Goal: Information Seeking & Learning: Learn about a topic

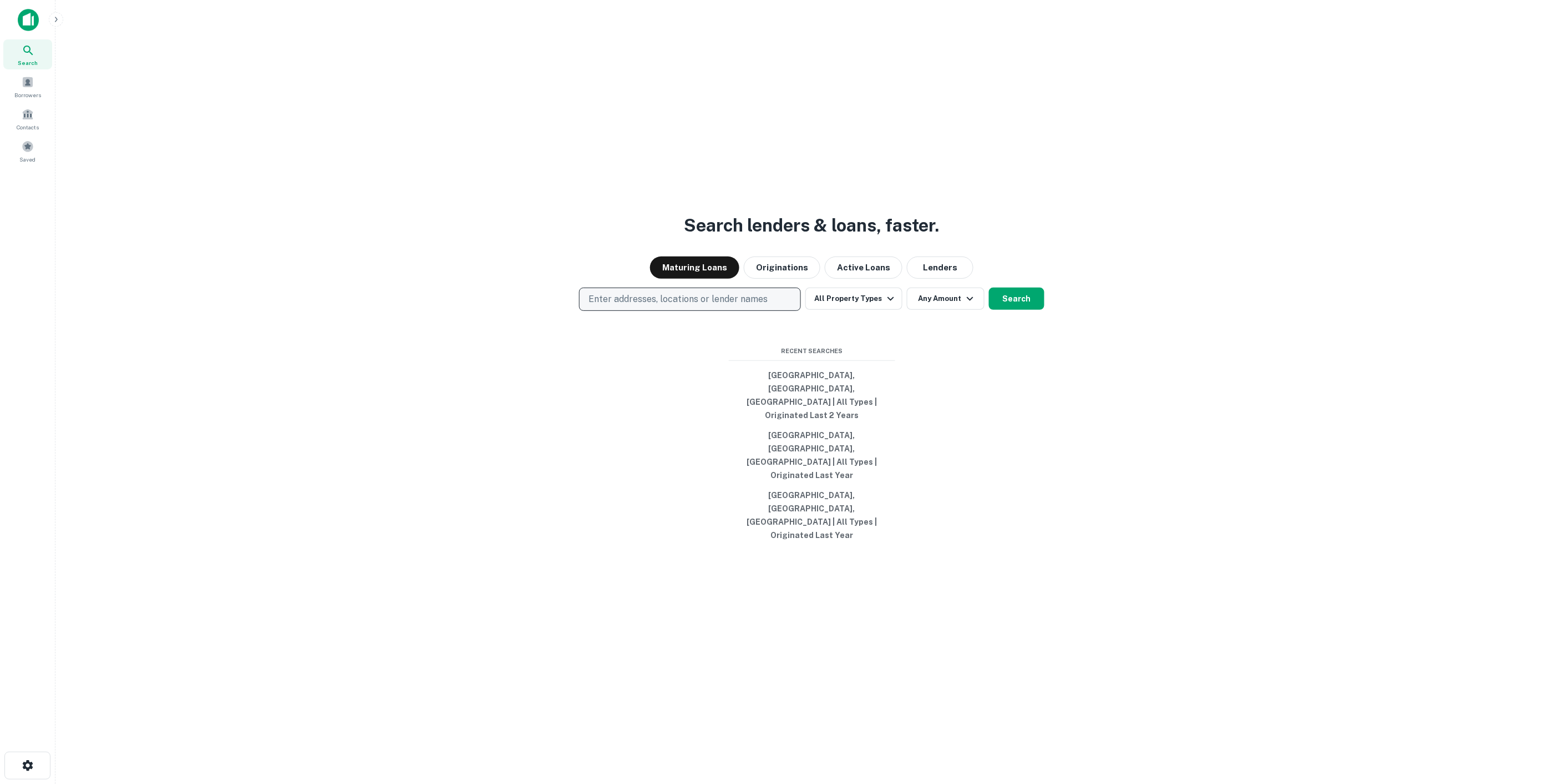
click at [657, 311] on button "Enter addresses, locations or lender names" at bounding box center [690, 299] width 222 height 23
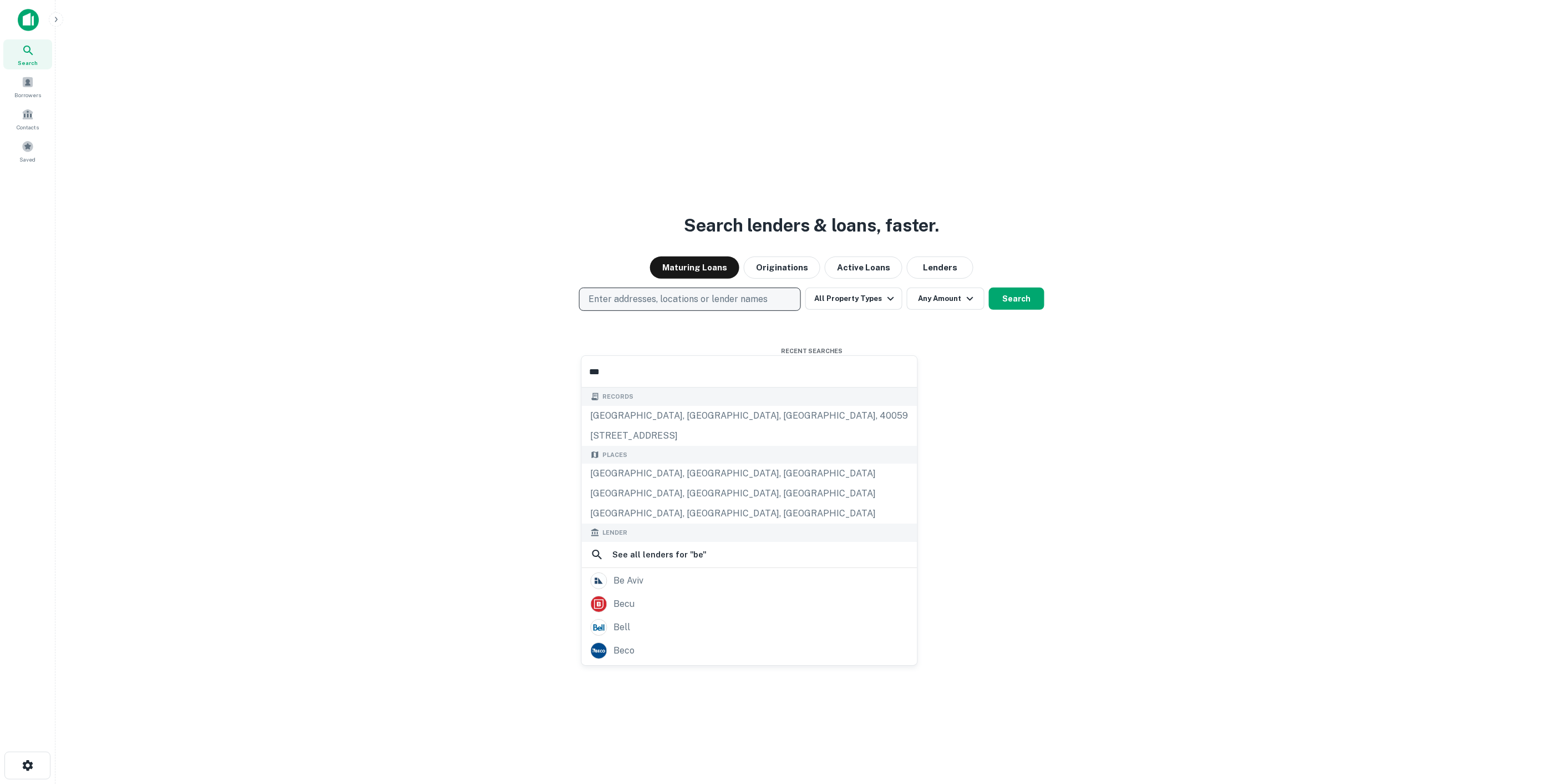
type input "****"
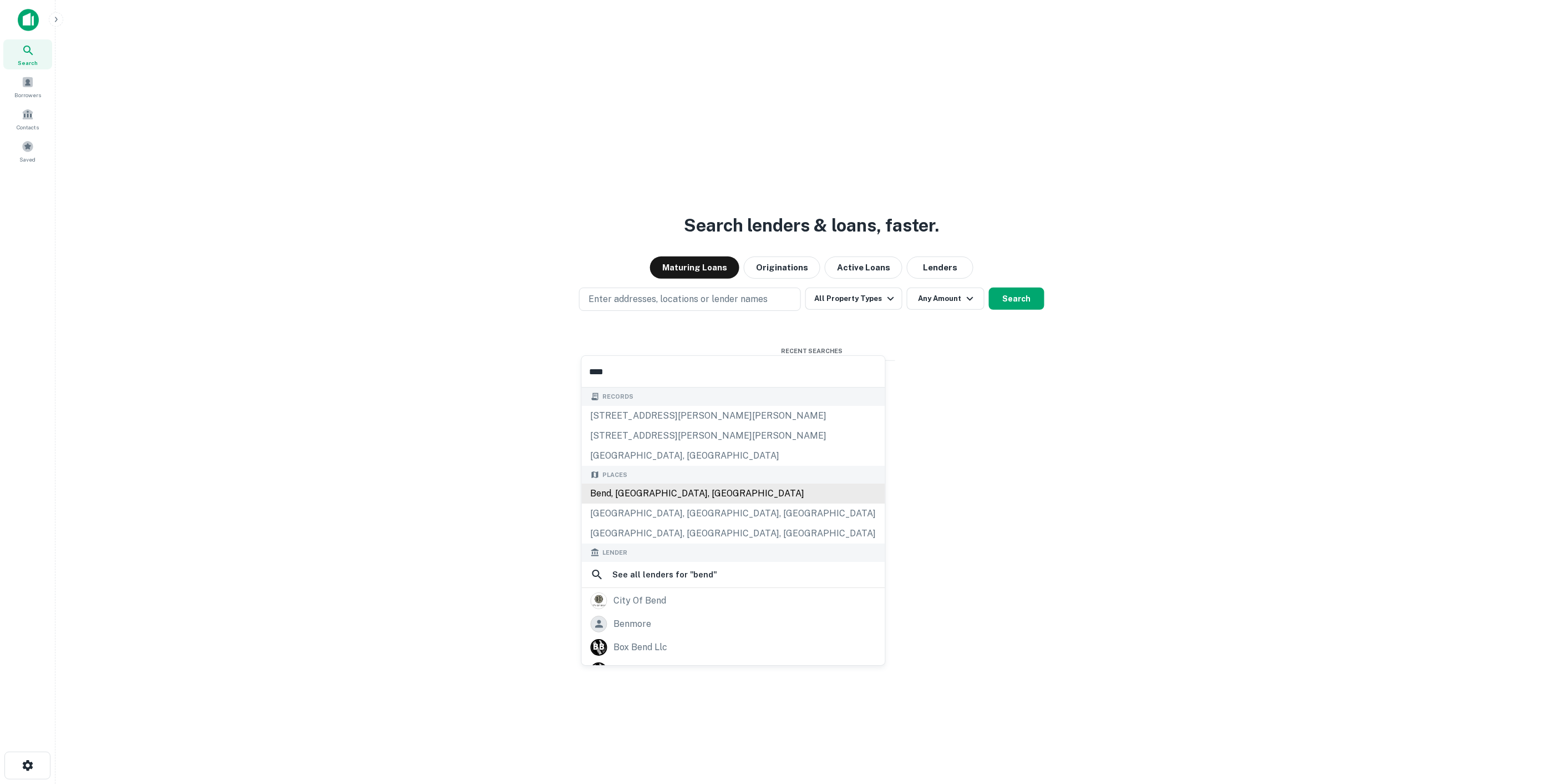
click at [673, 498] on div "Bend, [GEOGRAPHIC_DATA], [GEOGRAPHIC_DATA]" at bounding box center [733, 492] width 304 height 20
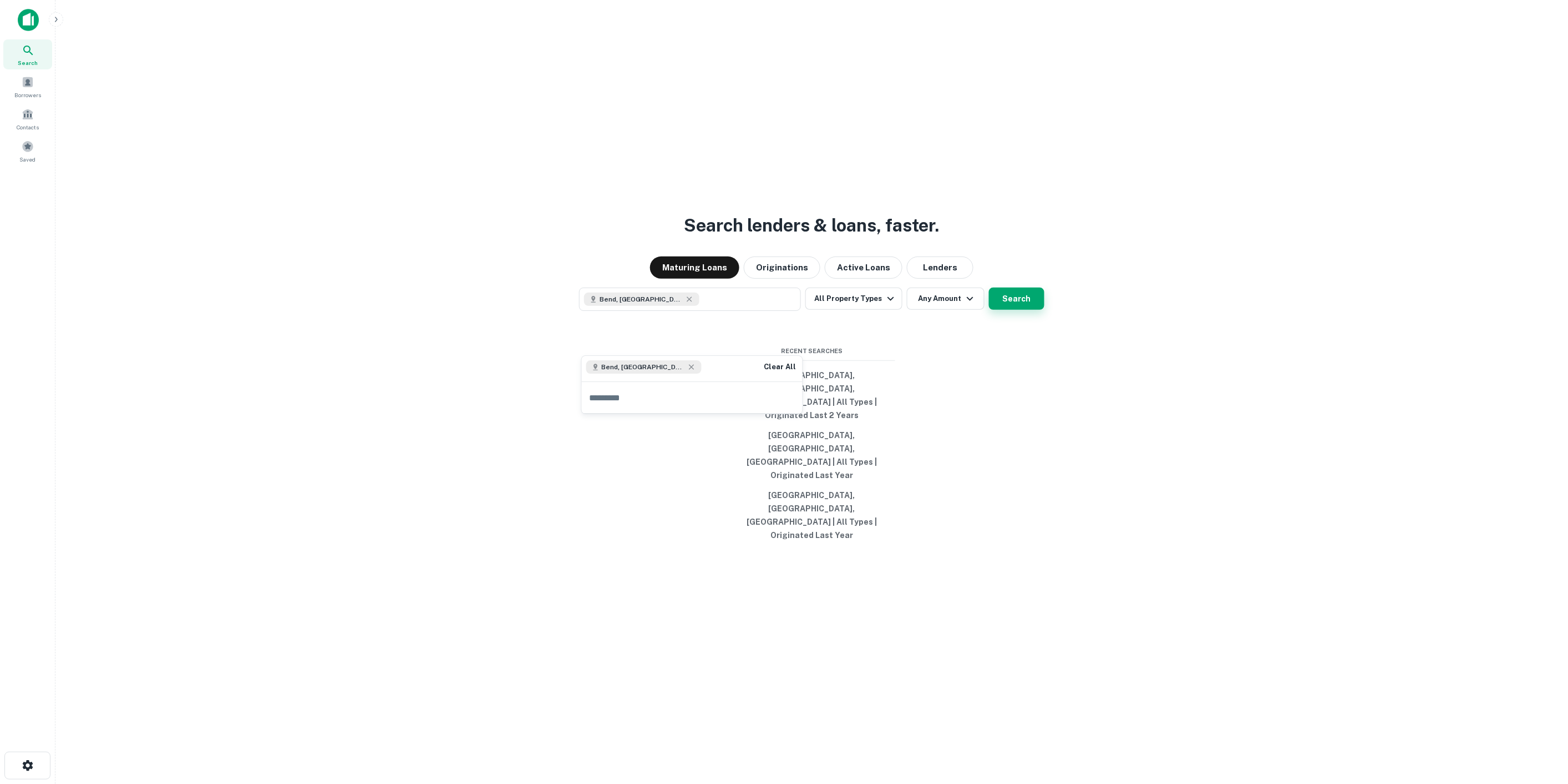
click at [1026, 309] on button "Search" at bounding box center [1016, 299] width 55 height 22
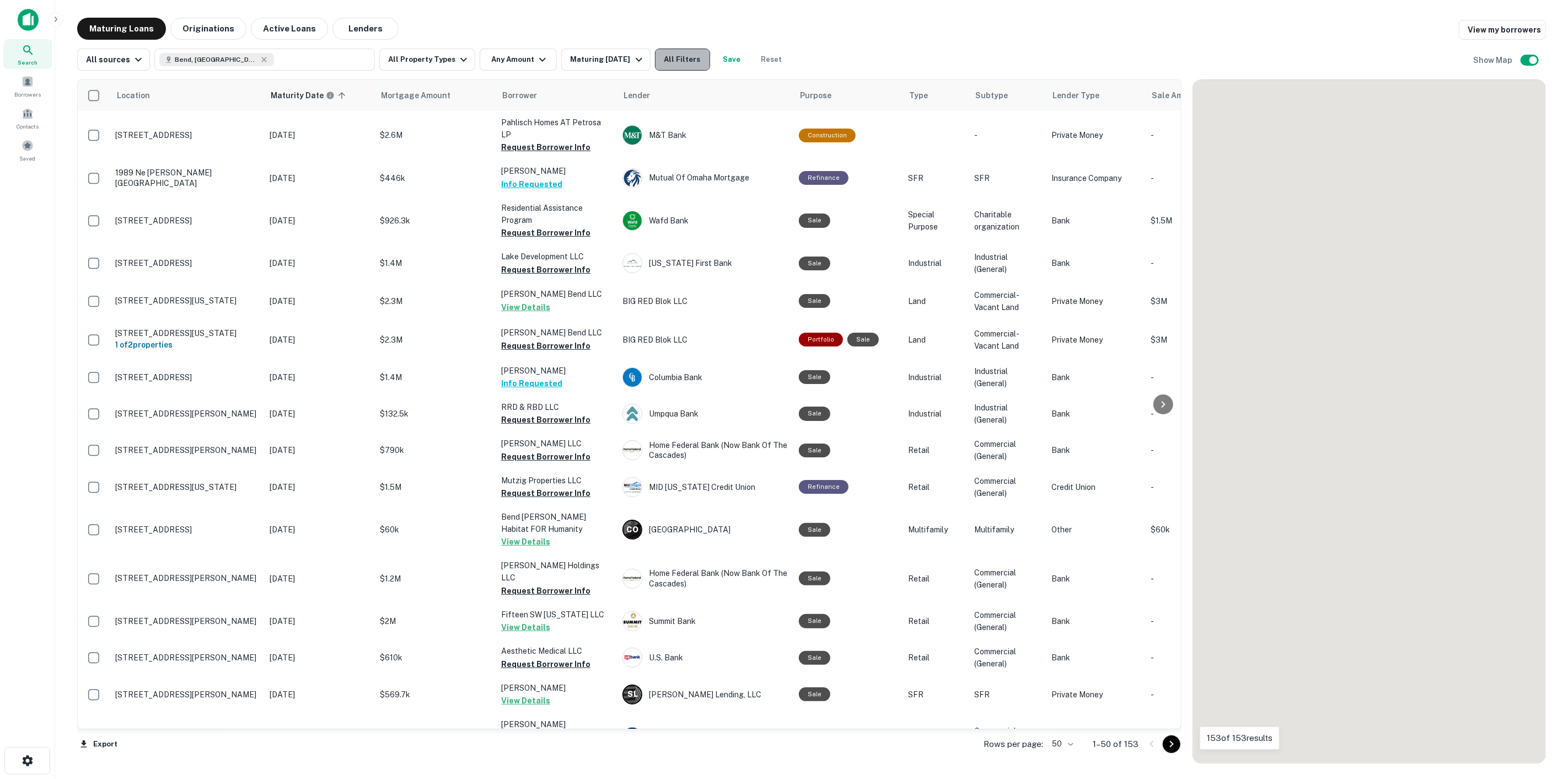
click at [680, 63] on button "All Filters" at bounding box center [682, 59] width 55 height 22
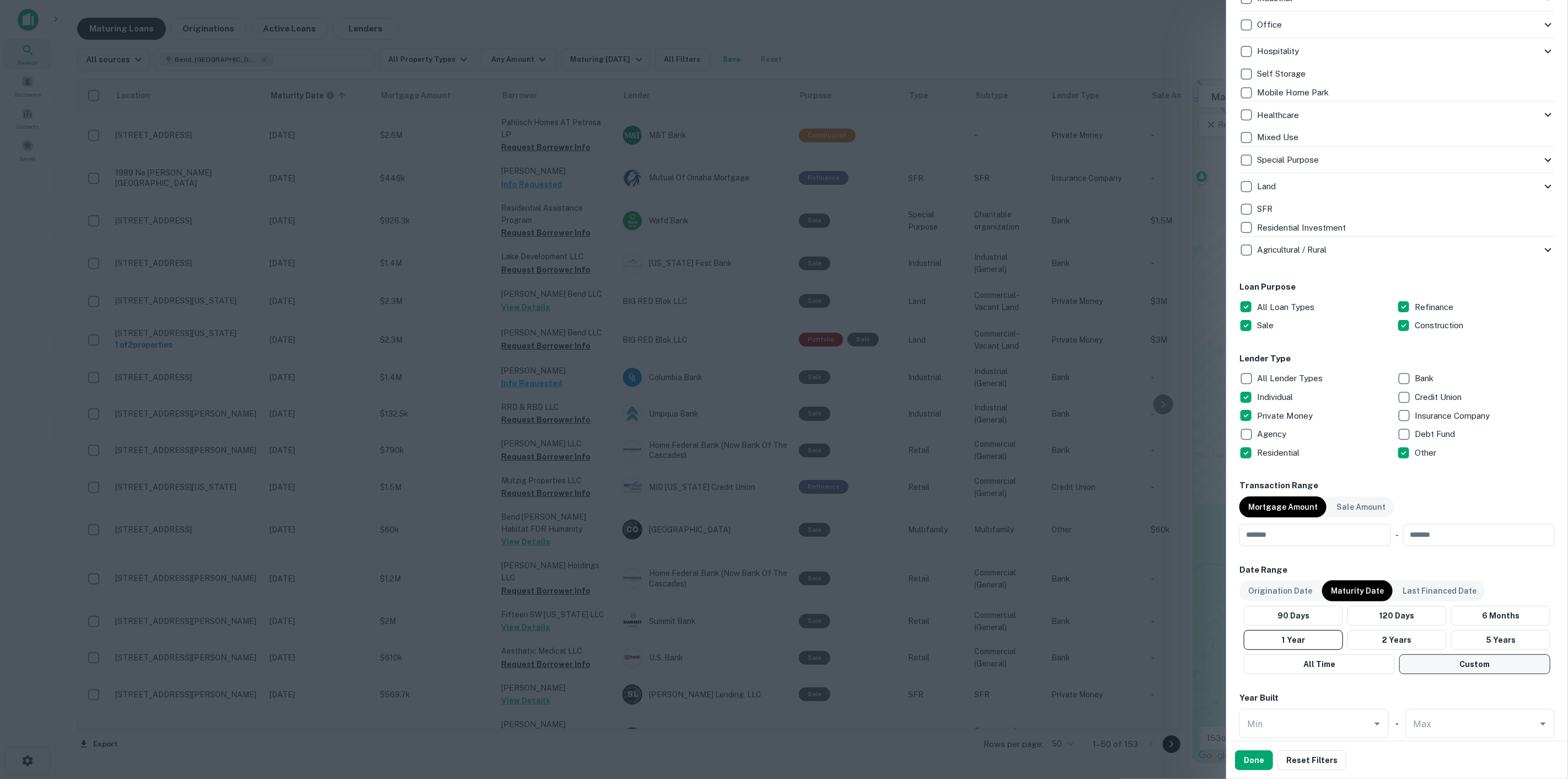
scroll to position [368, 0]
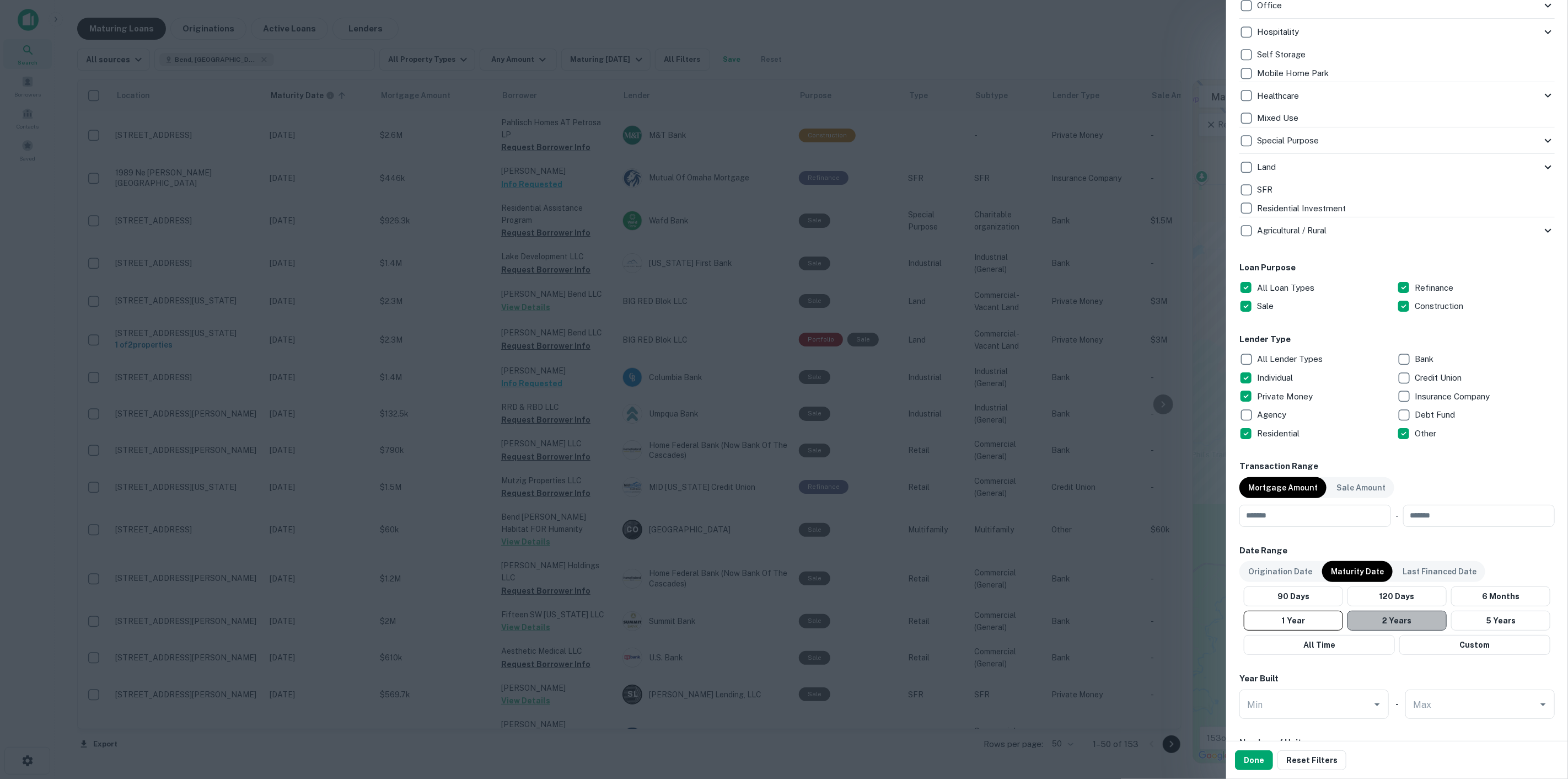
click at [1414, 625] on button "2 Years" at bounding box center [1397, 620] width 99 height 19
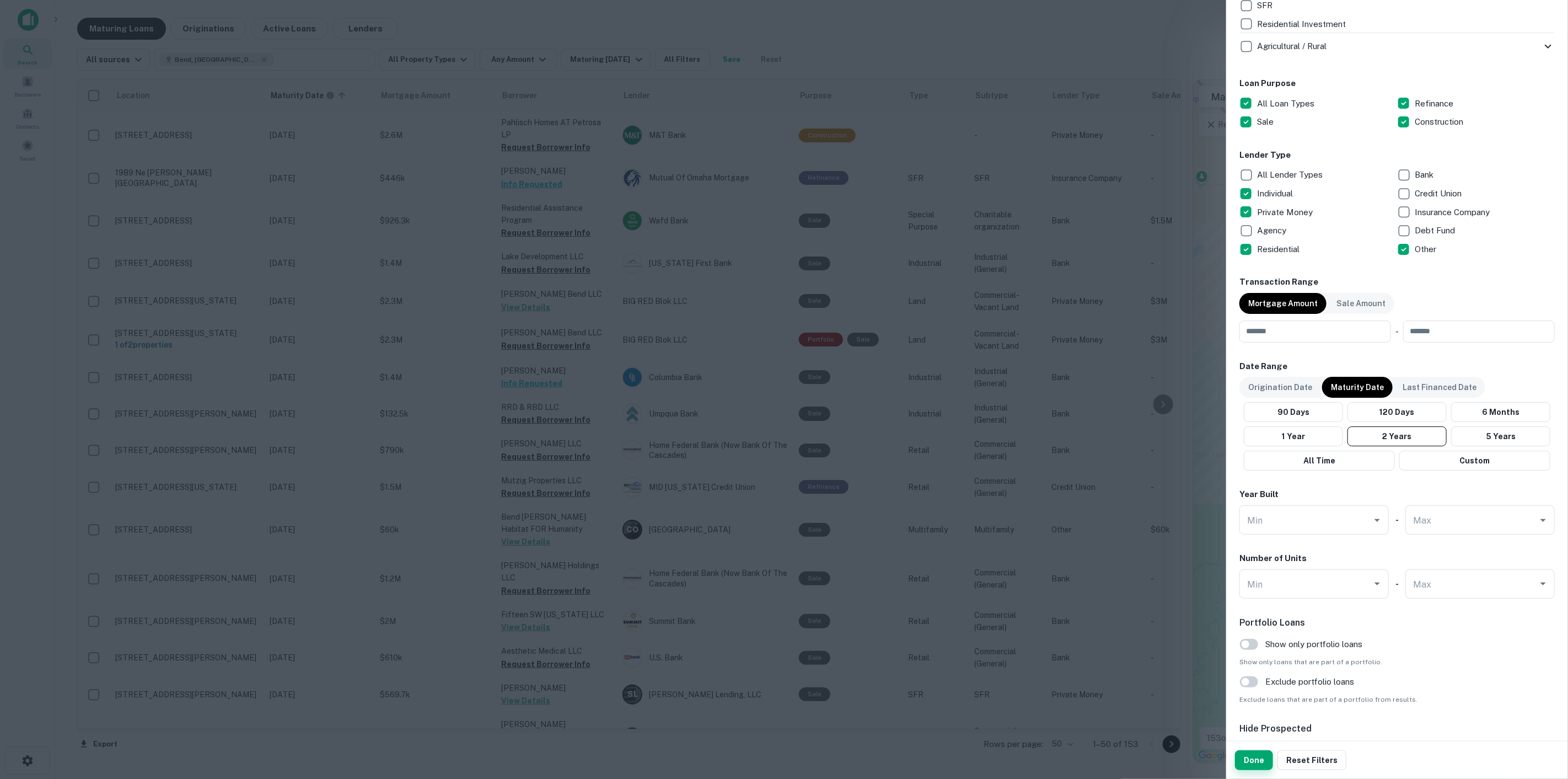
drag, startPoint x: 1249, startPoint y: 760, endPoint x: 1259, endPoint y: 752, distance: 12.8
click at [1249, 760] on button "Done" at bounding box center [1254, 760] width 38 height 19
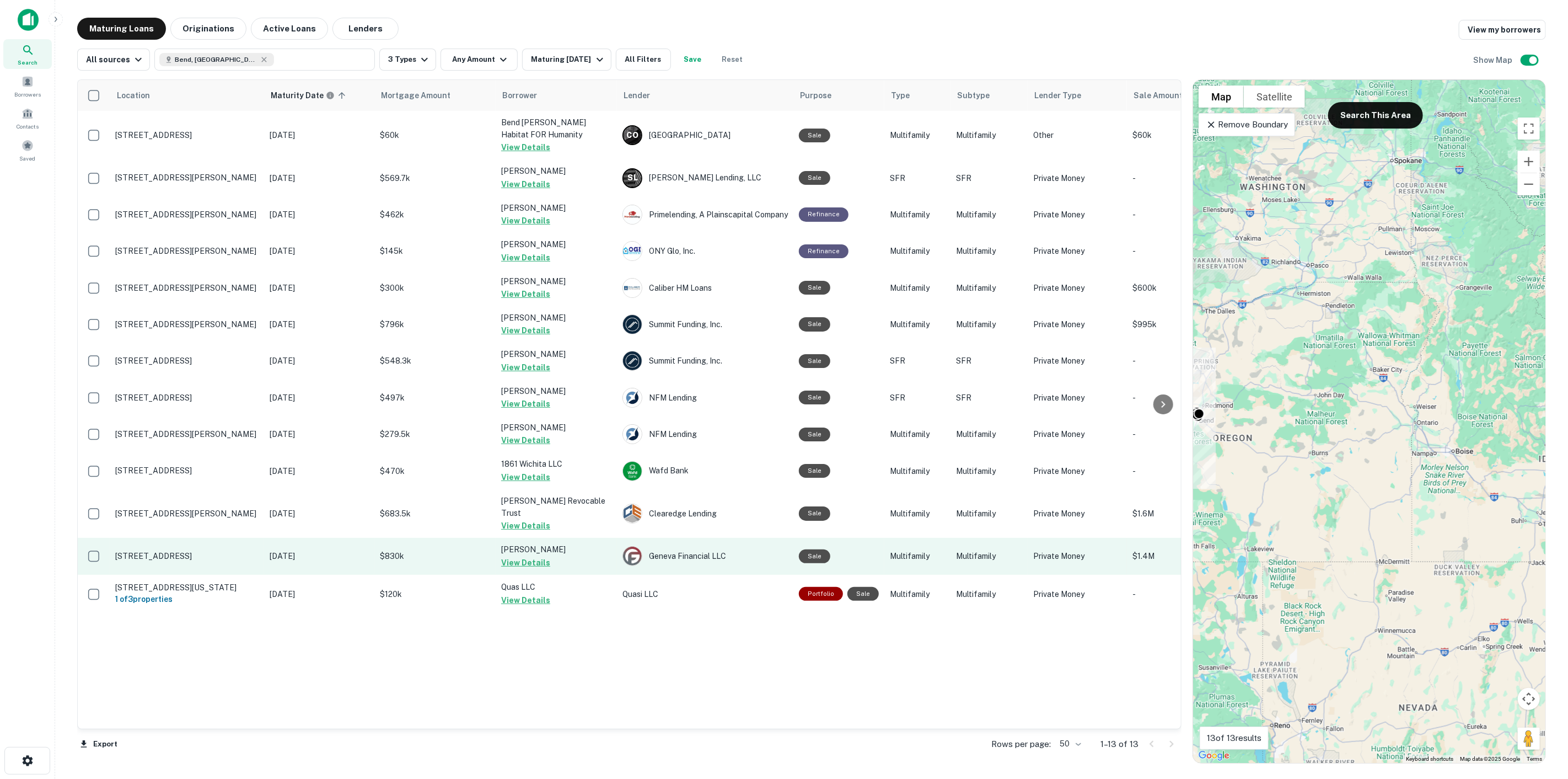
drag, startPoint x: 1288, startPoint y: 638, endPoint x: 1138, endPoint y: 526, distance: 187.2
click at [1138, 526] on div "Location Maturity Date sorted ascending Mortgage Amount Borrower Lender Purpose…" at bounding box center [811, 417] width 1470 height 693
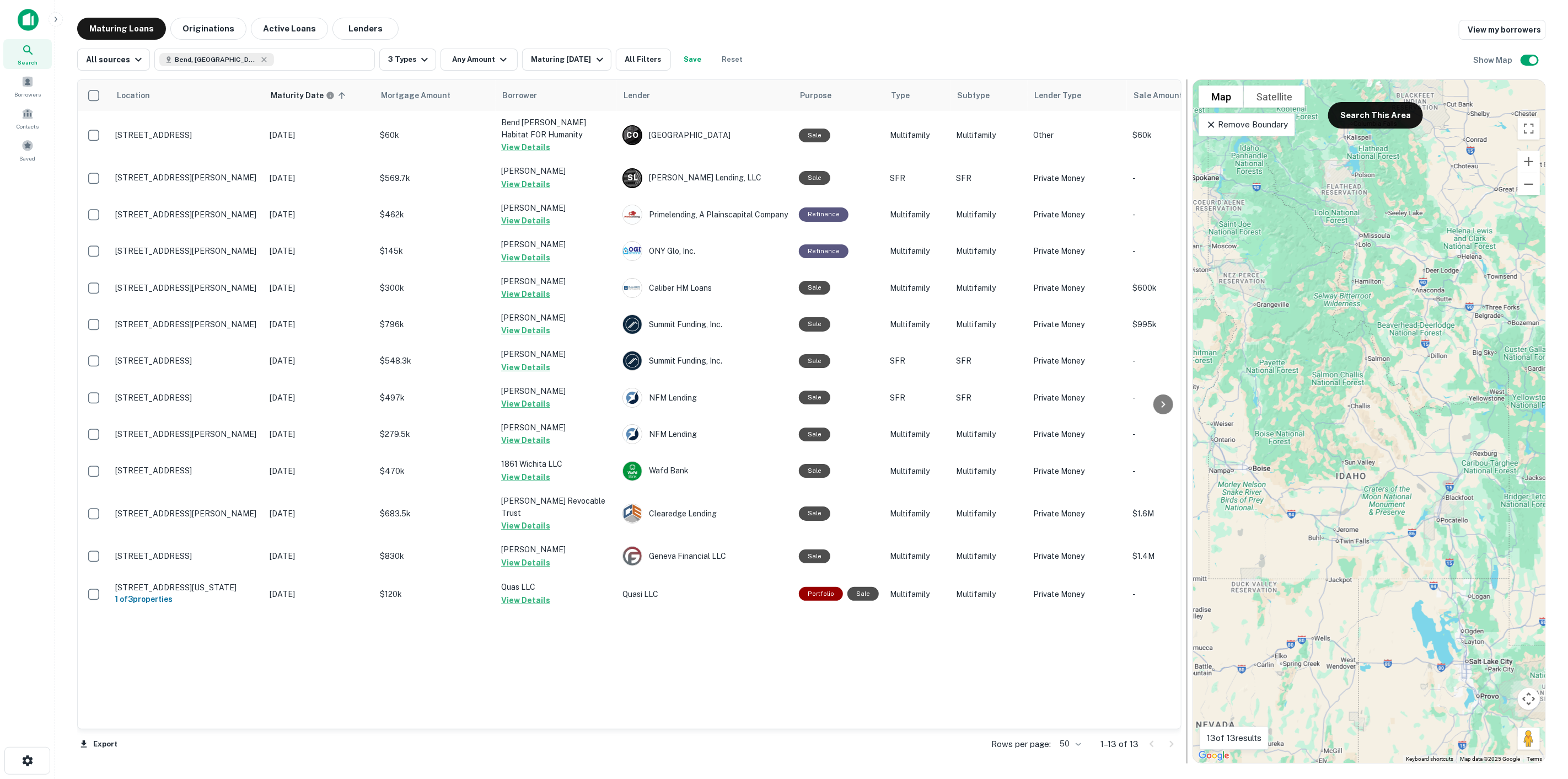
drag, startPoint x: 1364, startPoint y: 471, endPoint x: 1183, endPoint y: 491, distance: 182.1
click at [1183, 491] on div "Location Maturity Date sorted ascending Mortgage Amount Borrower Lender Purpose…" at bounding box center [811, 417] width 1470 height 693
click at [260, 57] on icon "button" at bounding box center [265, 59] width 9 height 9
type input "*"
drag, startPoint x: 196, startPoint y: 28, endPoint x: 212, endPoint y: 36, distance: 17.9
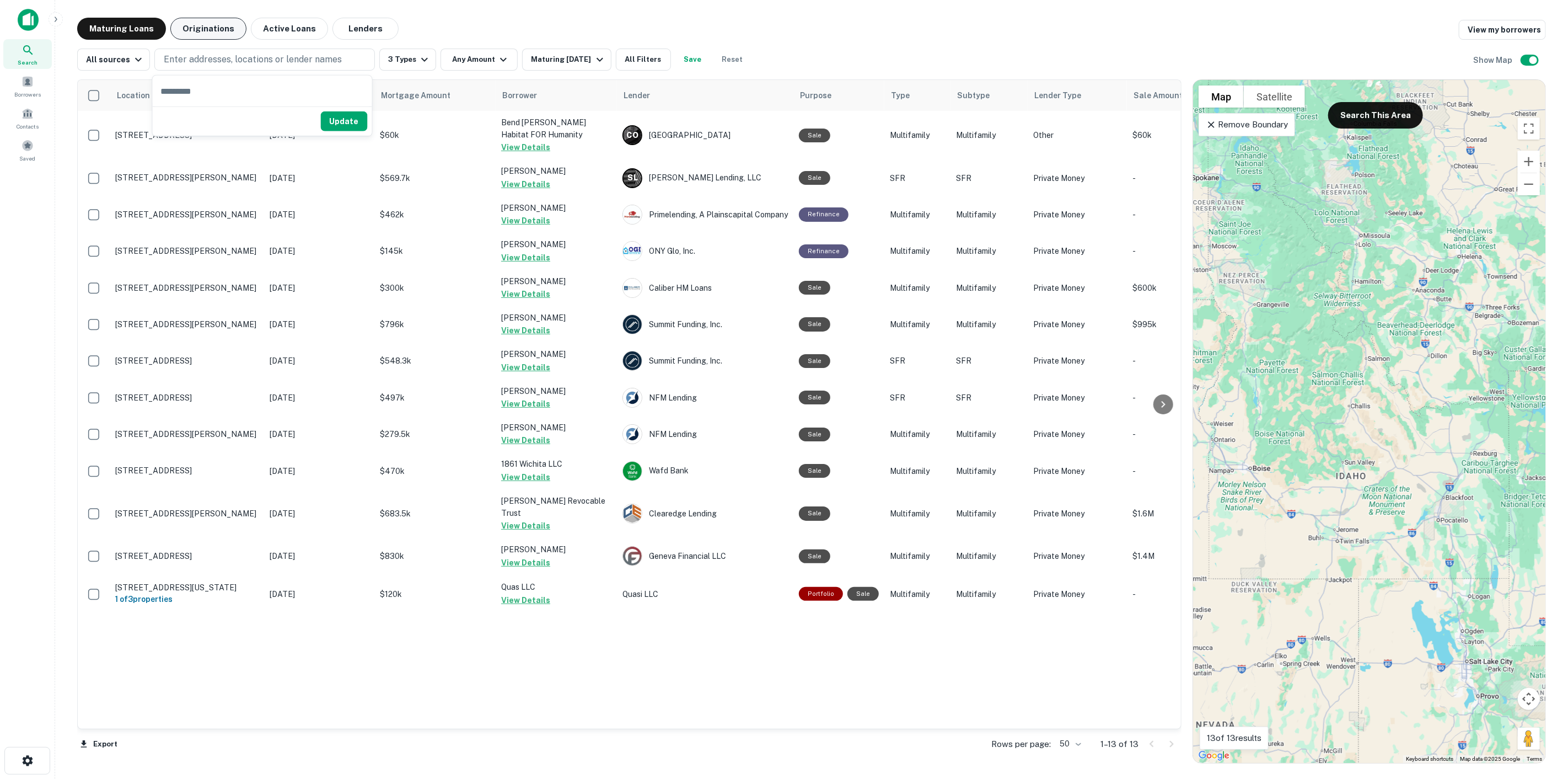
click at [196, 28] on button "Originations" at bounding box center [209, 29] width 76 height 22
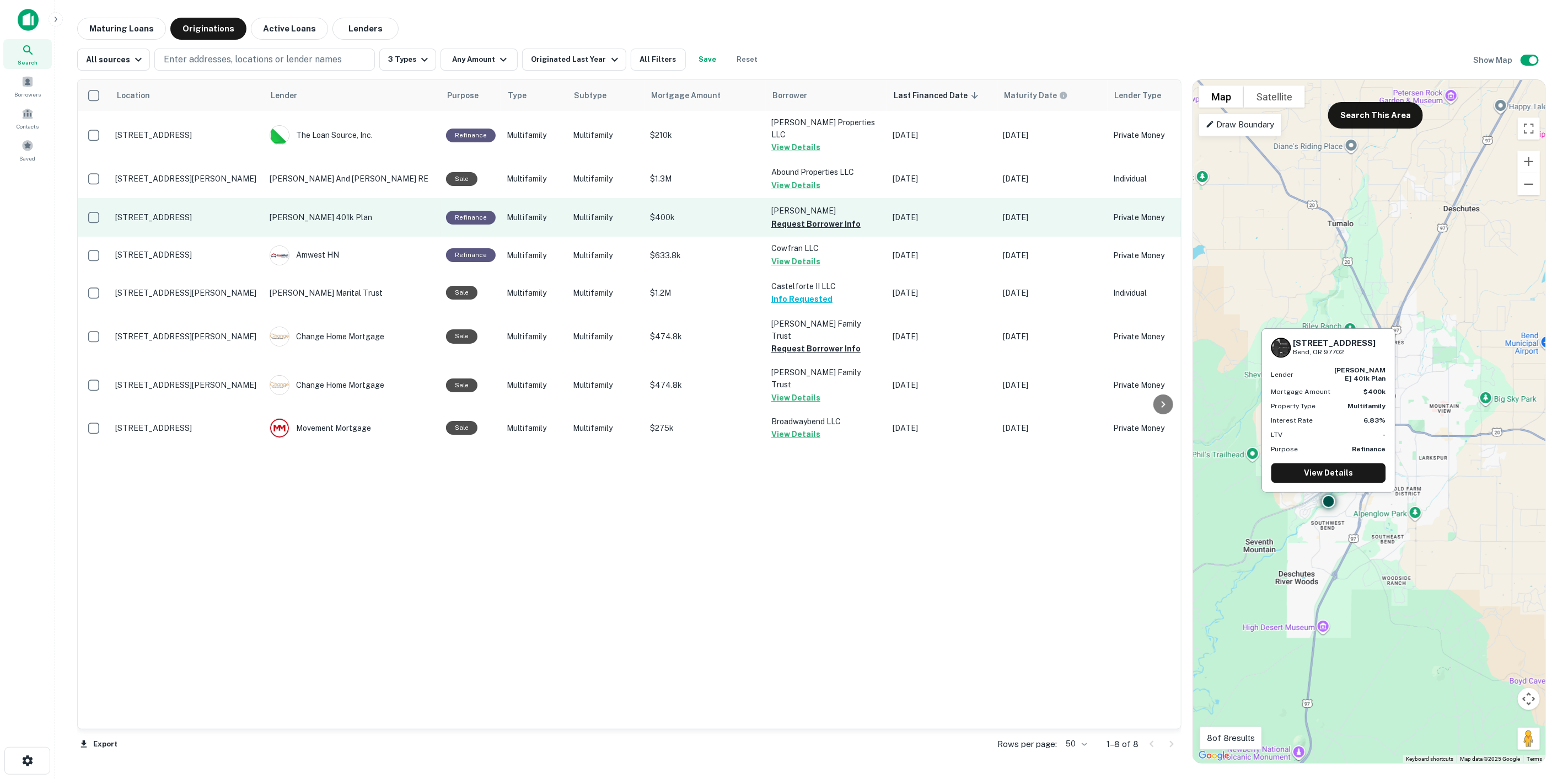
click at [837, 217] on button "Request Borrower Info" at bounding box center [816, 224] width 89 height 13
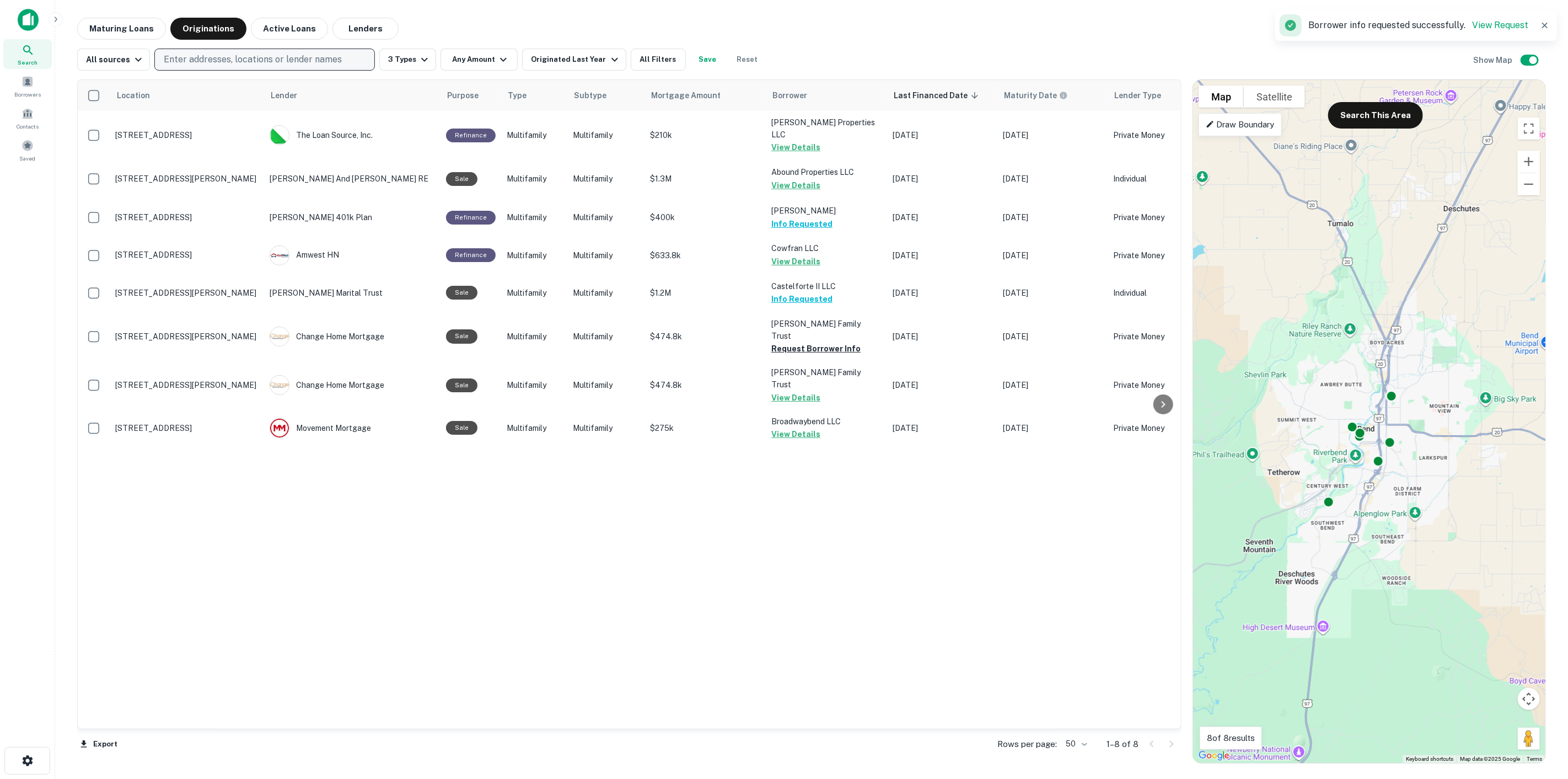
click at [305, 57] on p "Enter addresses, locations or lender names" at bounding box center [253, 59] width 178 height 13
type input "********"
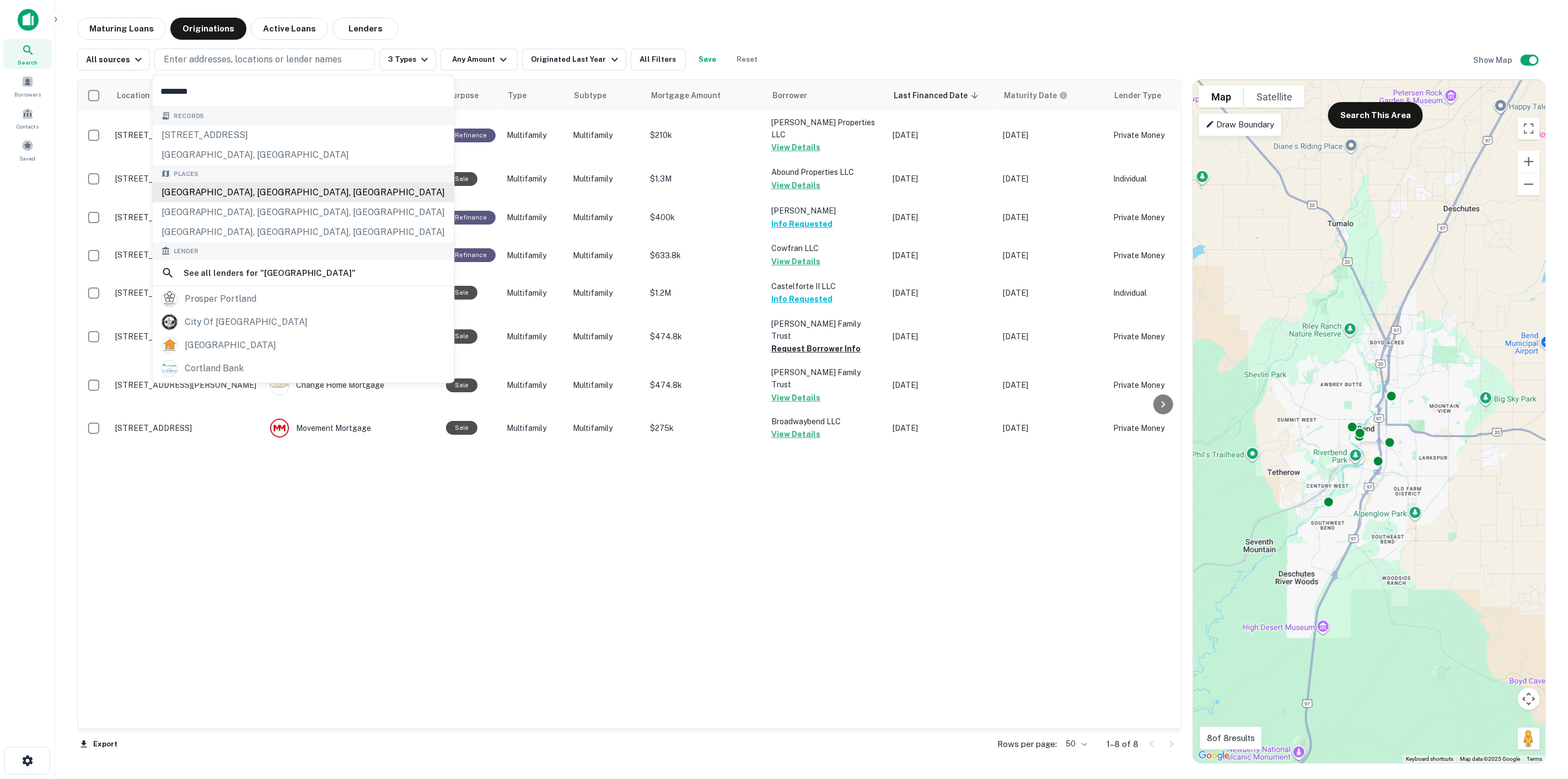
click at [233, 198] on div "[GEOGRAPHIC_DATA], [GEOGRAPHIC_DATA], [GEOGRAPHIC_DATA]" at bounding box center [304, 192] width 302 height 19
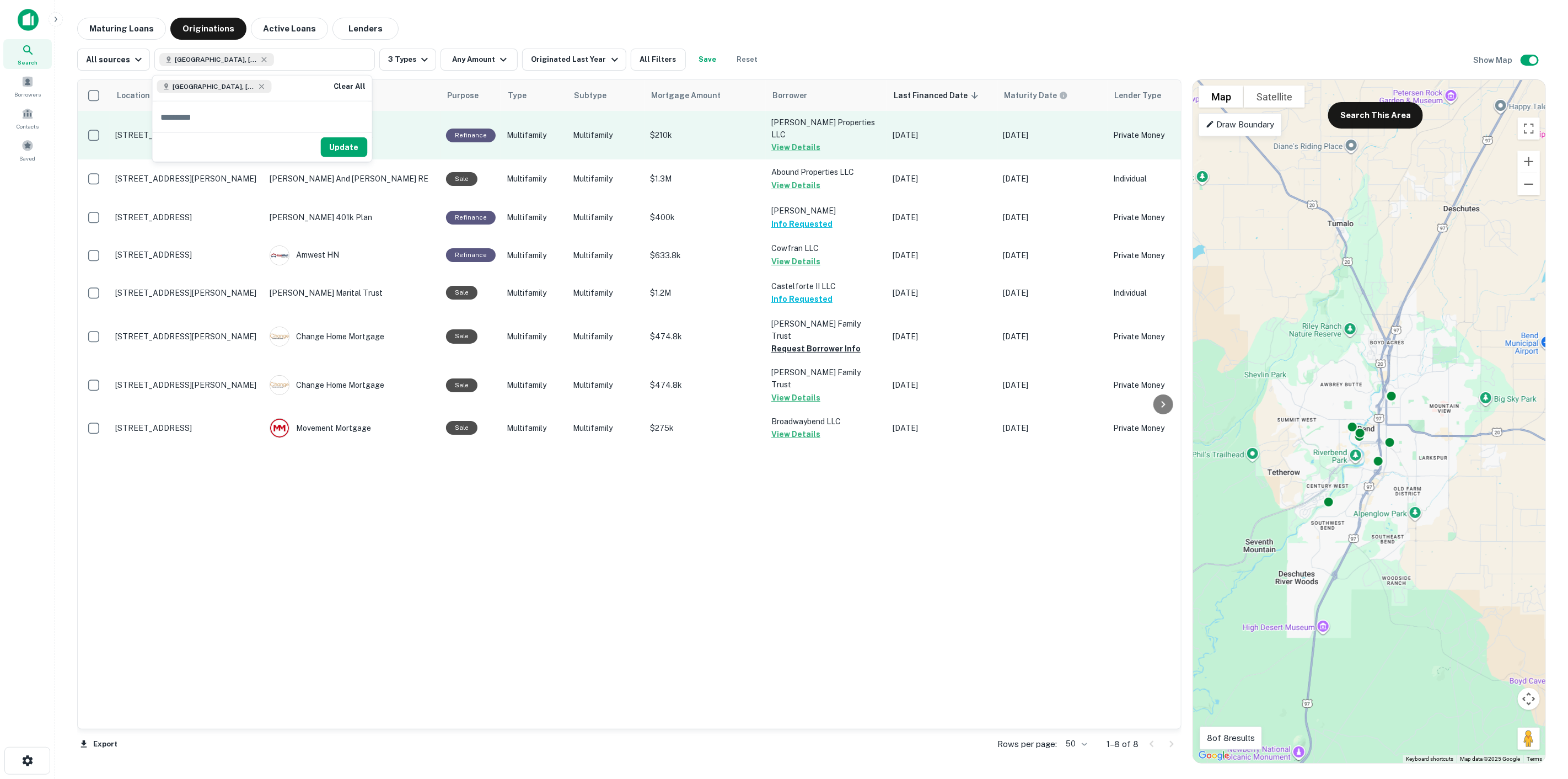
click at [332, 149] on button "Update" at bounding box center [344, 147] width 46 height 19
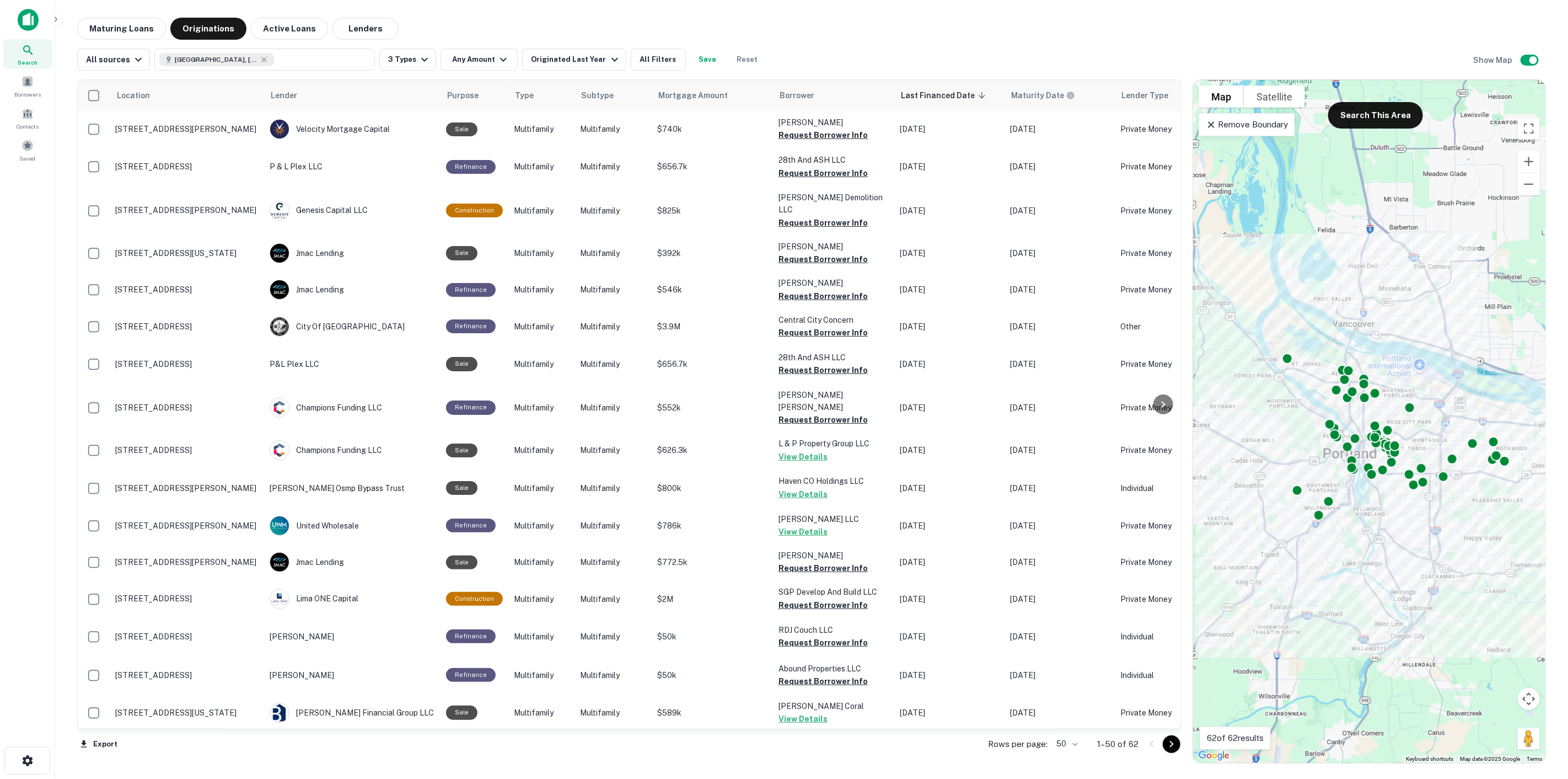
click at [564, 74] on div "Location Lender Purpose Type Subtype Mortgage Amount Borrower Last Financed Dat…" at bounding box center [811, 417] width 1470 height 693
click at [561, 69] on button "Originated Last Year" at bounding box center [575, 59] width 104 height 22
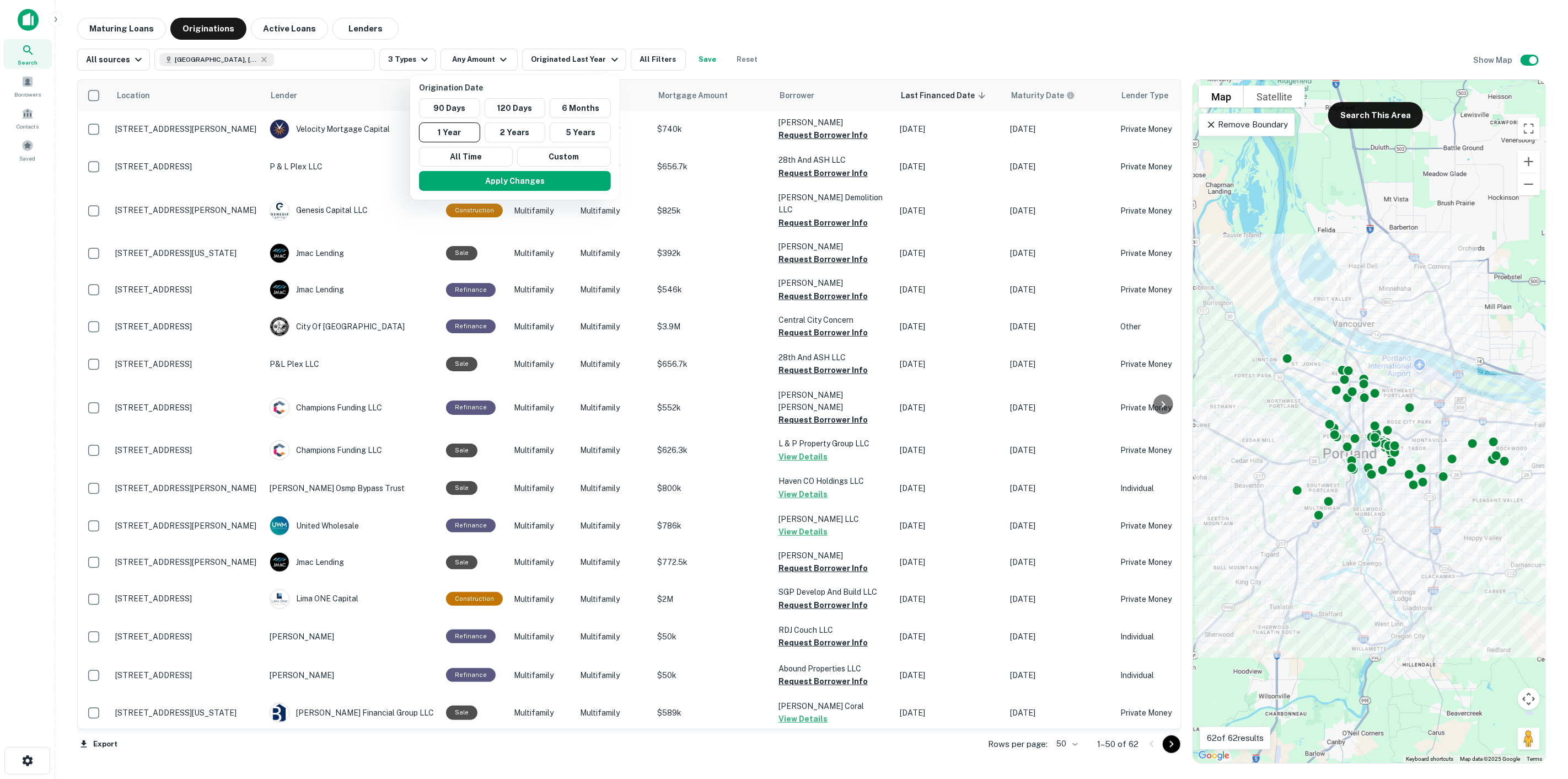
click at [594, 30] on div at bounding box center [784, 389] width 1568 height 779
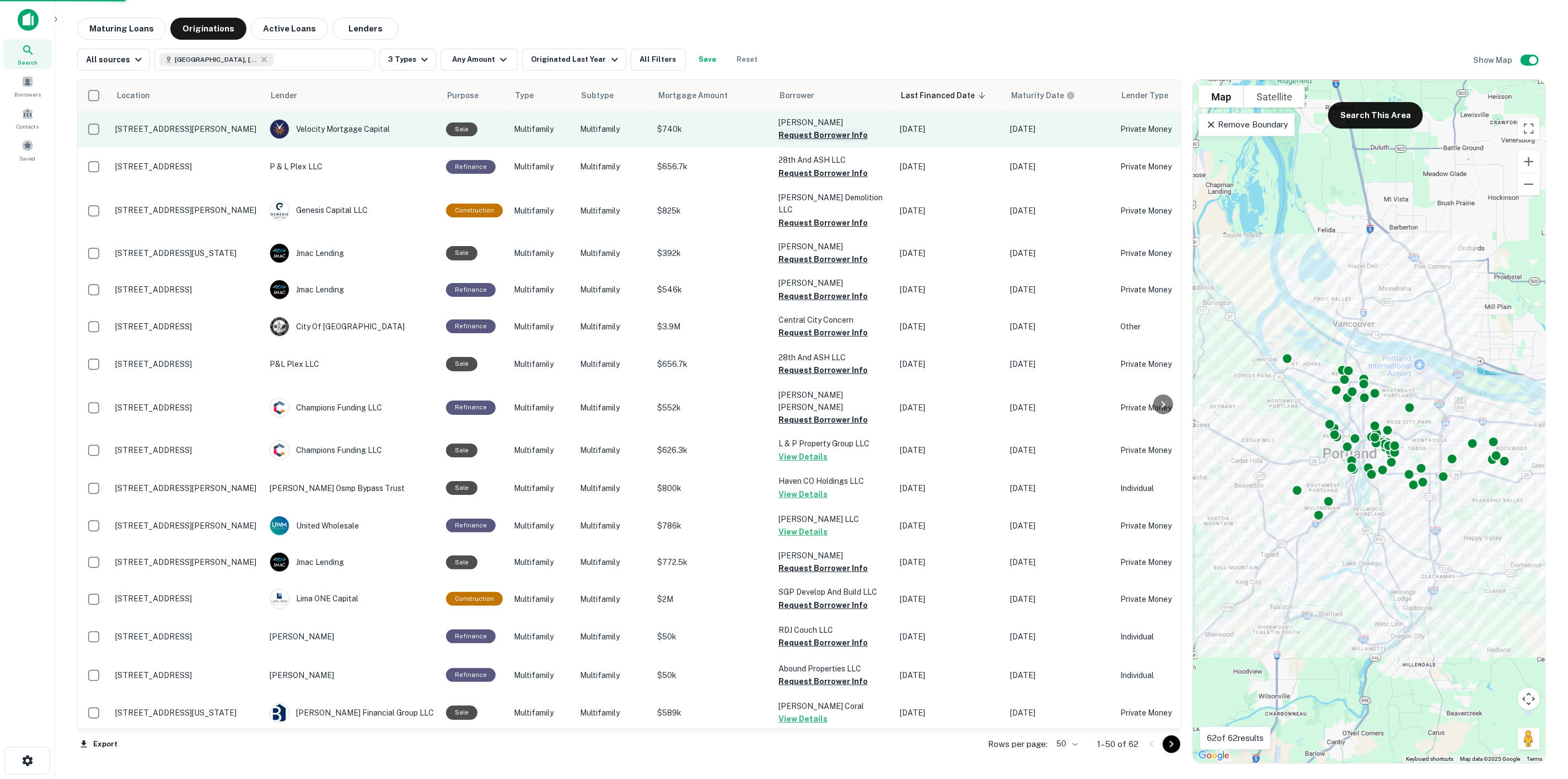
click at [828, 131] on button "Request Borrower Info" at bounding box center [823, 135] width 89 height 13
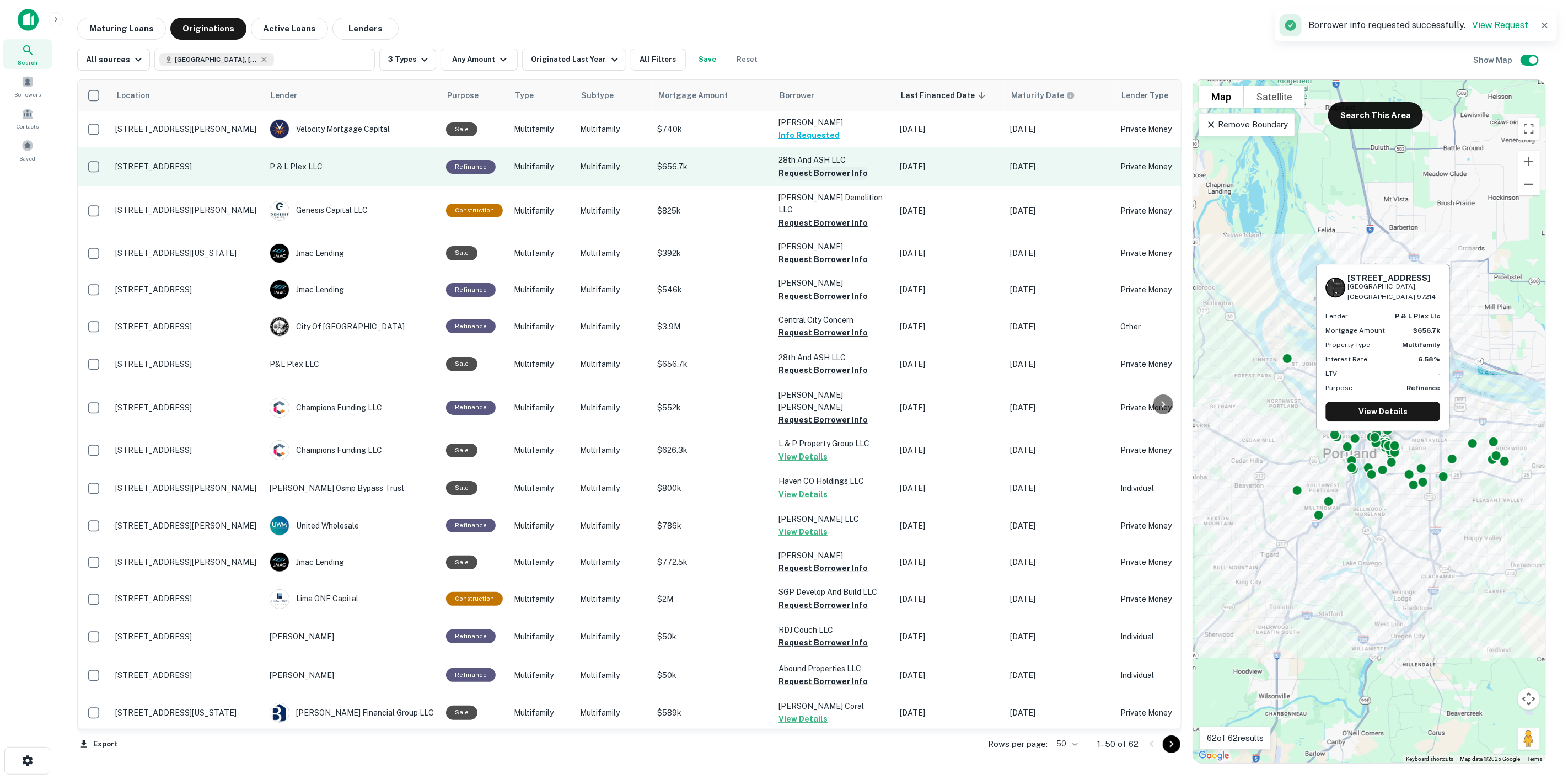
click at [826, 175] on button "Request Borrower Info" at bounding box center [823, 173] width 89 height 13
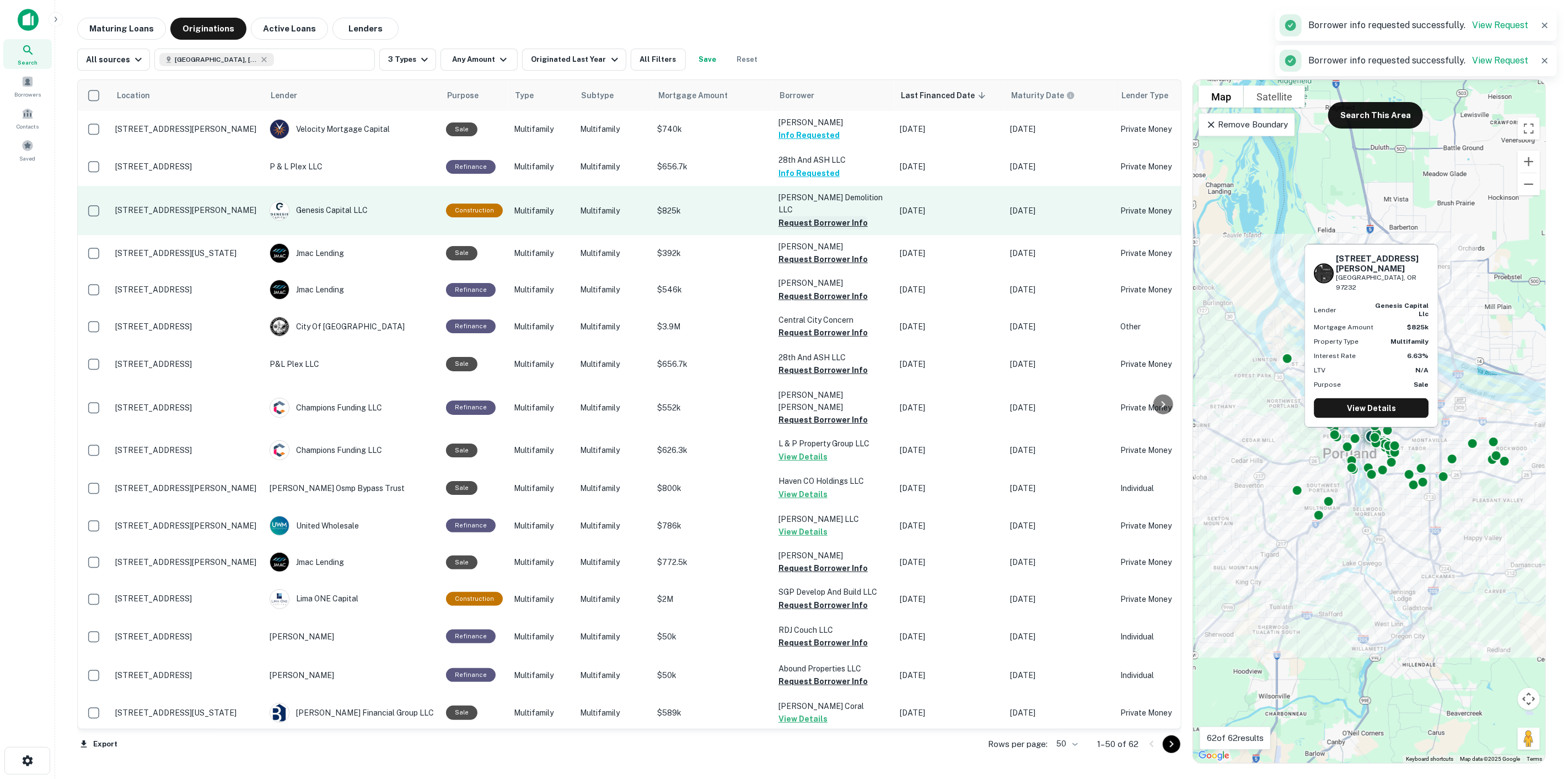
click at [823, 216] on button "Request Borrower Info" at bounding box center [823, 223] width 89 height 13
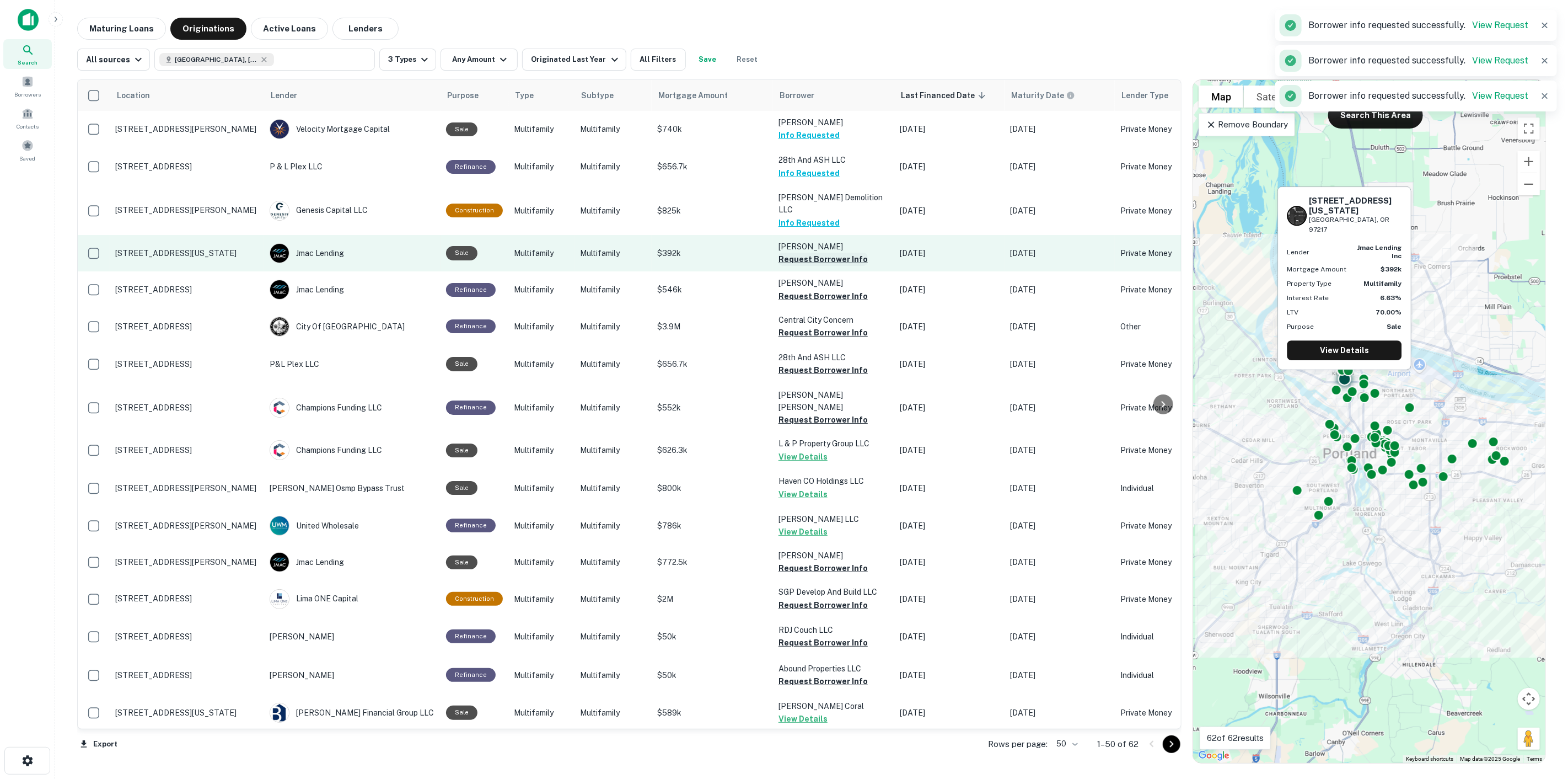
click at [829, 253] on button "Request Borrower Info" at bounding box center [823, 259] width 89 height 13
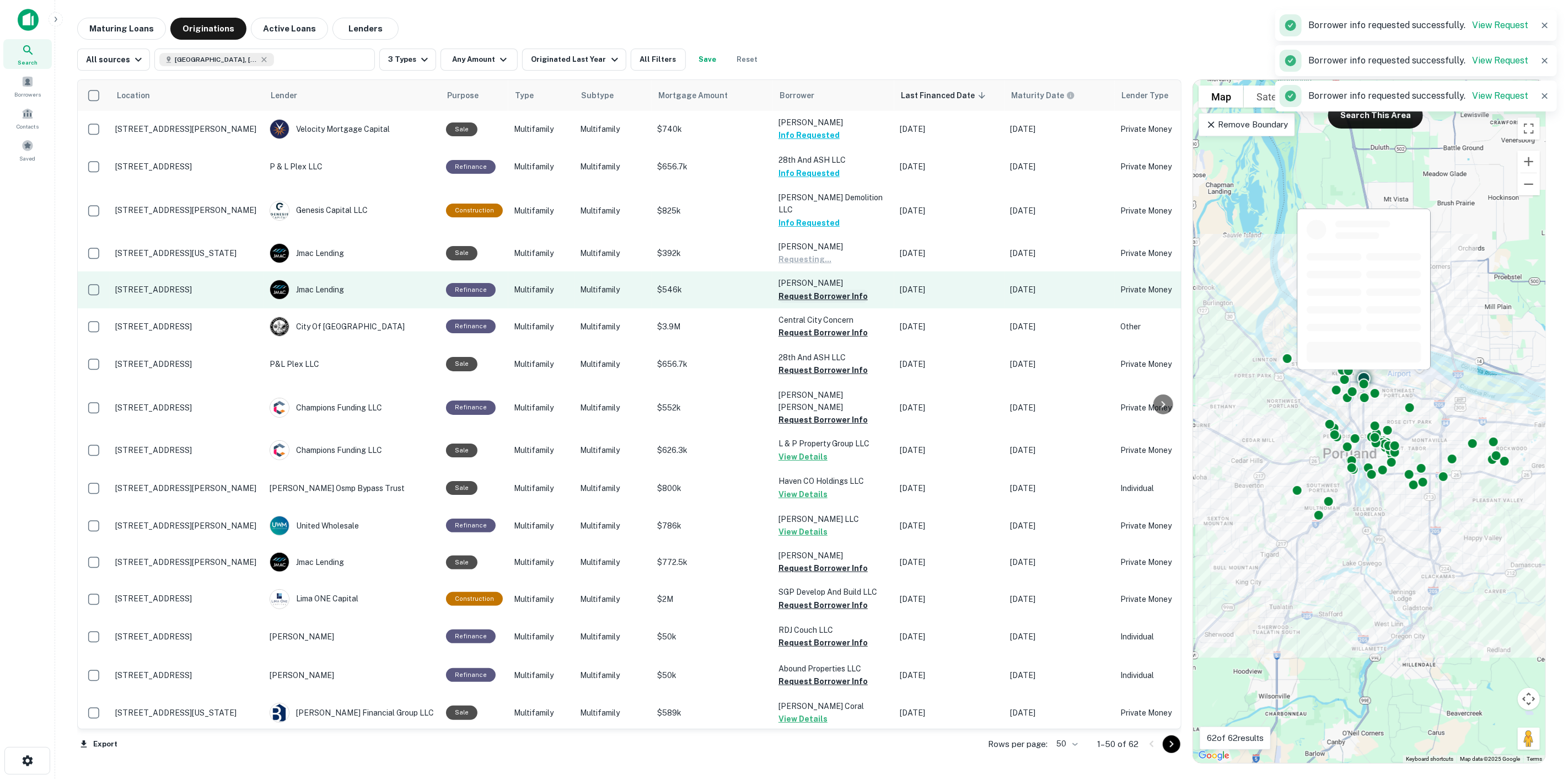
click at [833, 290] on button "Request Borrower Info" at bounding box center [823, 296] width 89 height 13
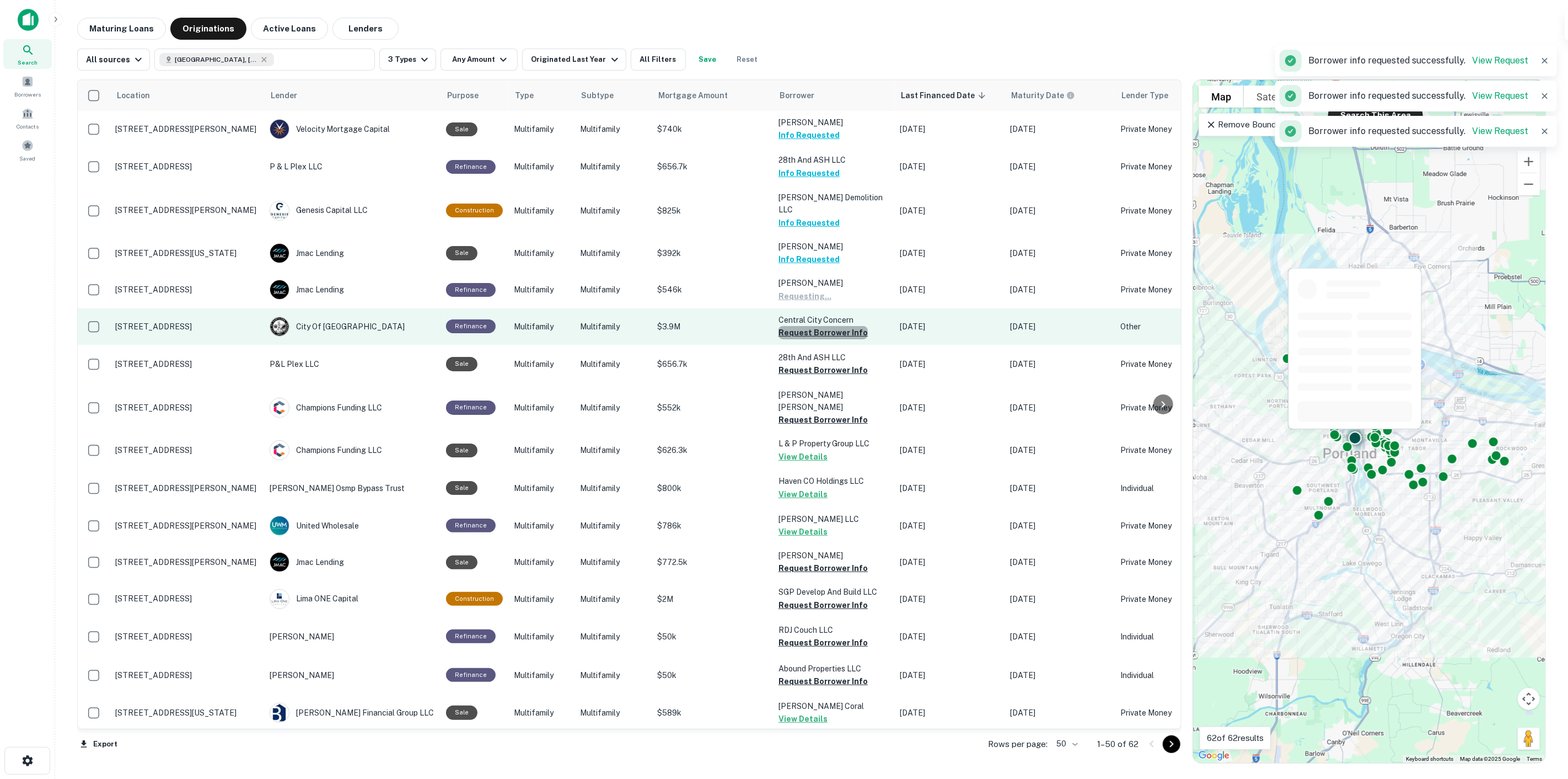
click at [835, 326] on button "Request Borrower Info" at bounding box center [823, 332] width 89 height 13
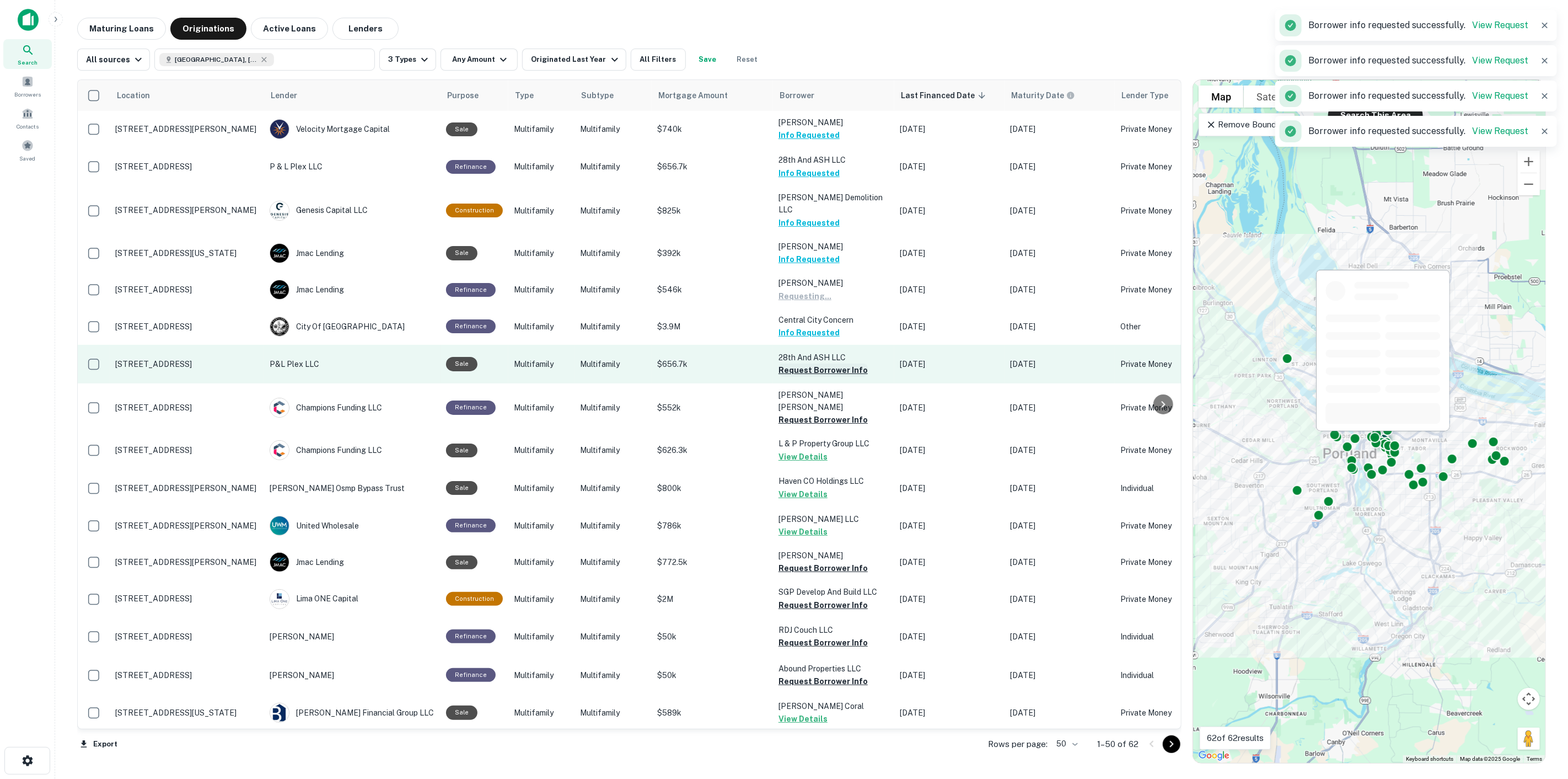
click at [836, 363] on button "Request Borrower Info" at bounding box center [823, 370] width 89 height 13
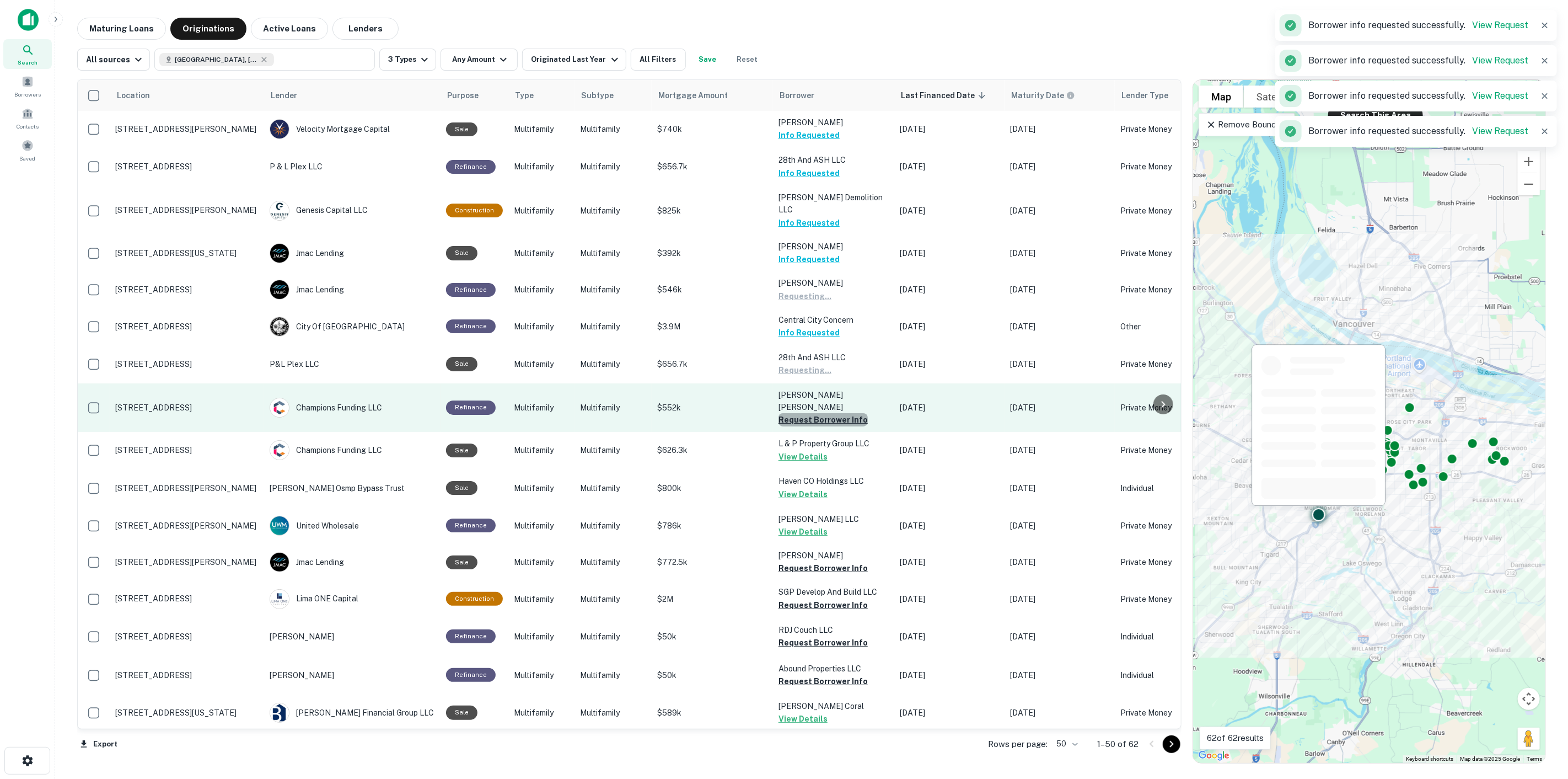
click at [828, 413] on button "Request Borrower Info" at bounding box center [823, 420] width 89 height 13
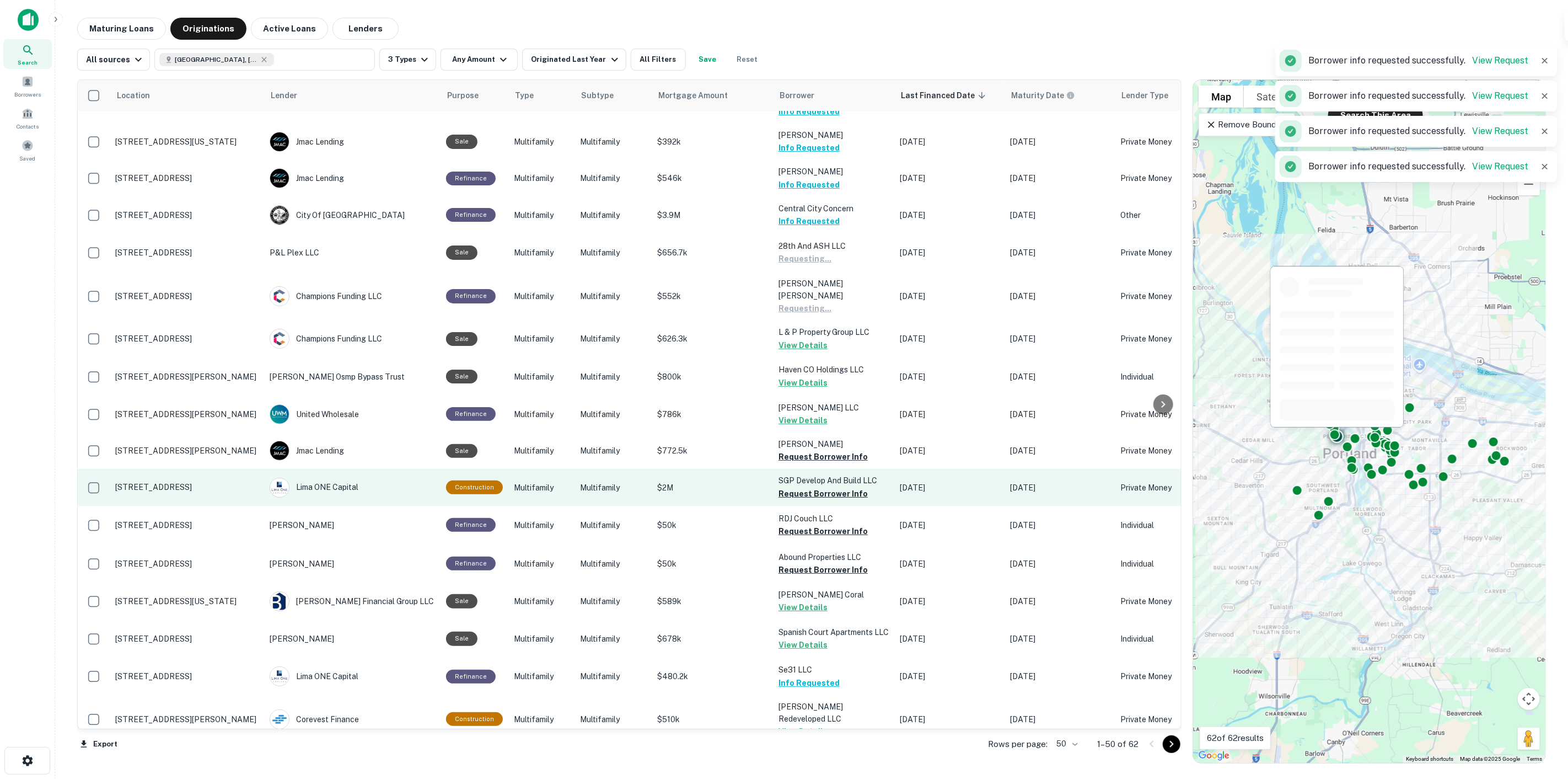
scroll to position [123, 0]
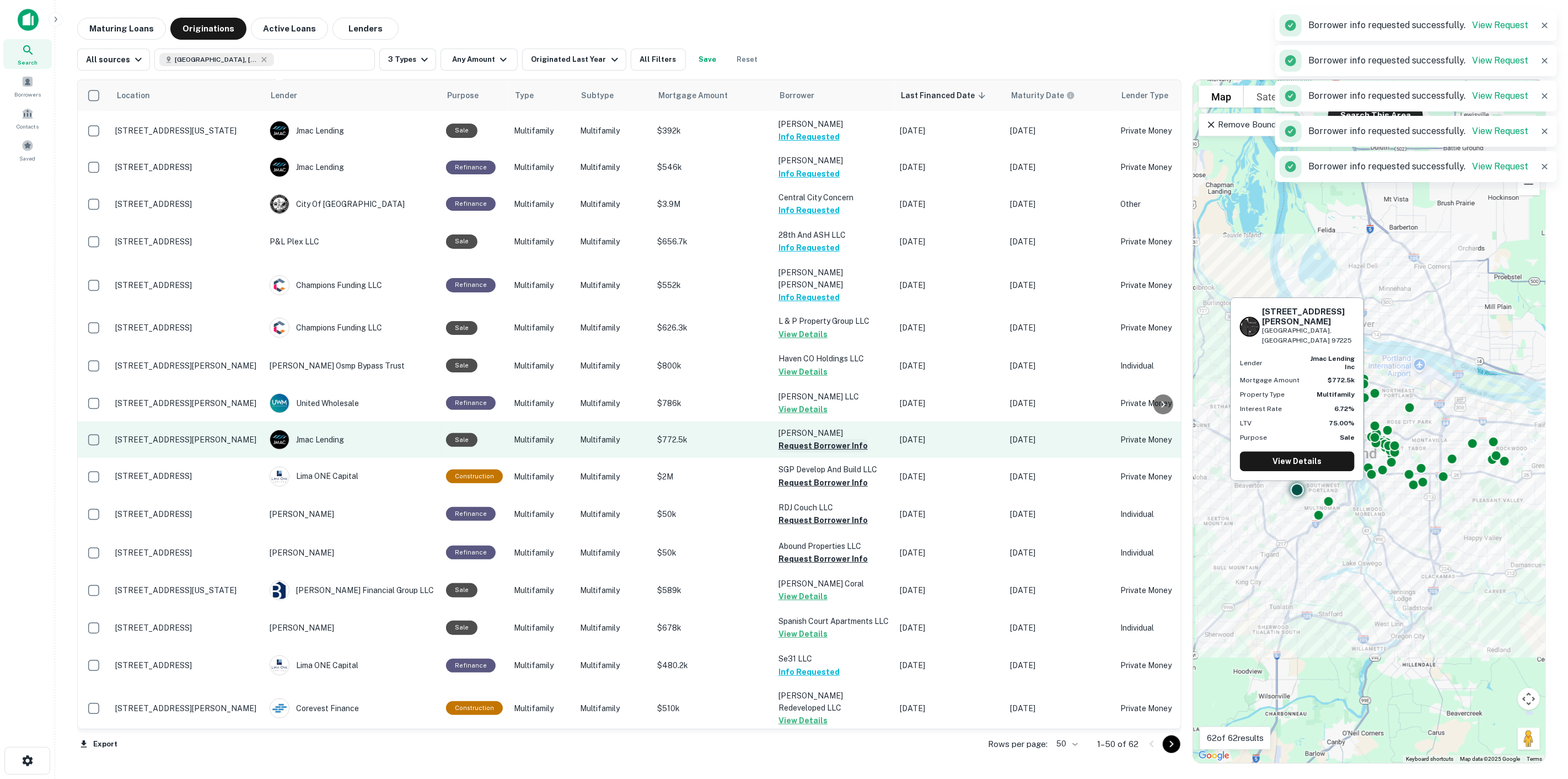
click at [811, 439] on button "Request Borrower Info" at bounding box center [823, 446] width 89 height 13
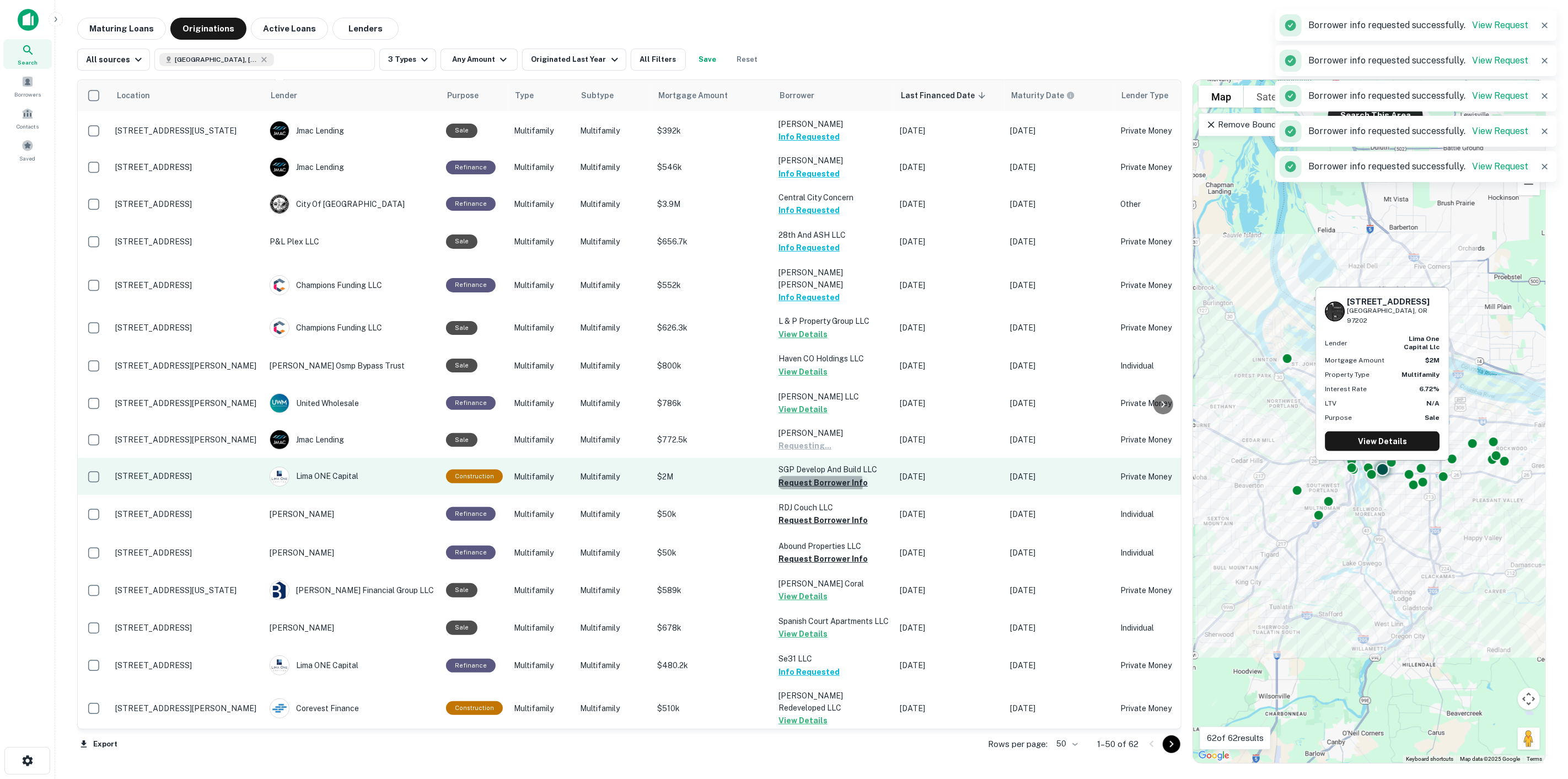
click at [806, 476] on button "Request Borrower Info" at bounding box center [823, 483] width 89 height 13
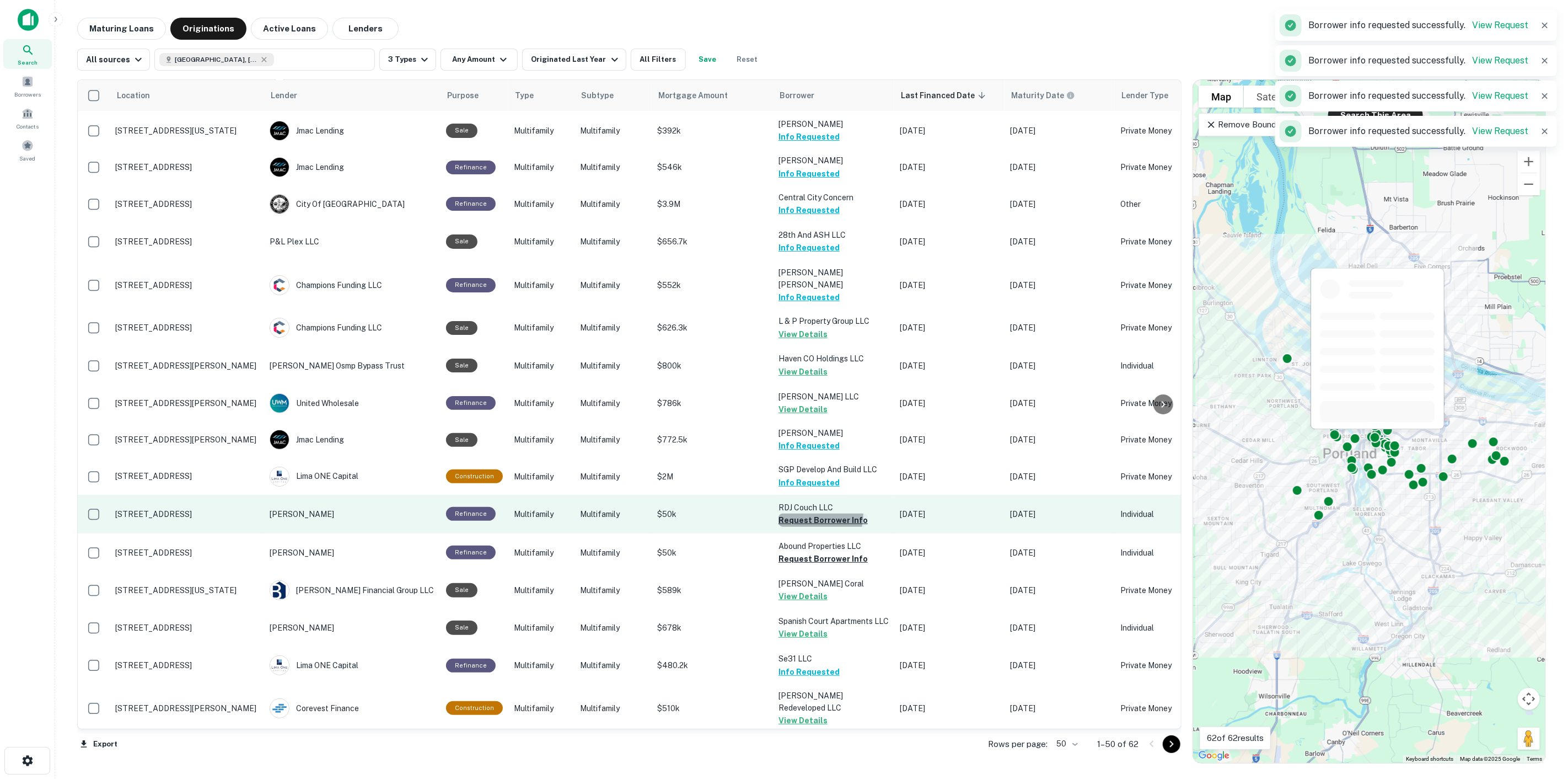
click at [802, 513] on button "Request Borrower Info" at bounding box center [823, 520] width 89 height 13
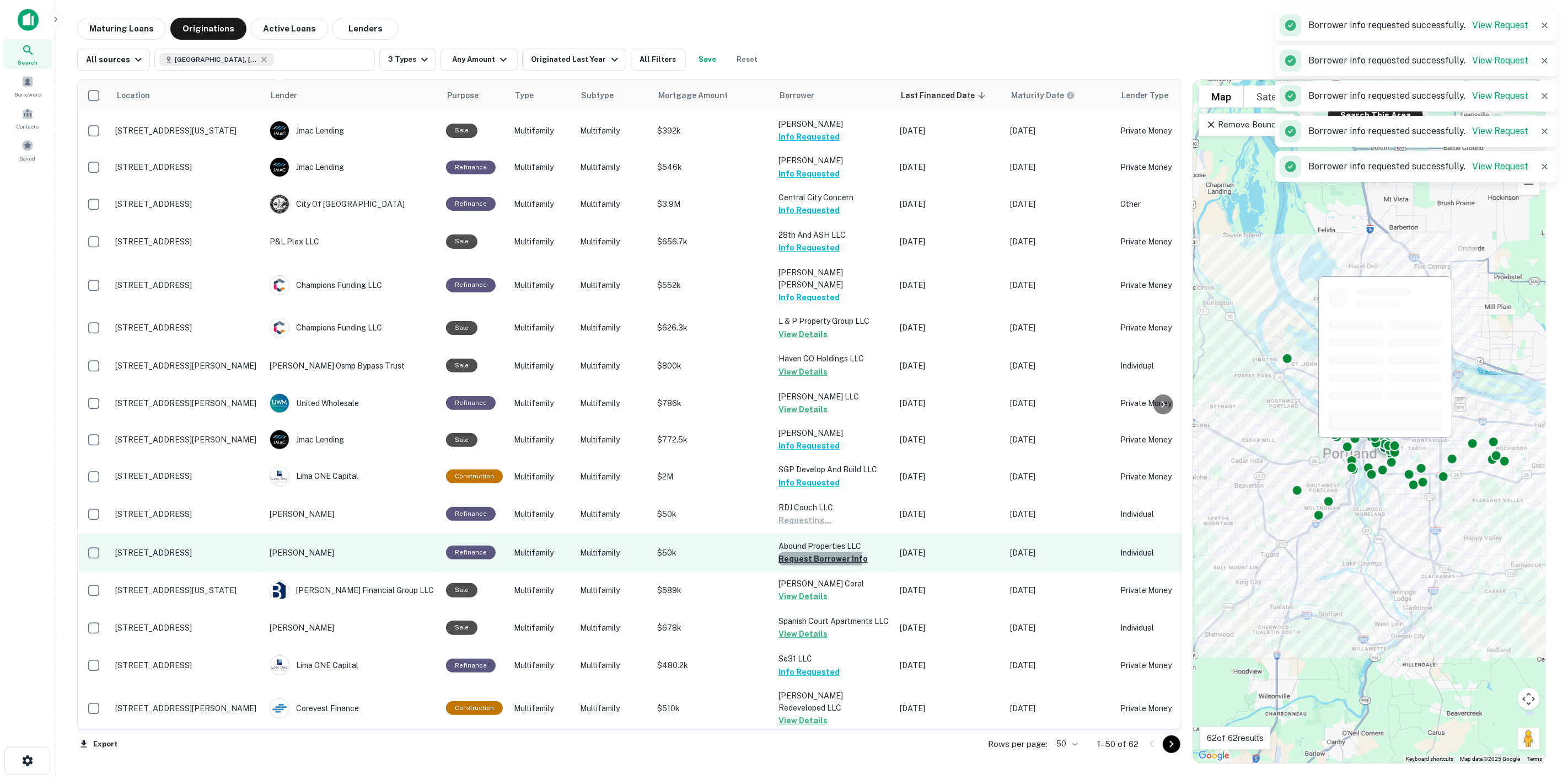
click at [808, 552] on button "Request Borrower Info" at bounding box center [823, 559] width 89 height 13
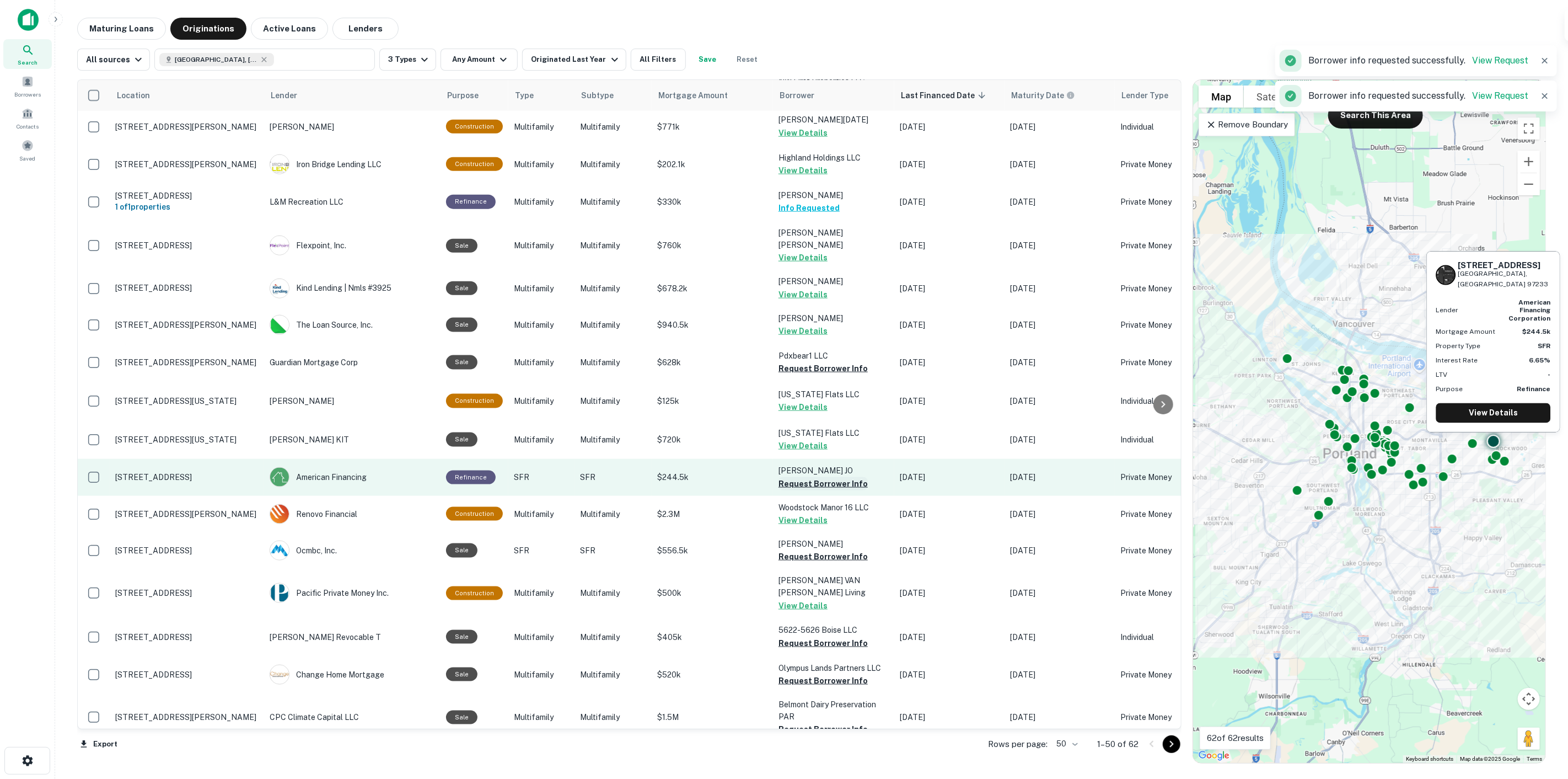
scroll to position [1164, 0]
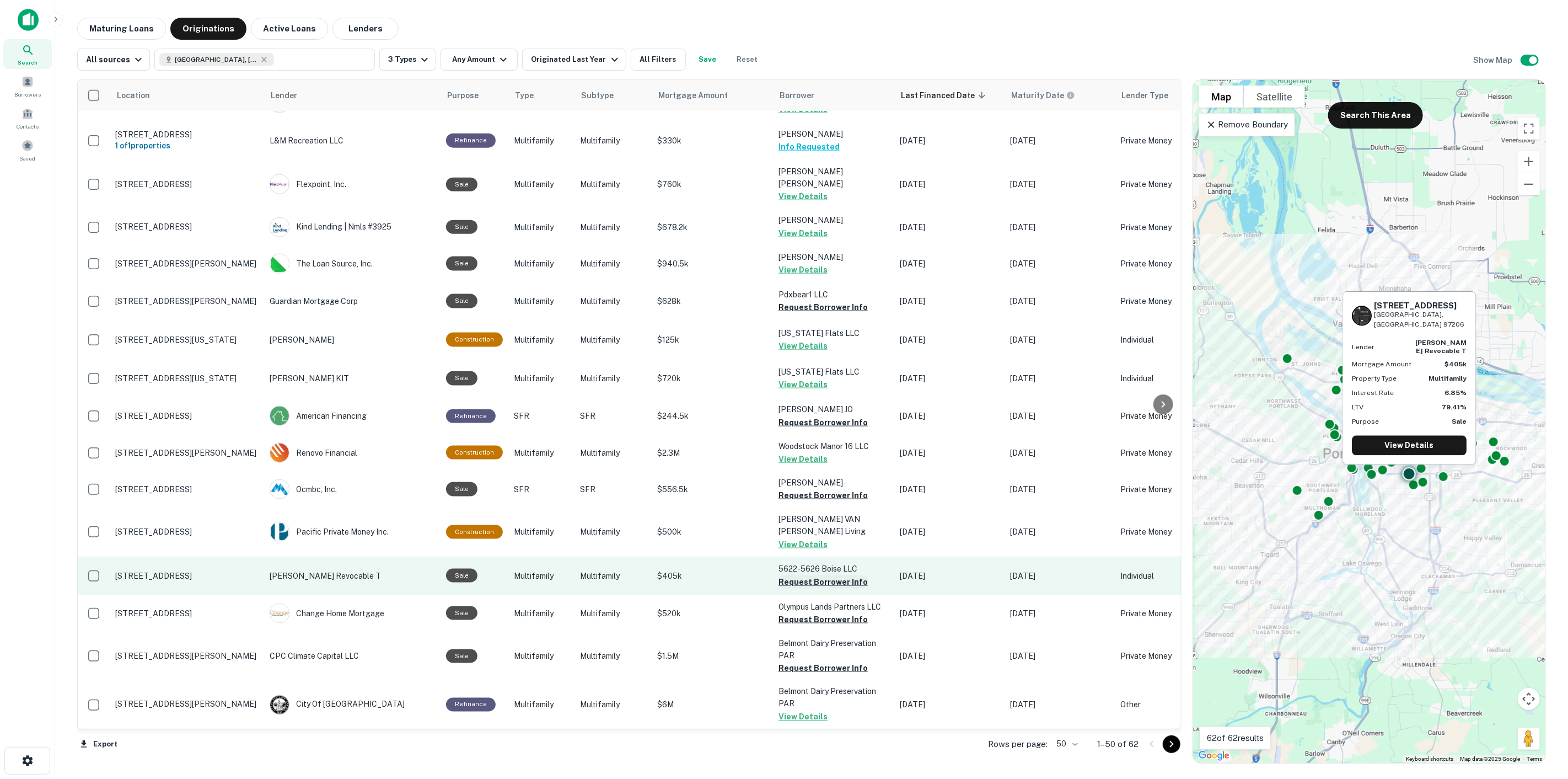
click at [834, 576] on button "Request Borrower Info" at bounding box center [823, 582] width 89 height 13
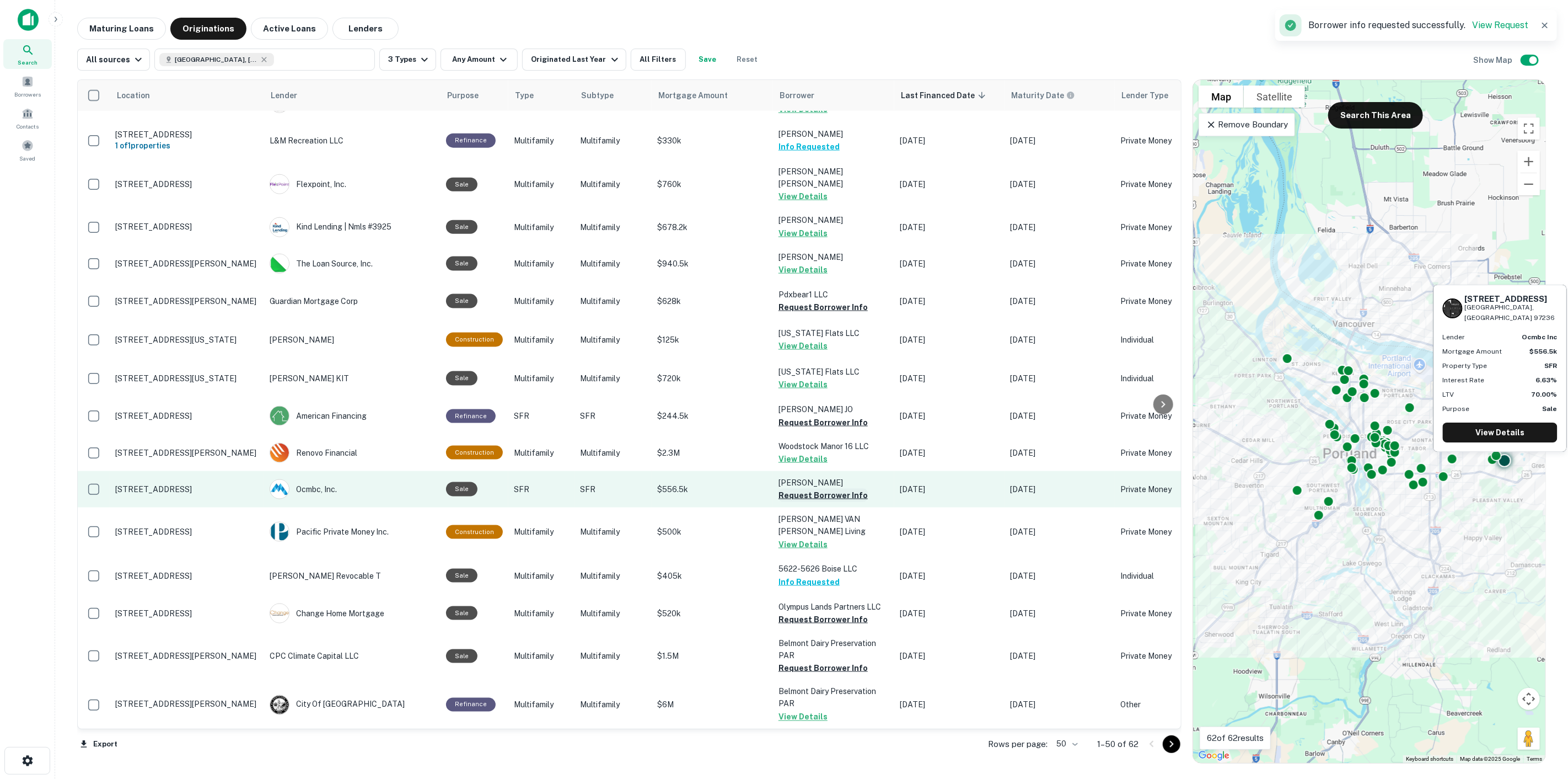
click at [828, 488] on button "Request Borrower Info" at bounding box center [823, 495] width 89 height 13
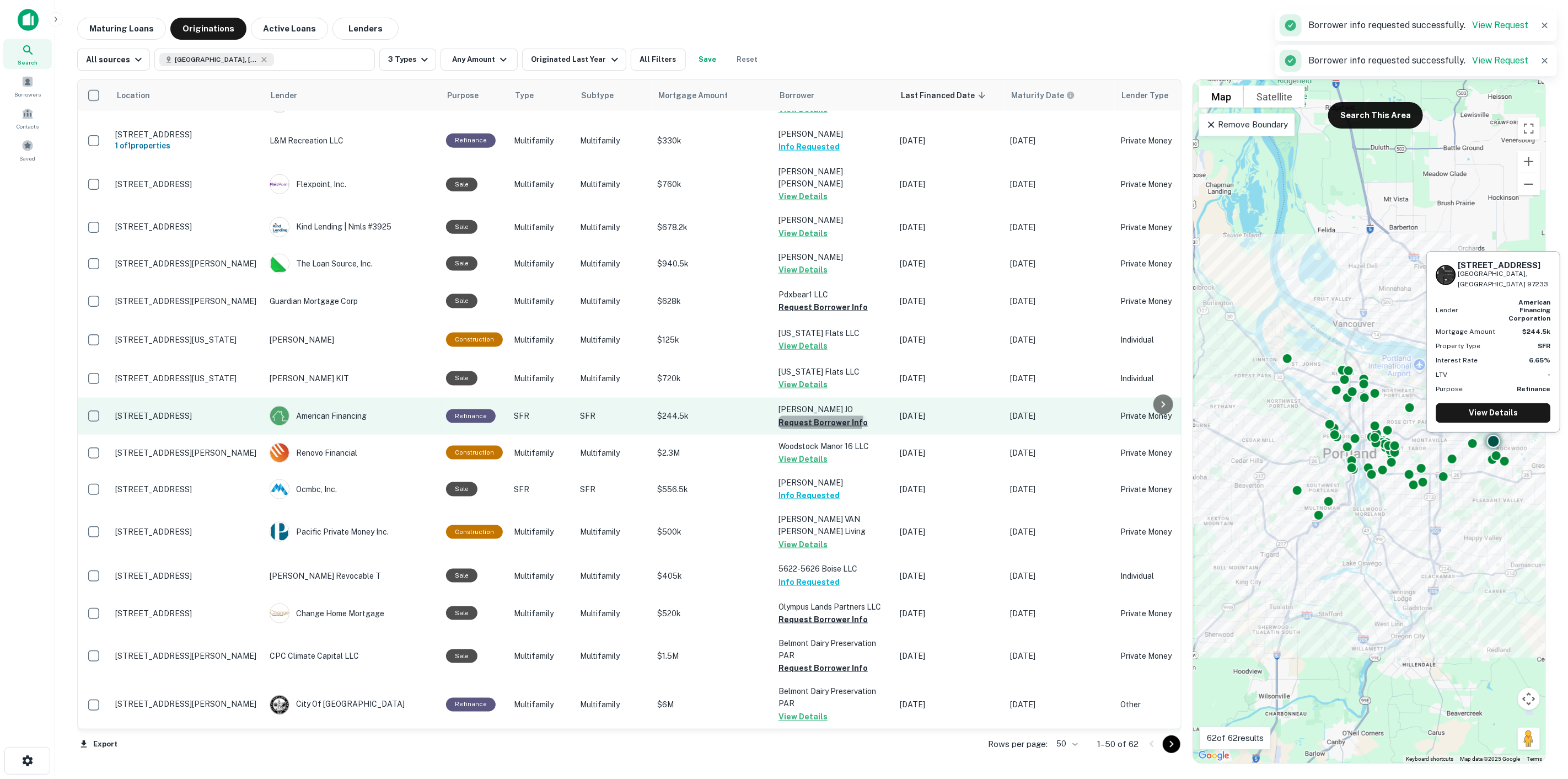
click at [808, 416] on button "Request Borrower Info" at bounding box center [823, 422] width 89 height 13
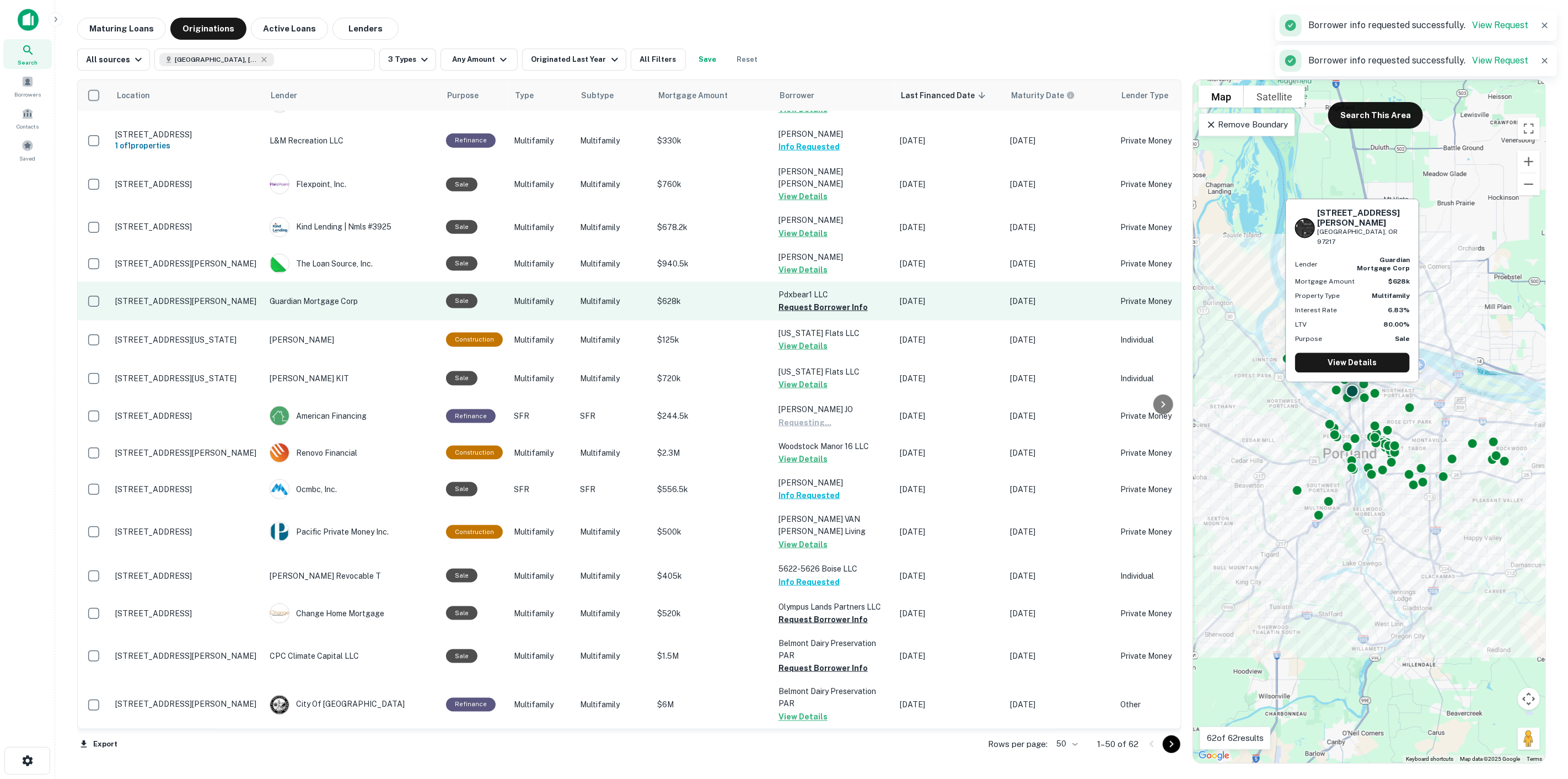
click at [806, 301] on button "Request Borrower Info" at bounding box center [823, 307] width 89 height 13
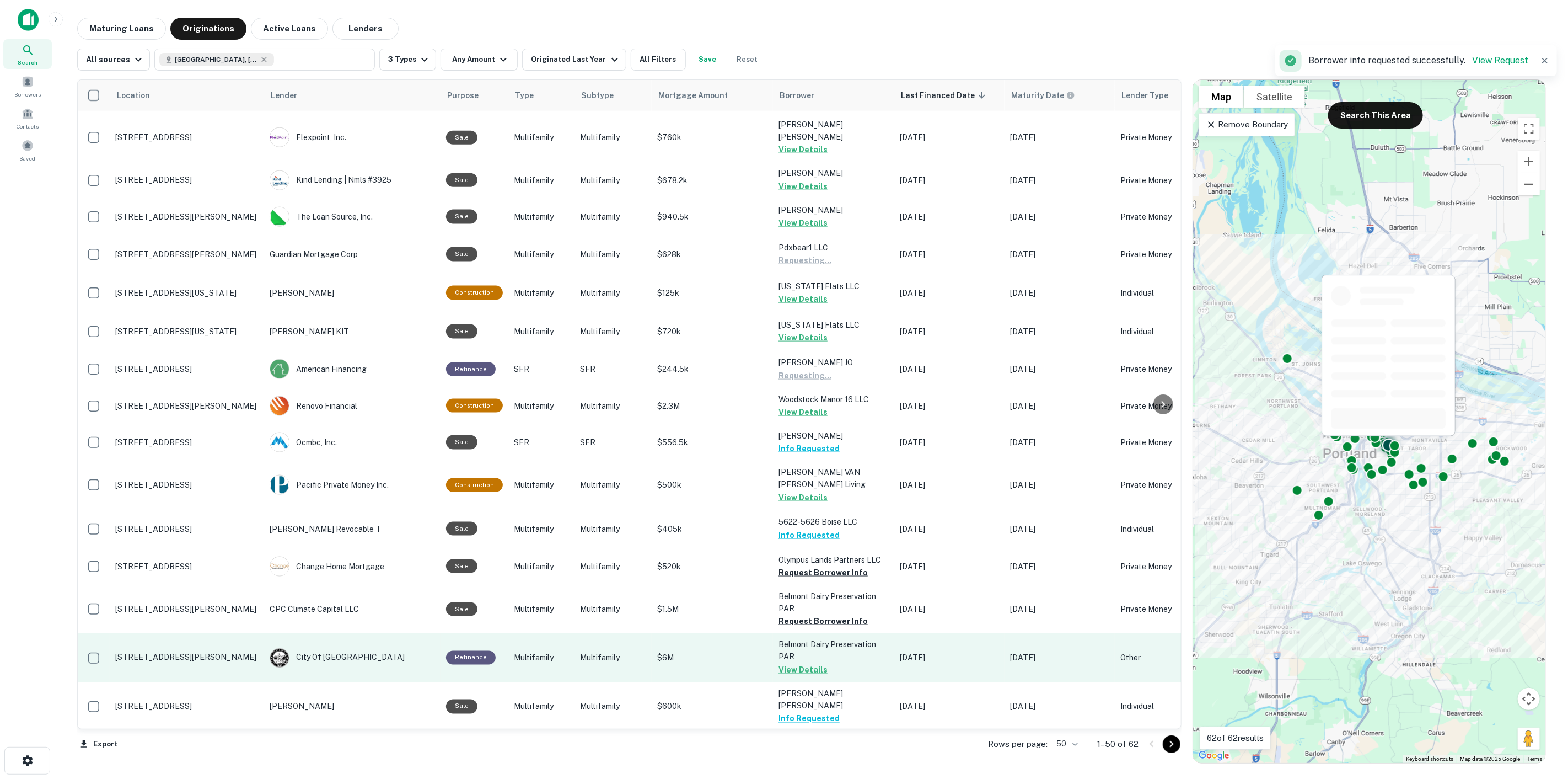
scroll to position [1287, 0]
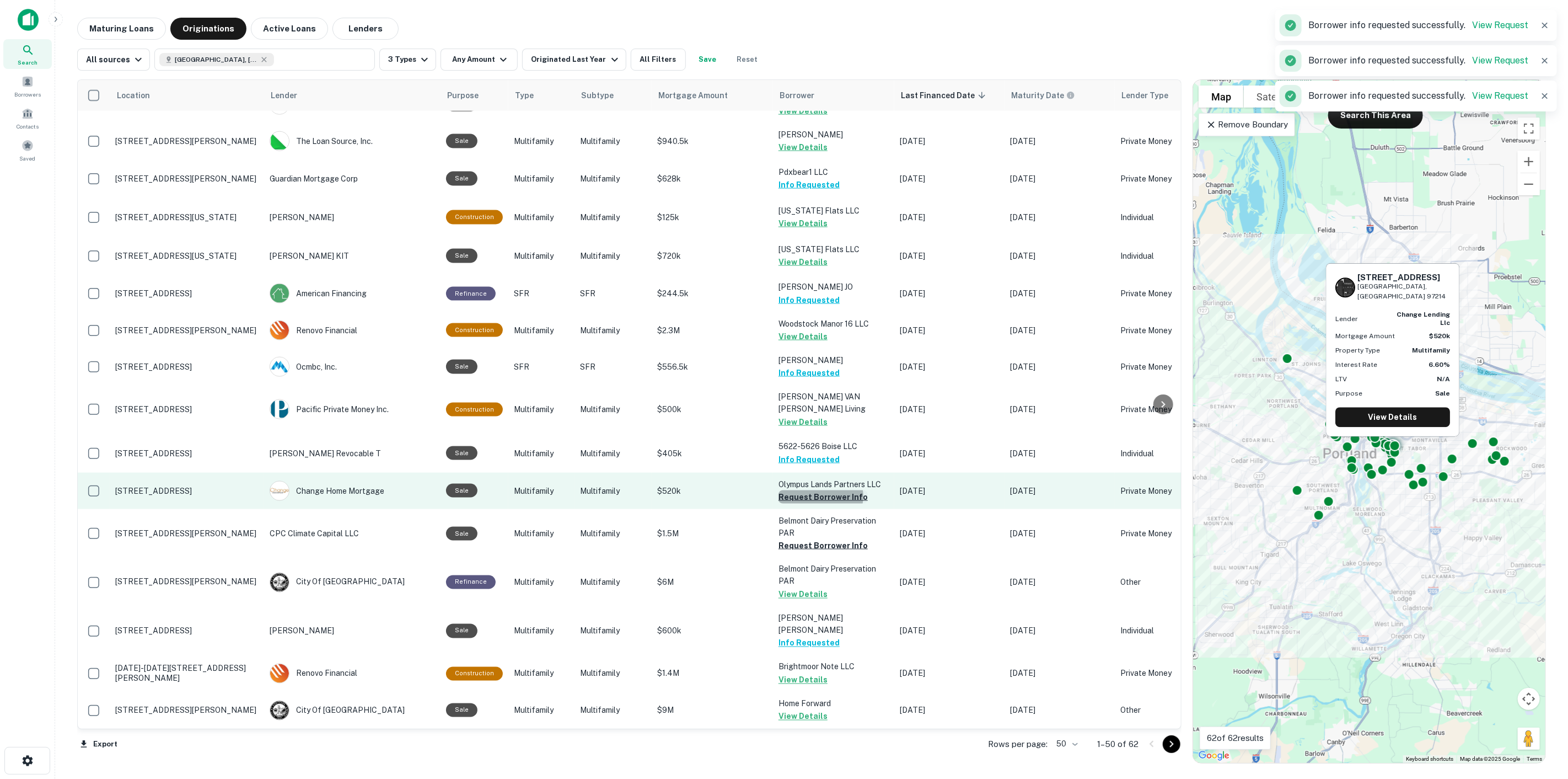
click at [818, 490] on button "Request Borrower Info" at bounding box center [823, 497] width 89 height 13
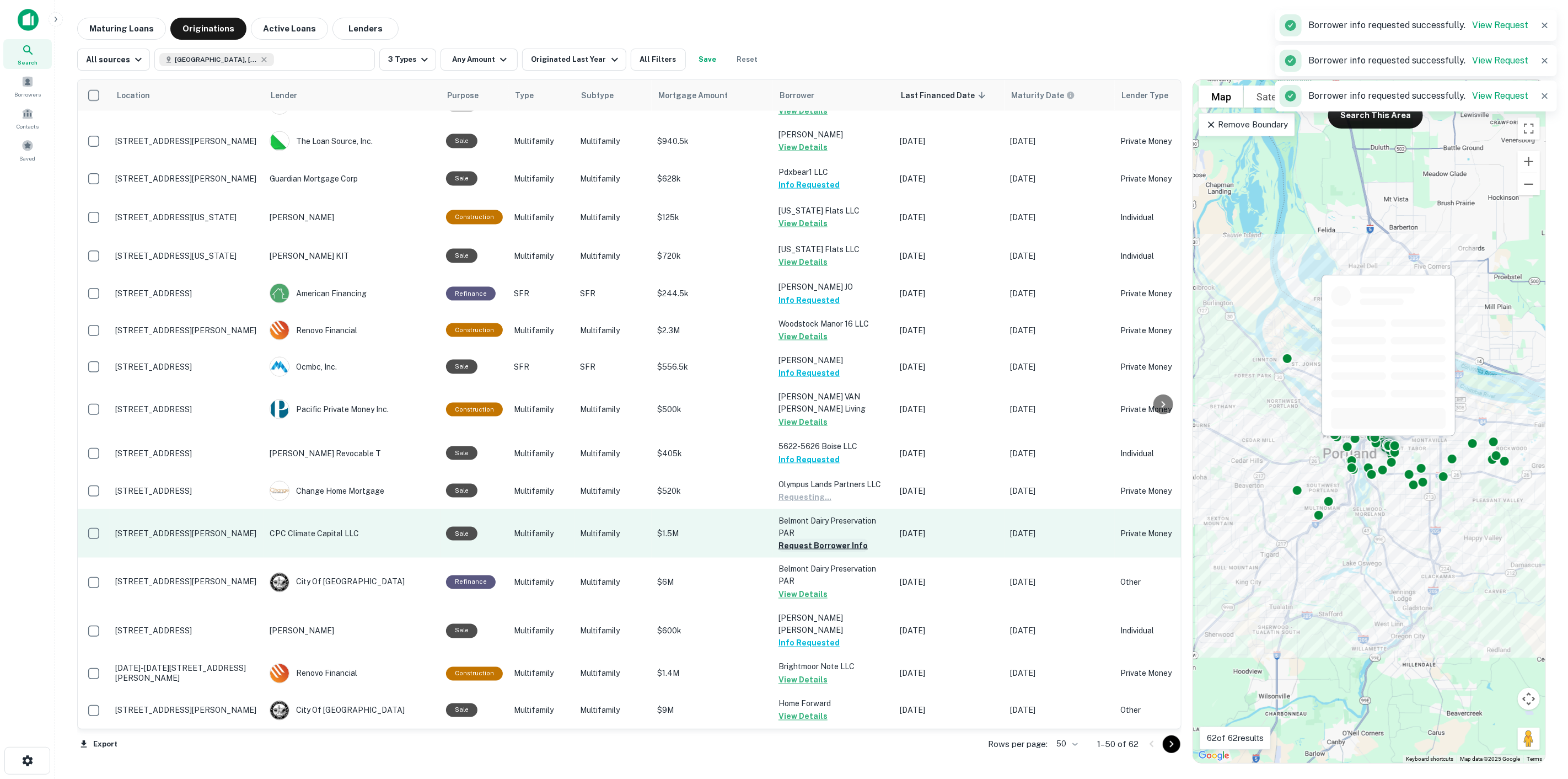
click at [821, 539] on button "Request Borrower Info" at bounding box center [823, 545] width 89 height 13
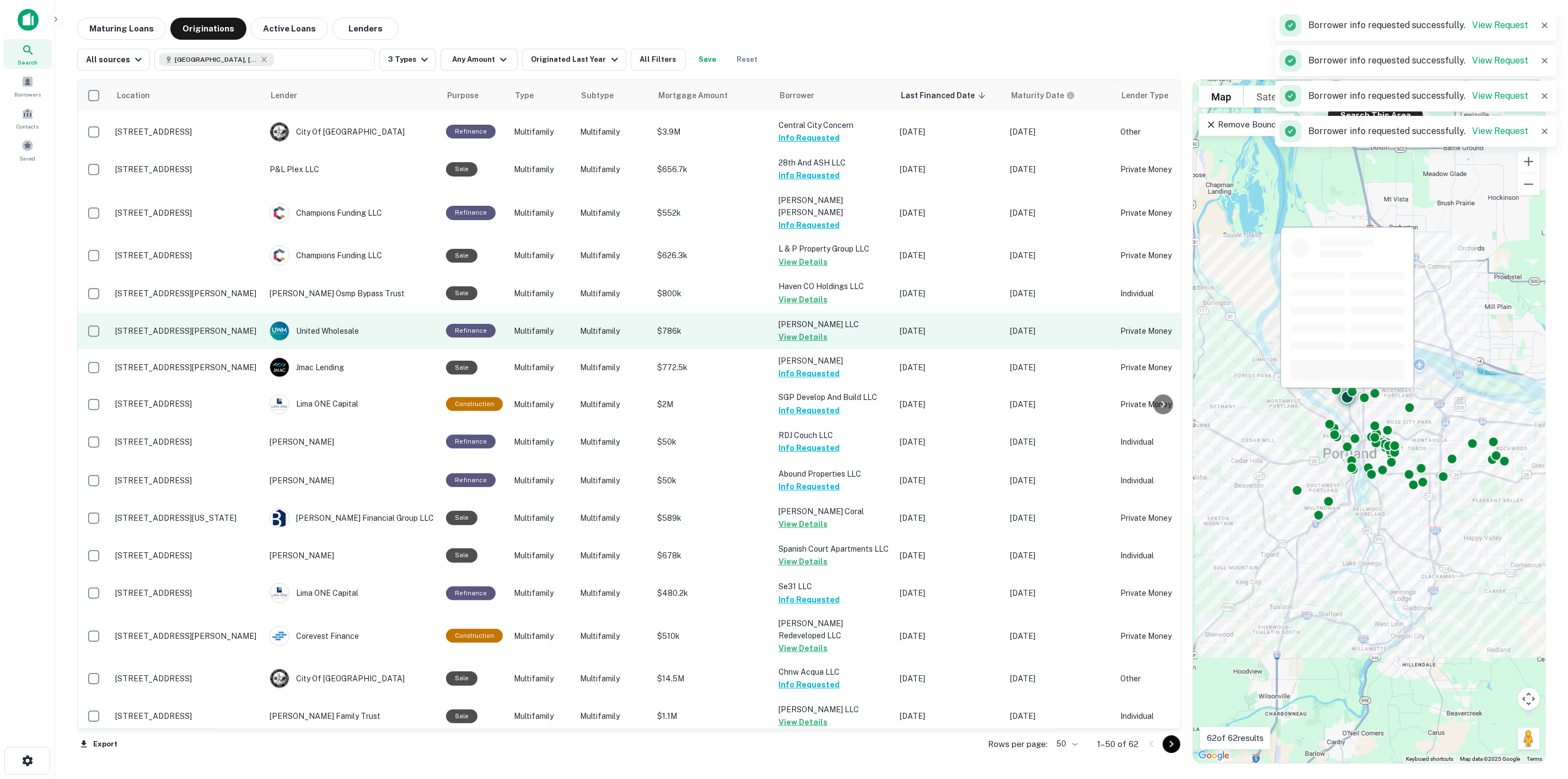
scroll to position [98, 0]
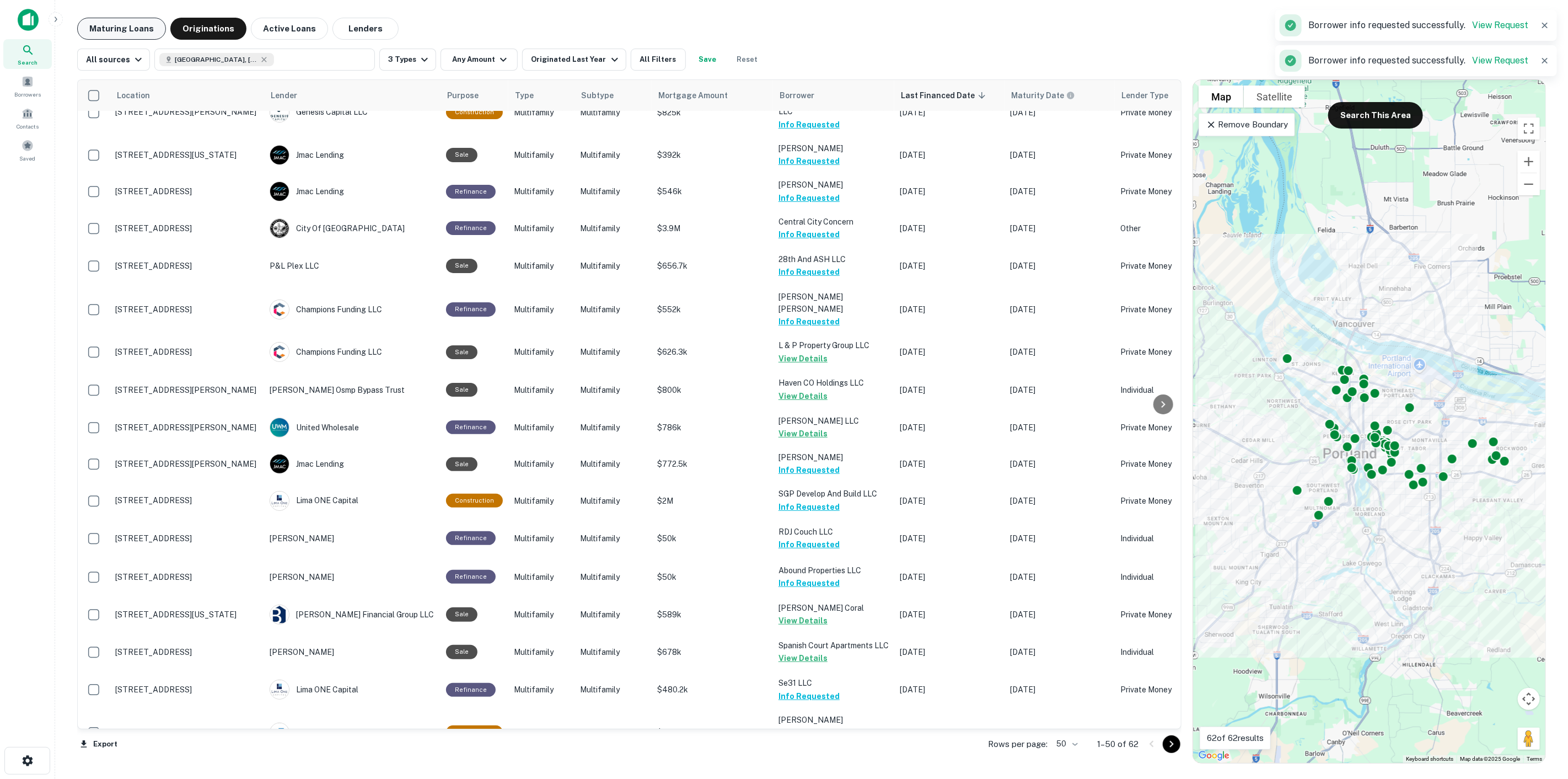
click at [120, 32] on button "Maturing Loans" at bounding box center [122, 29] width 89 height 22
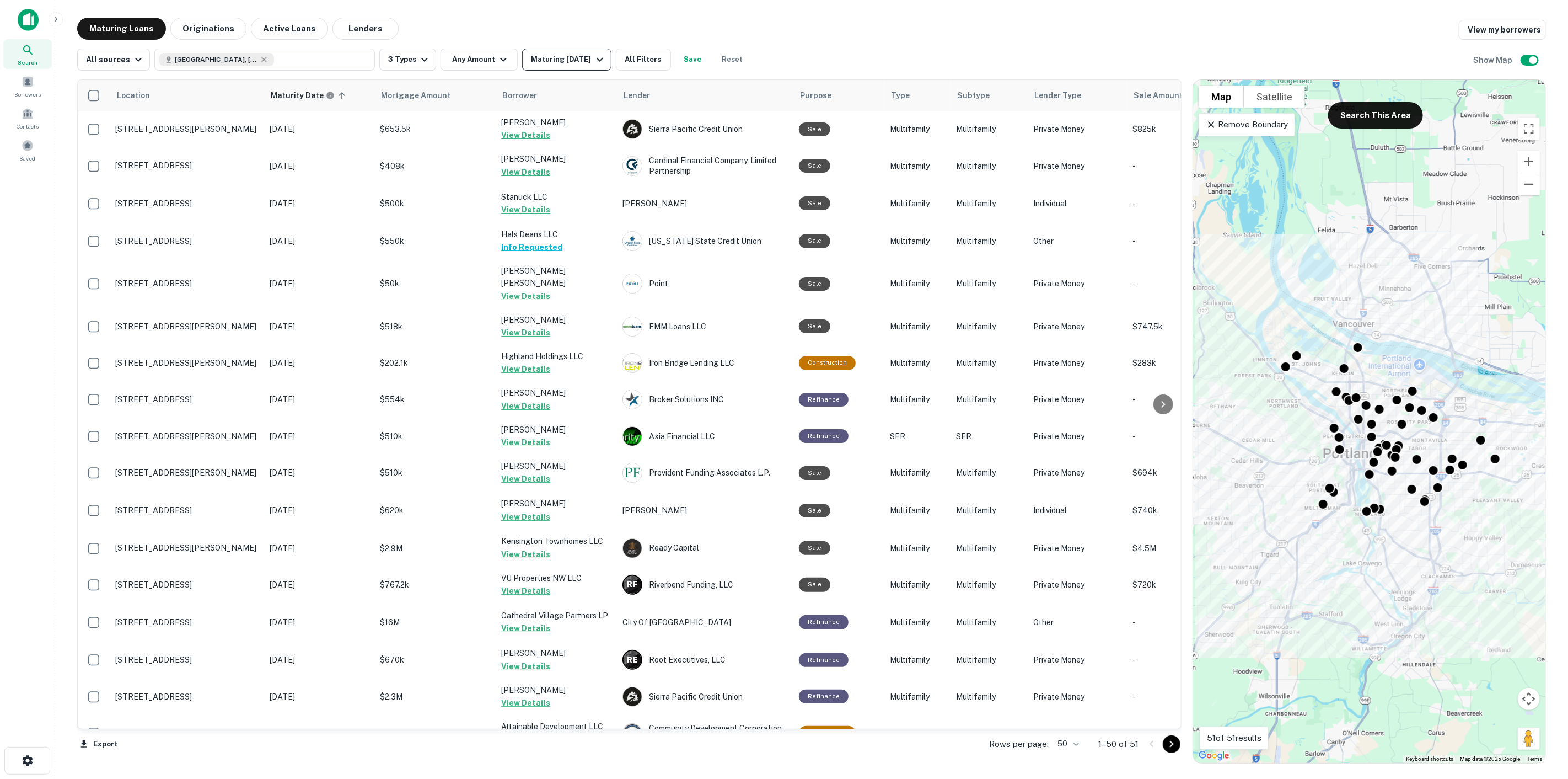
click at [550, 62] on div "Maturing [DATE]" at bounding box center [568, 59] width 75 height 13
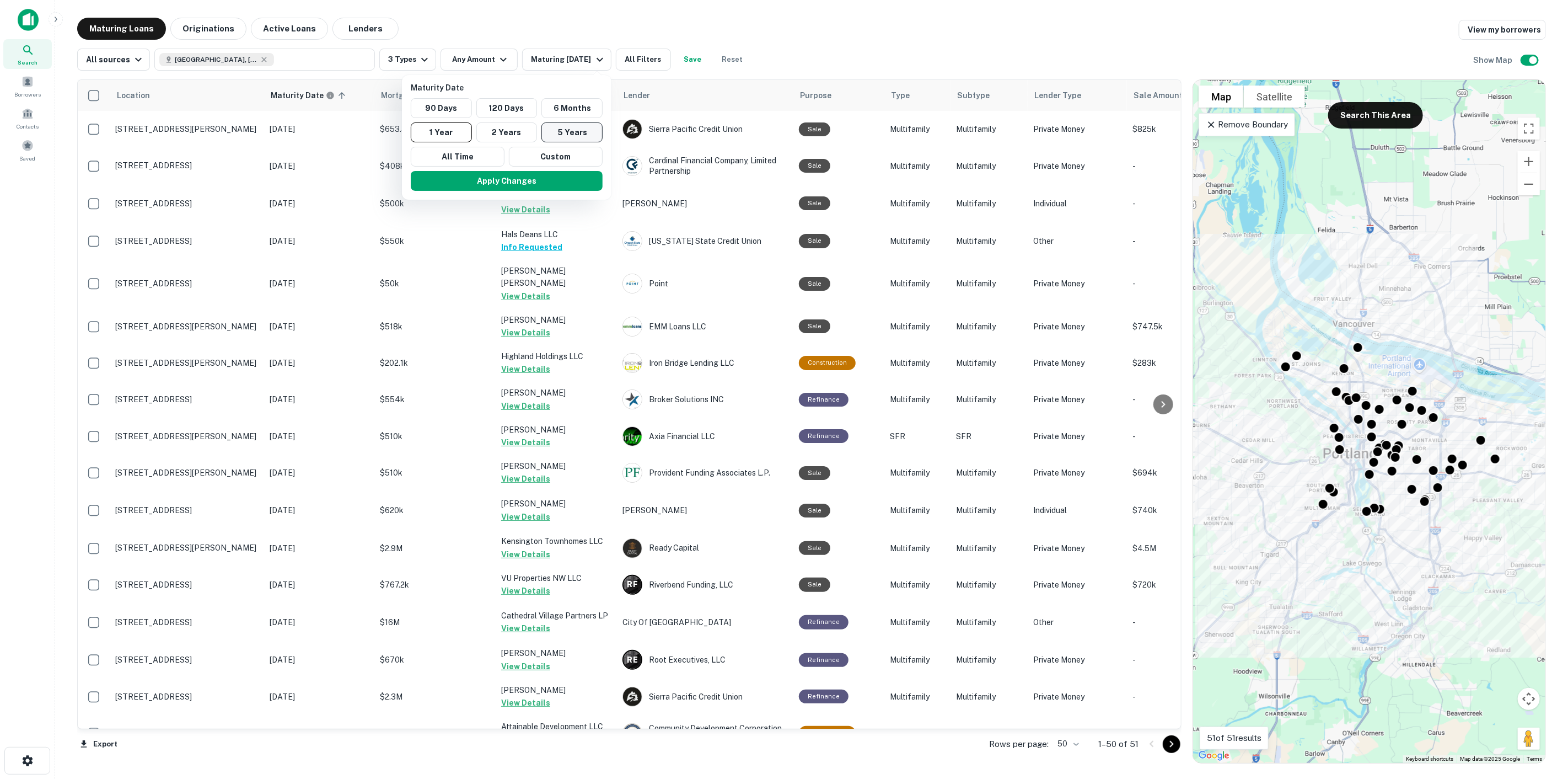
click at [574, 131] on button "5 Years" at bounding box center [572, 132] width 61 height 19
drag, startPoint x: 551, startPoint y: 177, endPoint x: 587, endPoint y: 180, distance: 36.1
click at [550, 177] on button "Apply Changes" at bounding box center [512, 180] width 192 height 19
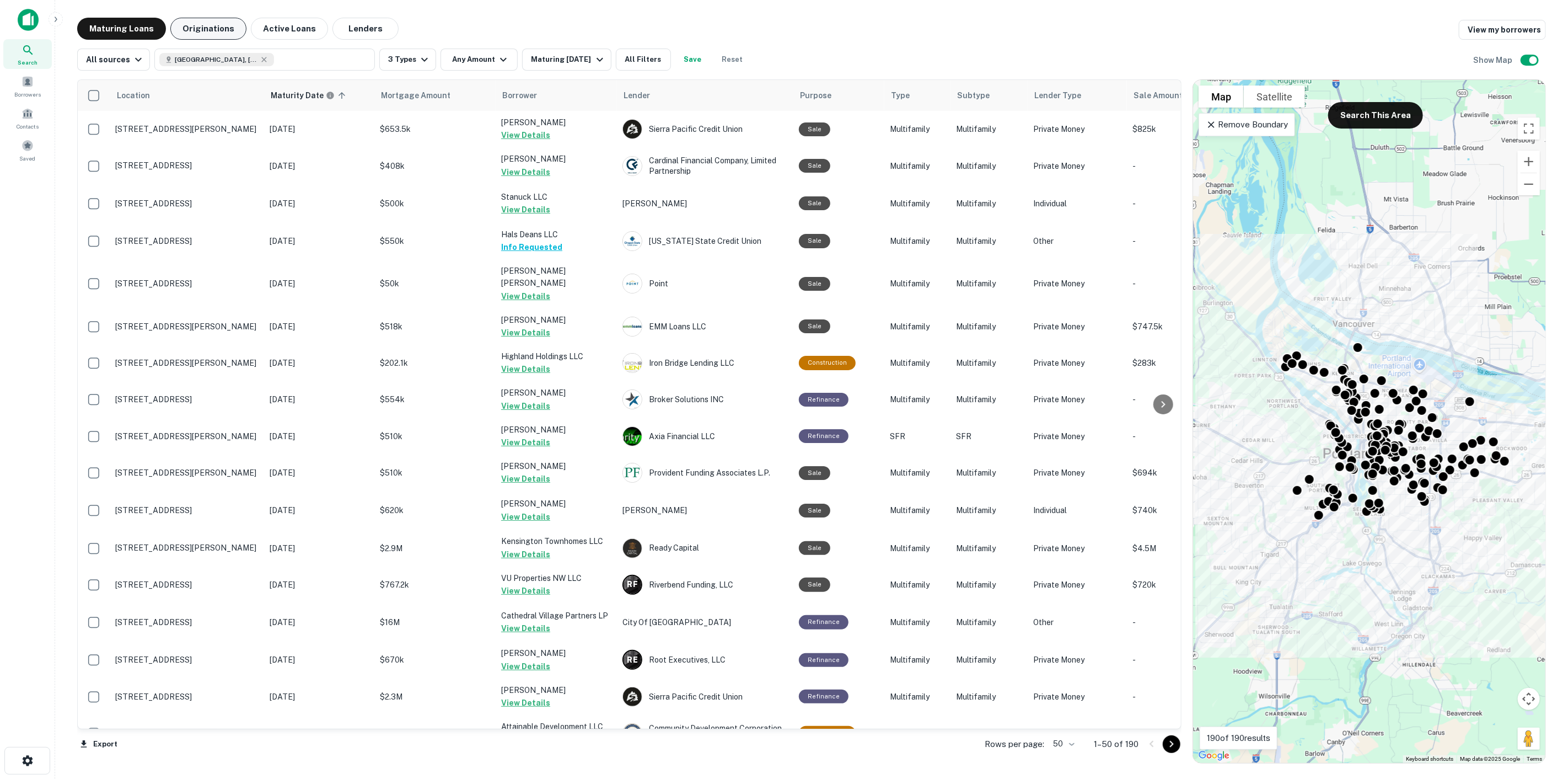
click at [188, 23] on button "Originations" at bounding box center [209, 29] width 76 height 22
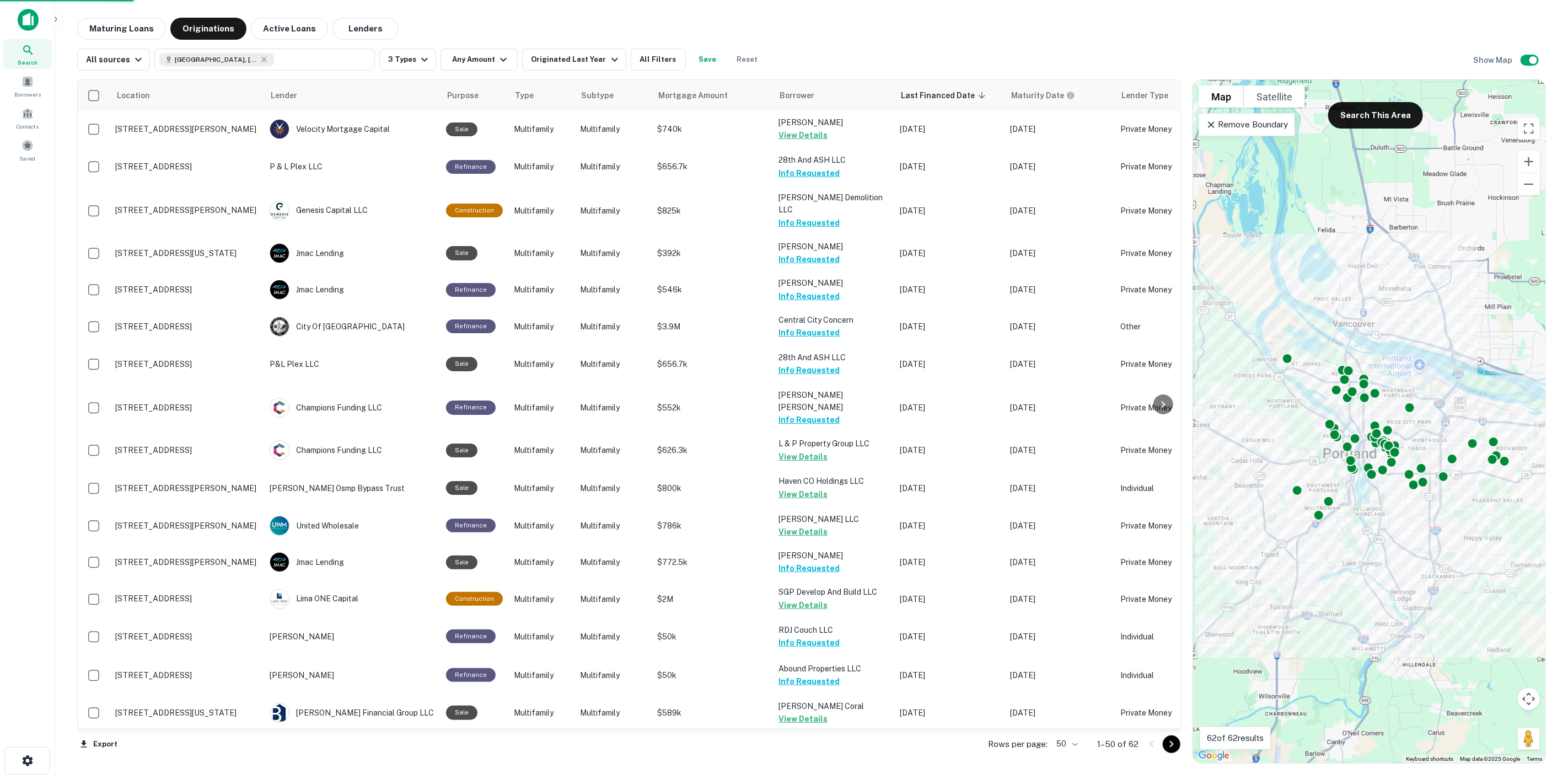
click at [555, 47] on div "All sources [GEOGRAPHIC_DATA], [GEOGRAPHIC_DATA], [GEOGRAPHIC_DATA] 3 Types Any…" at bounding box center [811, 55] width 1470 height 31
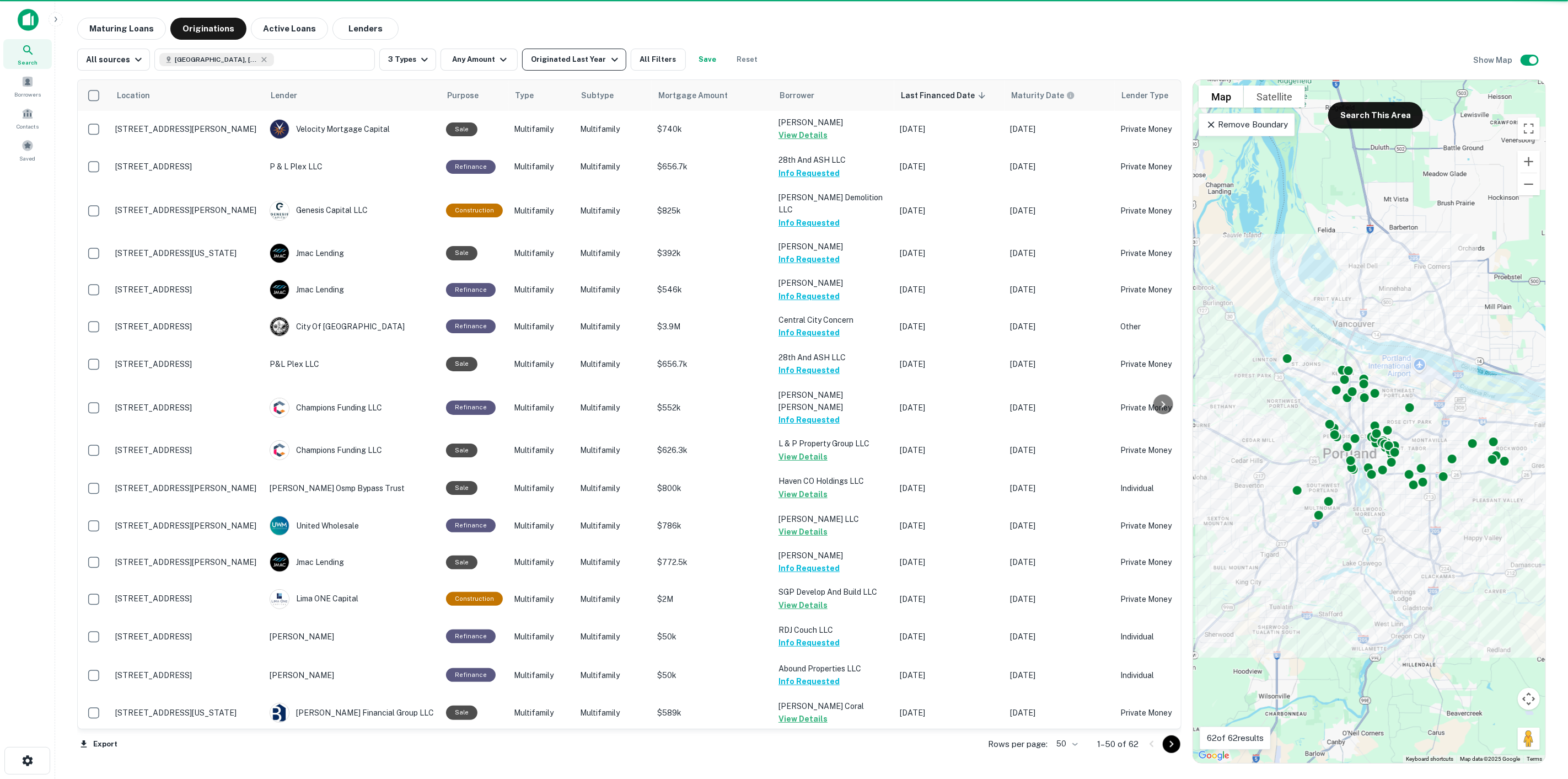
click at [556, 62] on div "Originated Last Year" at bounding box center [576, 59] width 90 height 13
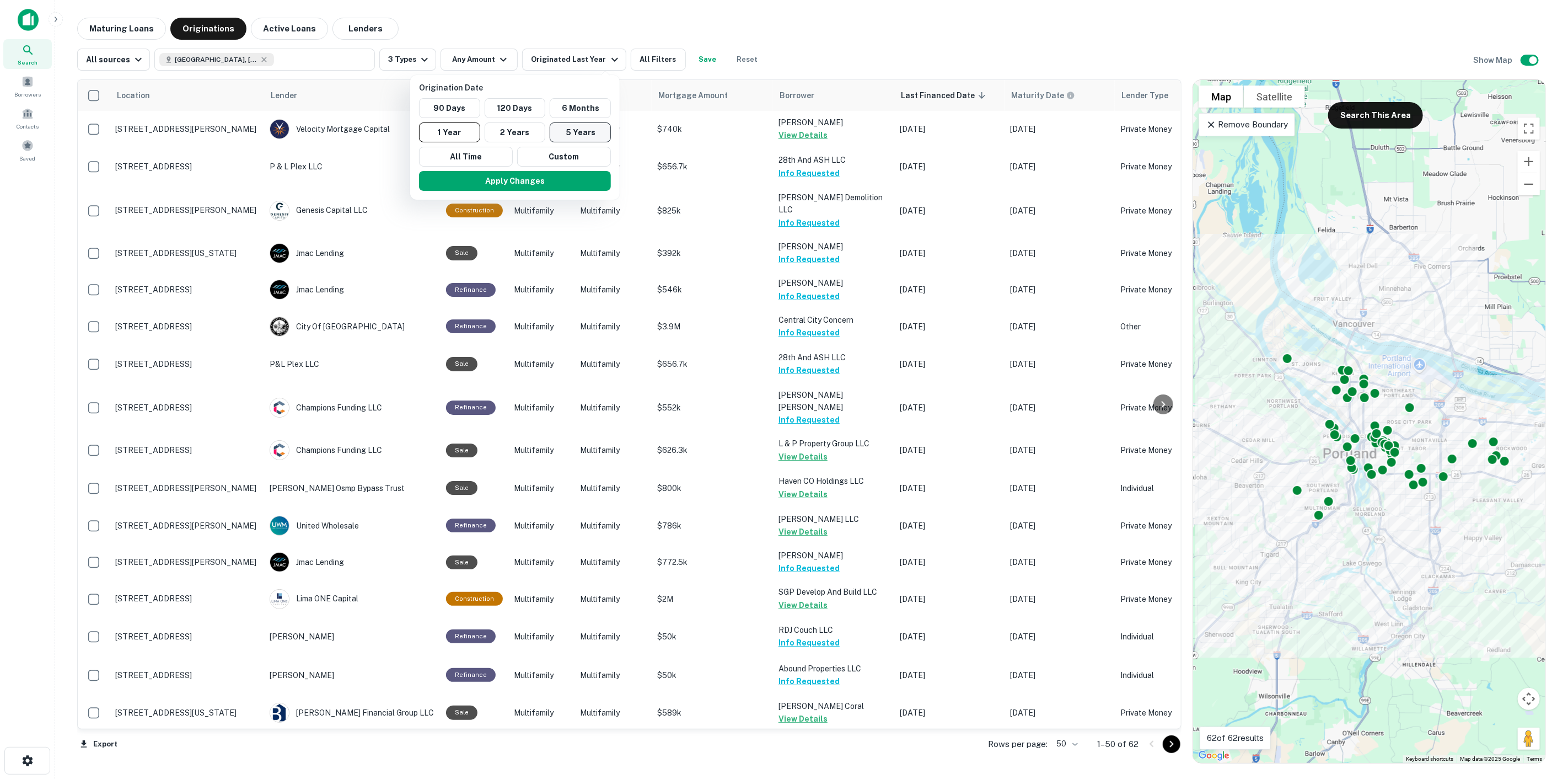
click at [572, 134] on button "5 Years" at bounding box center [580, 132] width 61 height 19
click at [546, 183] on button "Apply Changes" at bounding box center [525, 180] width 192 height 19
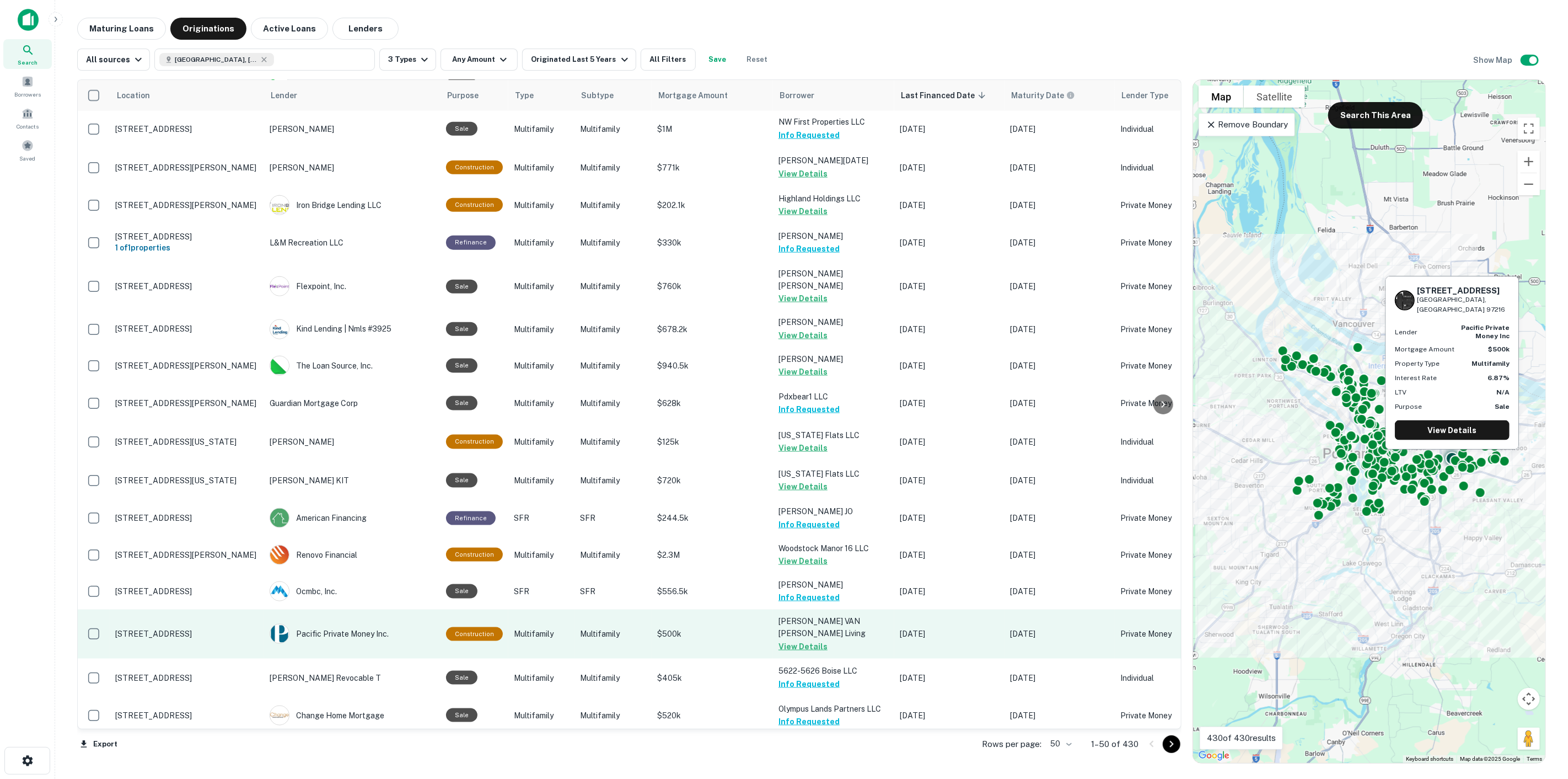
scroll to position [1324, 0]
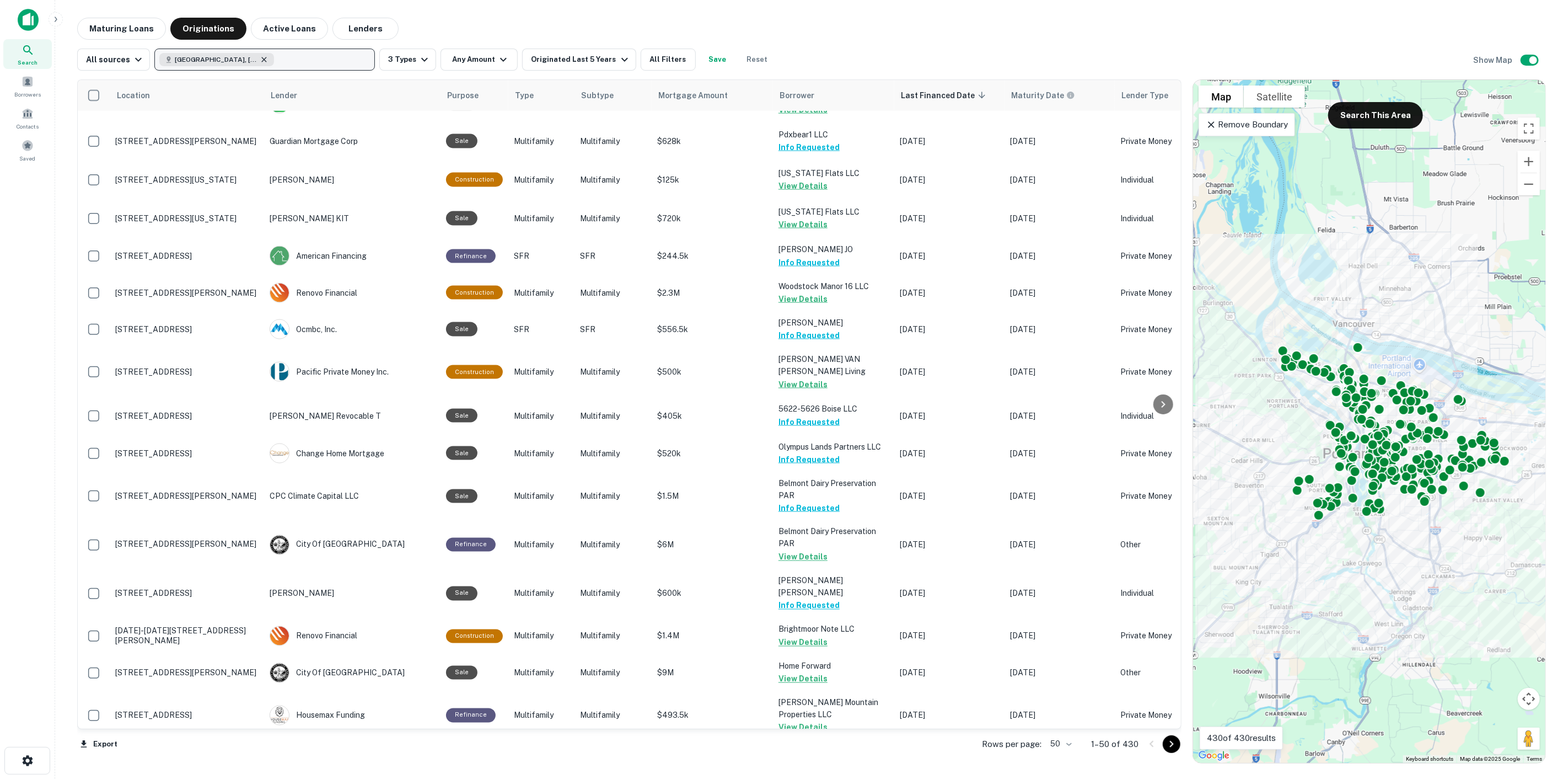
click at [262, 58] on icon "button" at bounding box center [264, 58] width 5 height 5
type input "******"
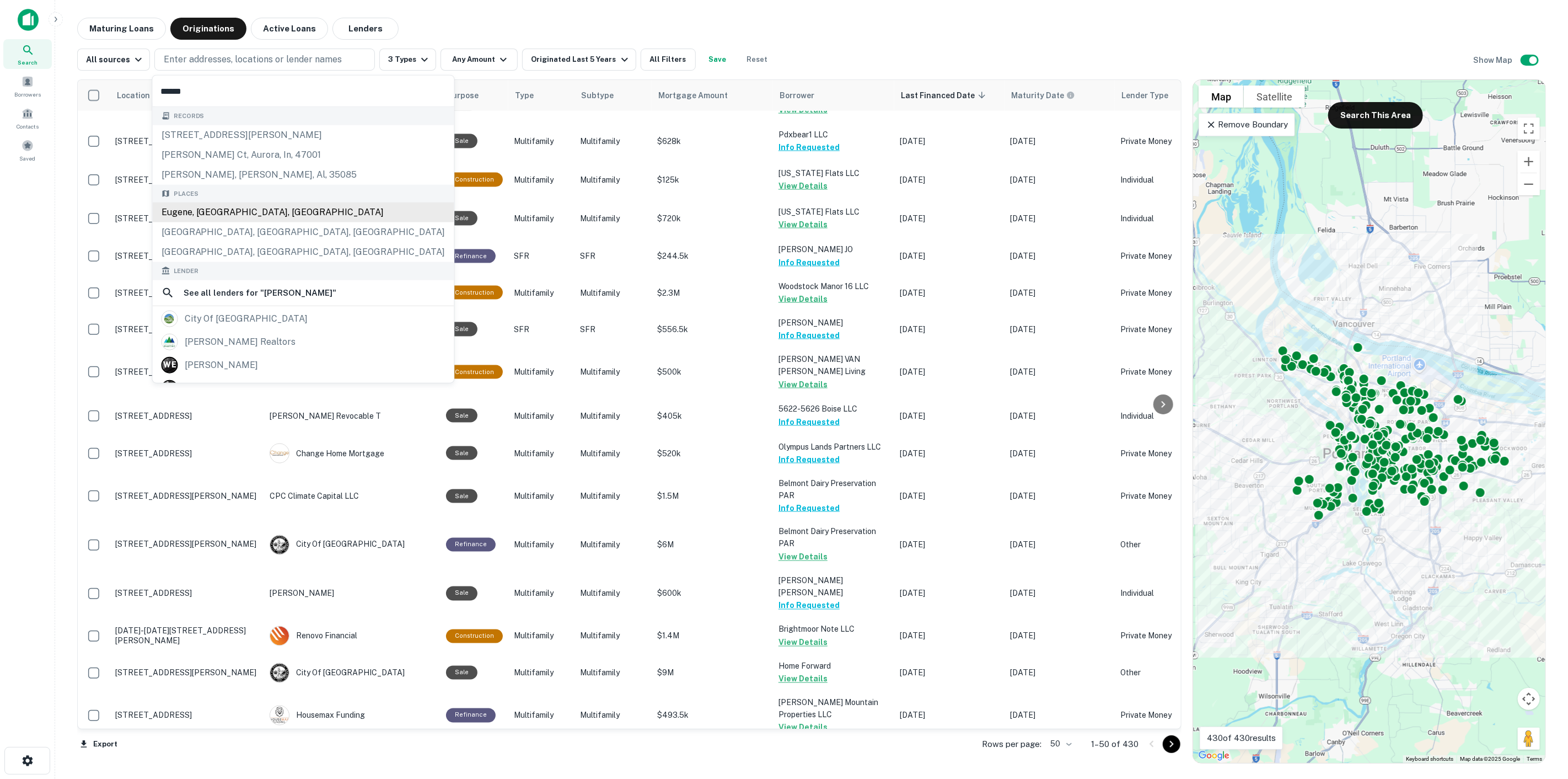
click at [263, 214] on div "Eugene, [GEOGRAPHIC_DATA], [GEOGRAPHIC_DATA]" at bounding box center [304, 212] width 302 height 19
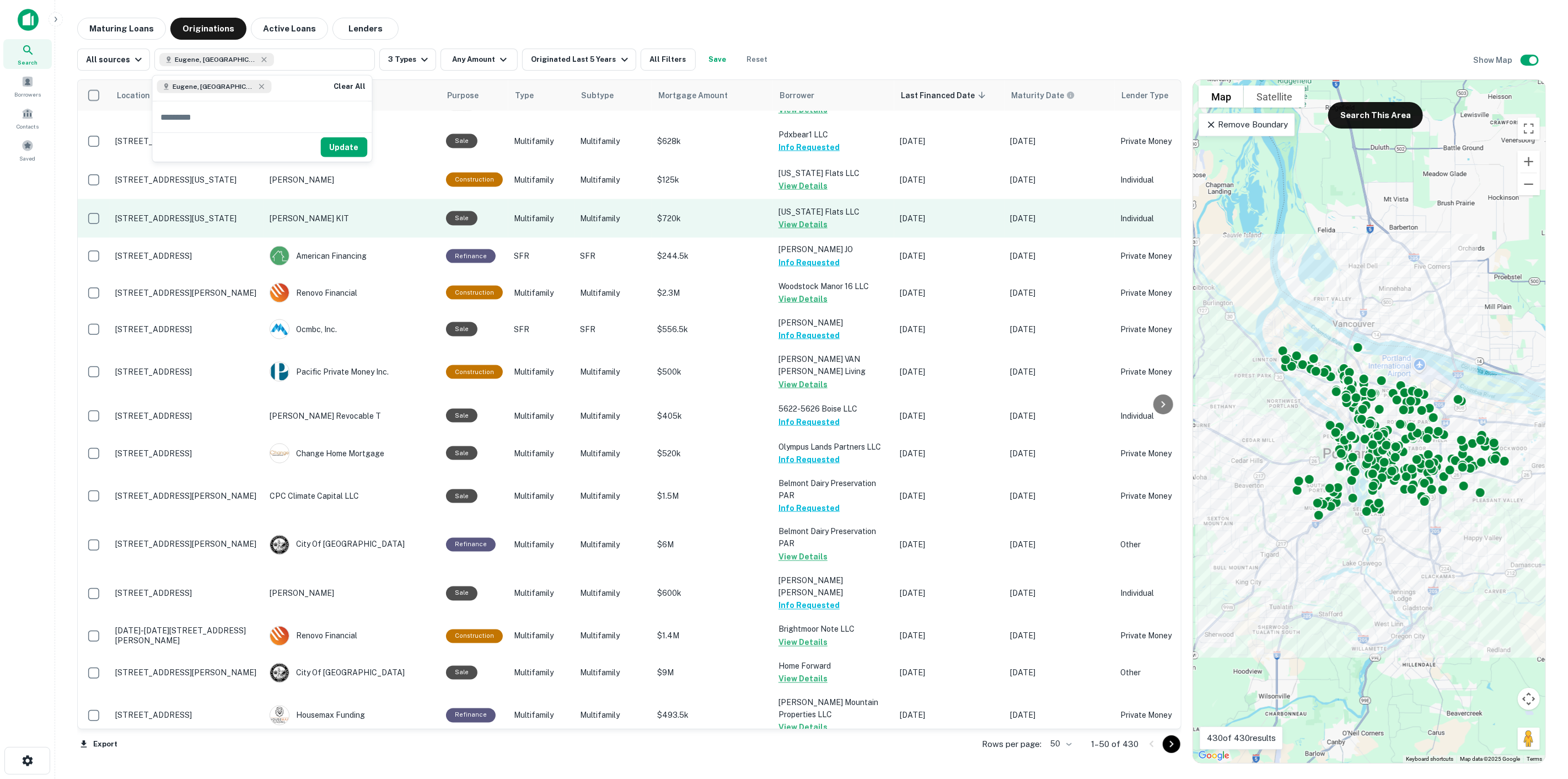
click at [345, 150] on button "Update" at bounding box center [344, 147] width 46 height 19
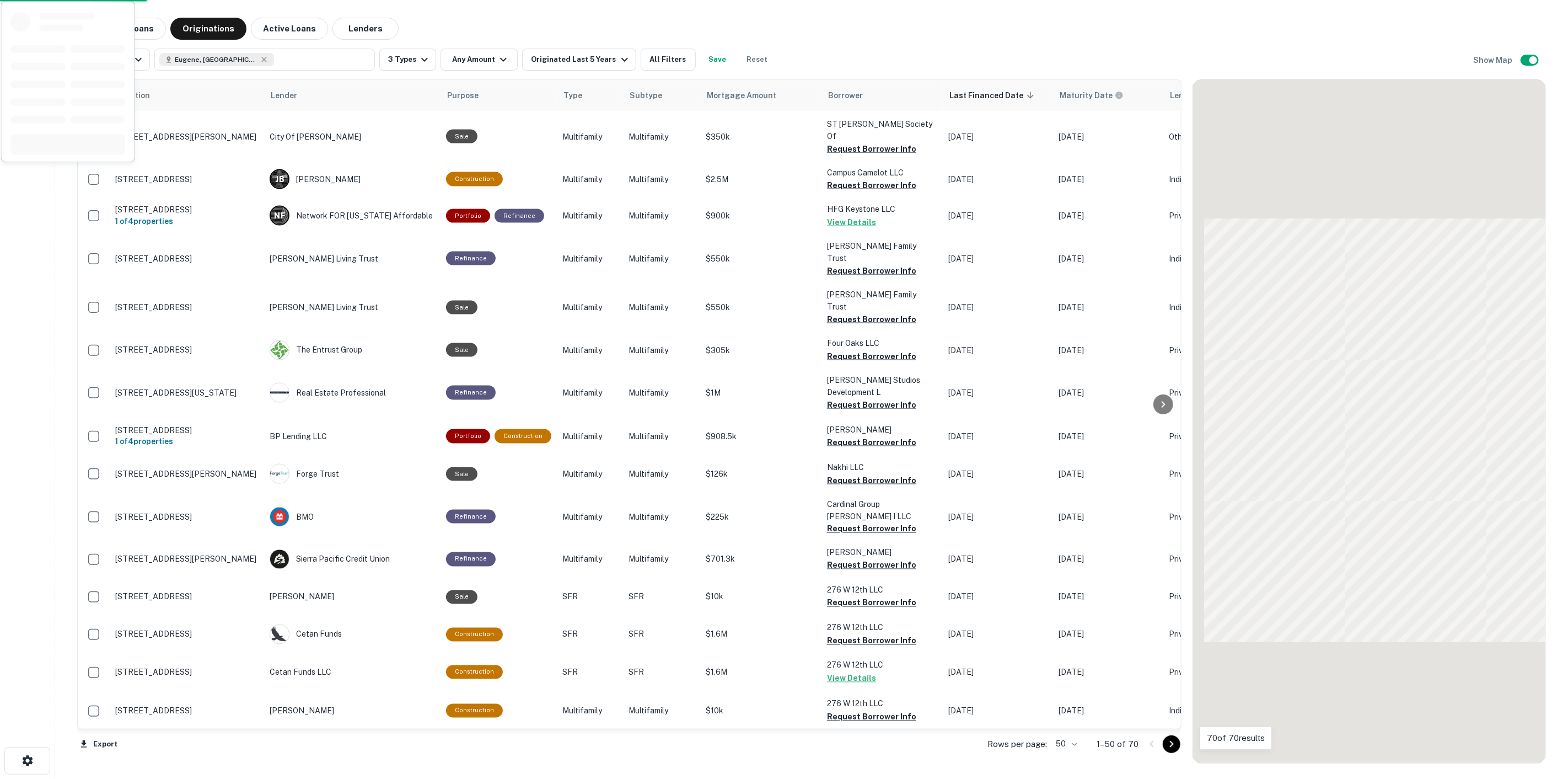
scroll to position [1321, 0]
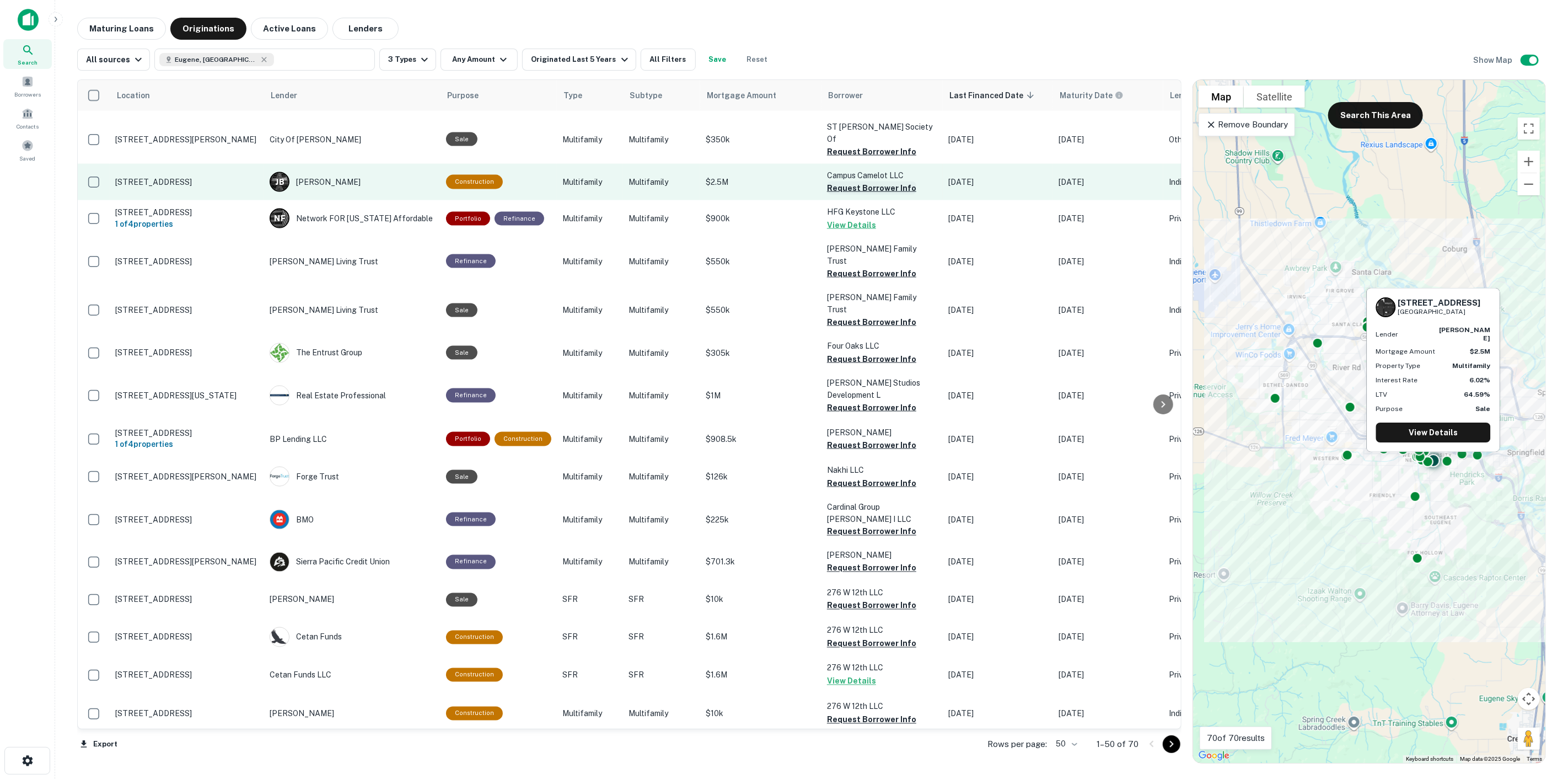
click at [860, 181] on button "Request Borrower Info" at bounding box center [872, 188] width 89 height 13
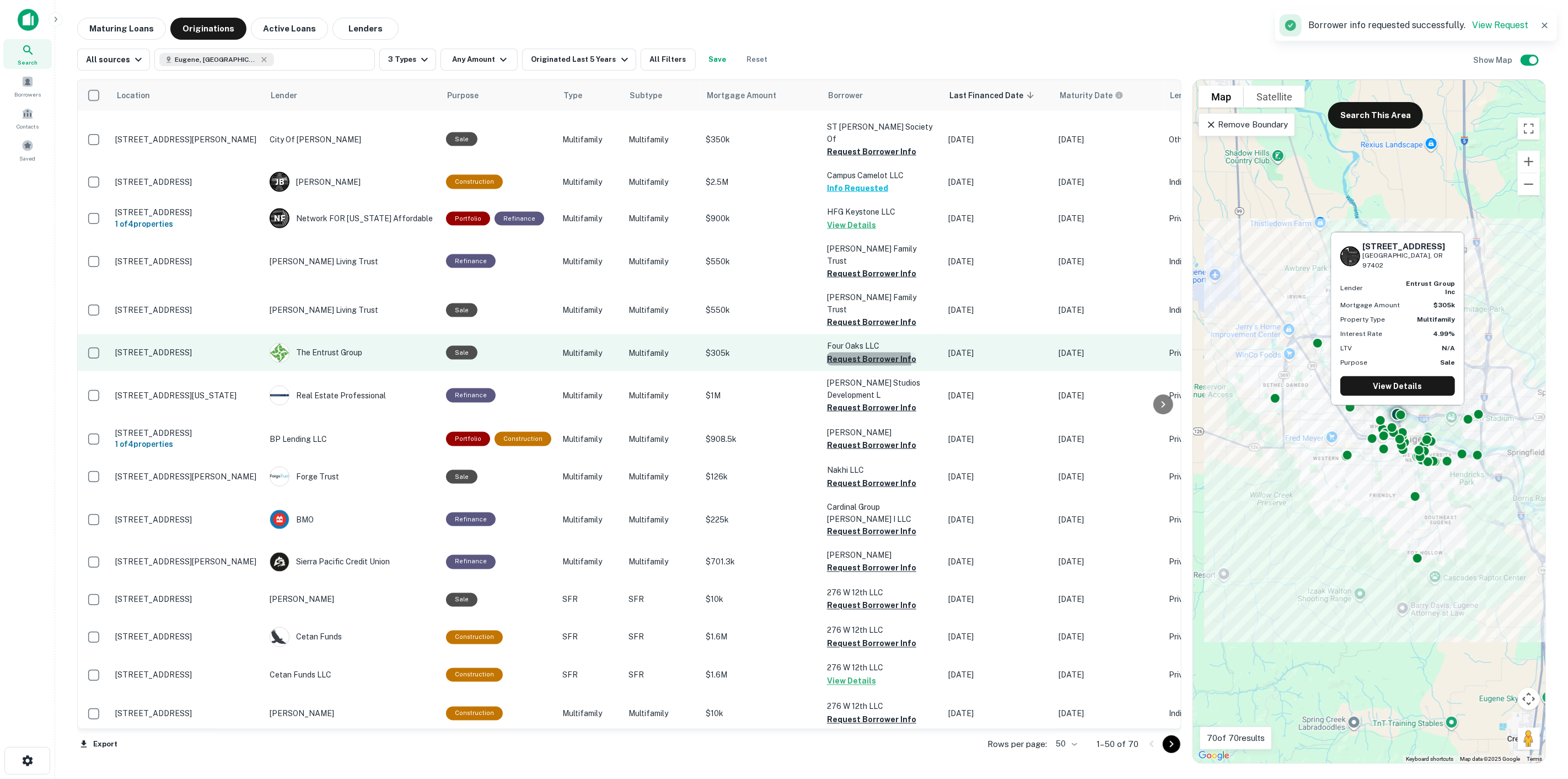
click at [861, 353] on button "Request Borrower Info" at bounding box center [872, 359] width 89 height 13
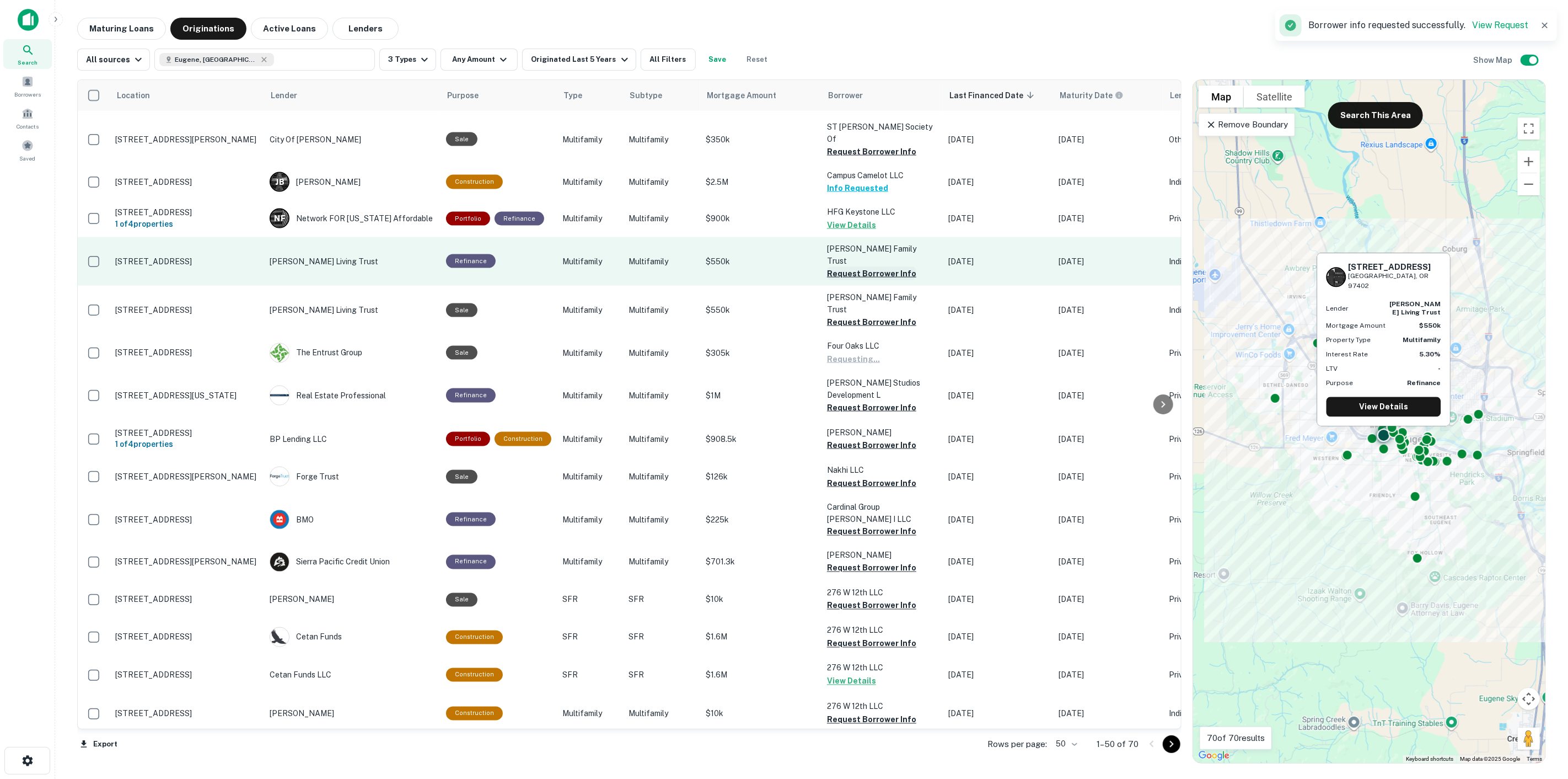
click at [857, 267] on button "Request Borrower Info" at bounding box center [872, 274] width 89 height 13
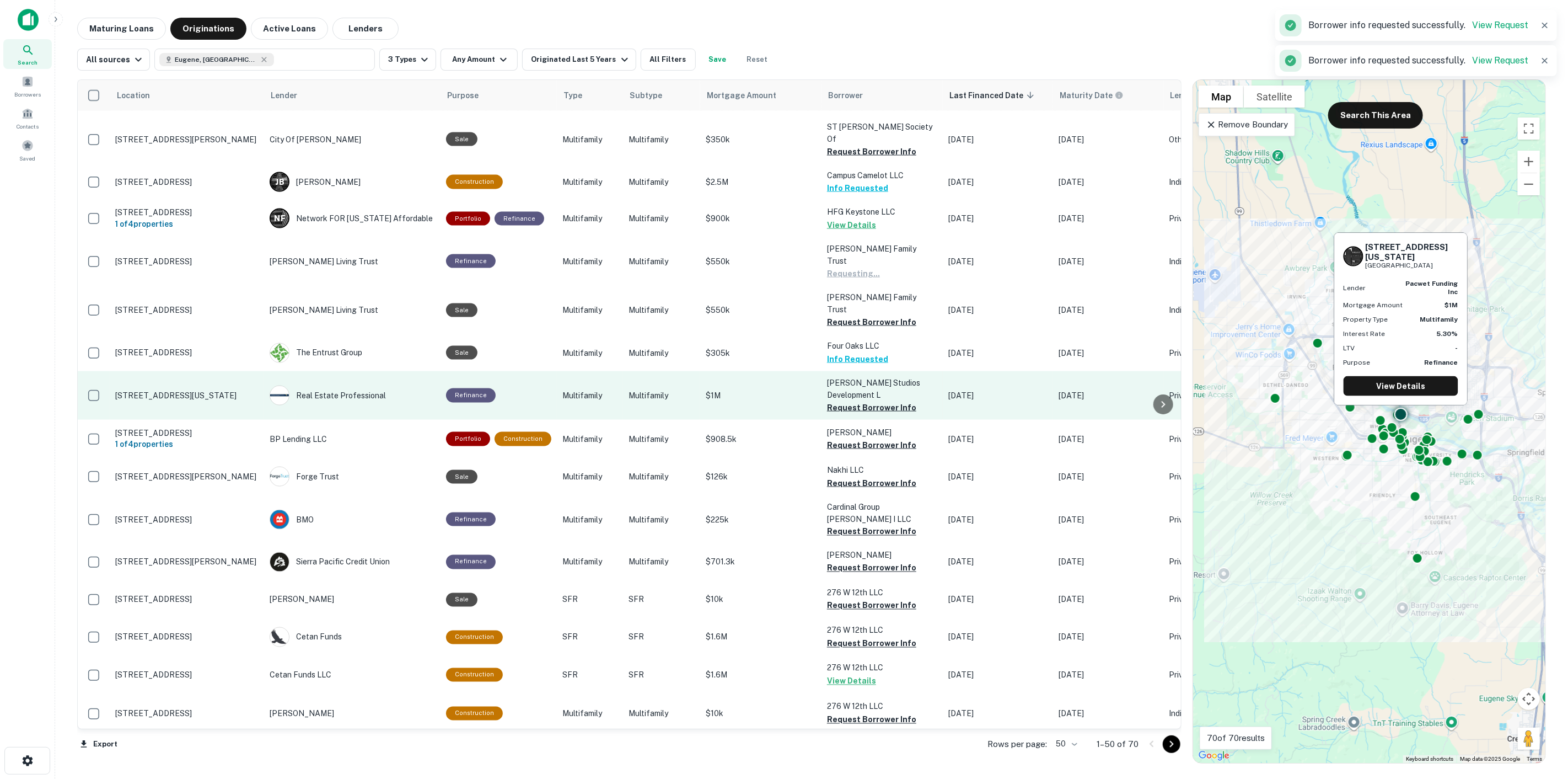
click at [872, 371] on td "[PERSON_NAME] Studios Development L Request Borrower Info" at bounding box center [882, 396] width 122 height 48
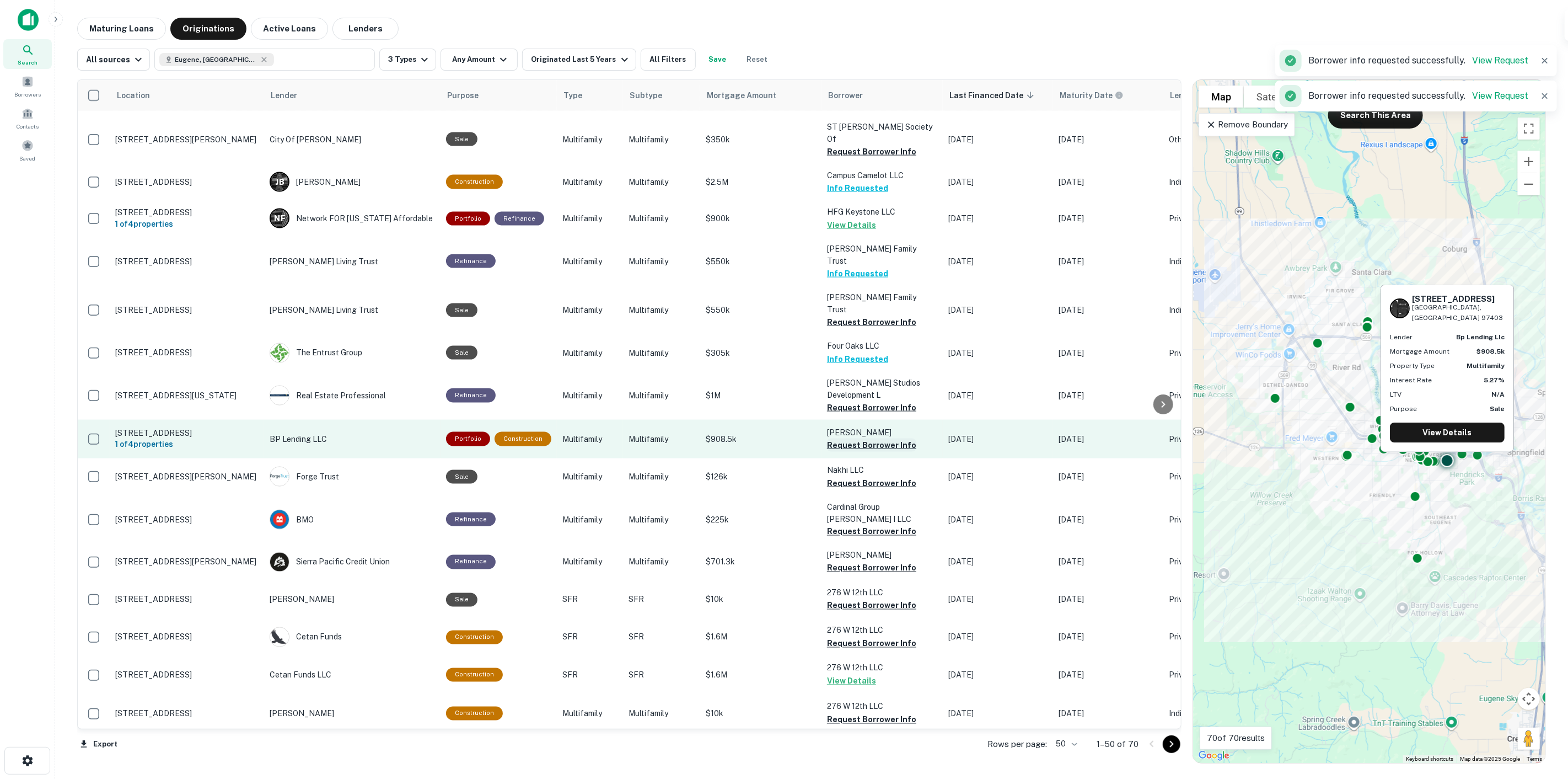
click at [873, 438] on button "Request Borrower Info" at bounding box center [872, 445] width 89 height 13
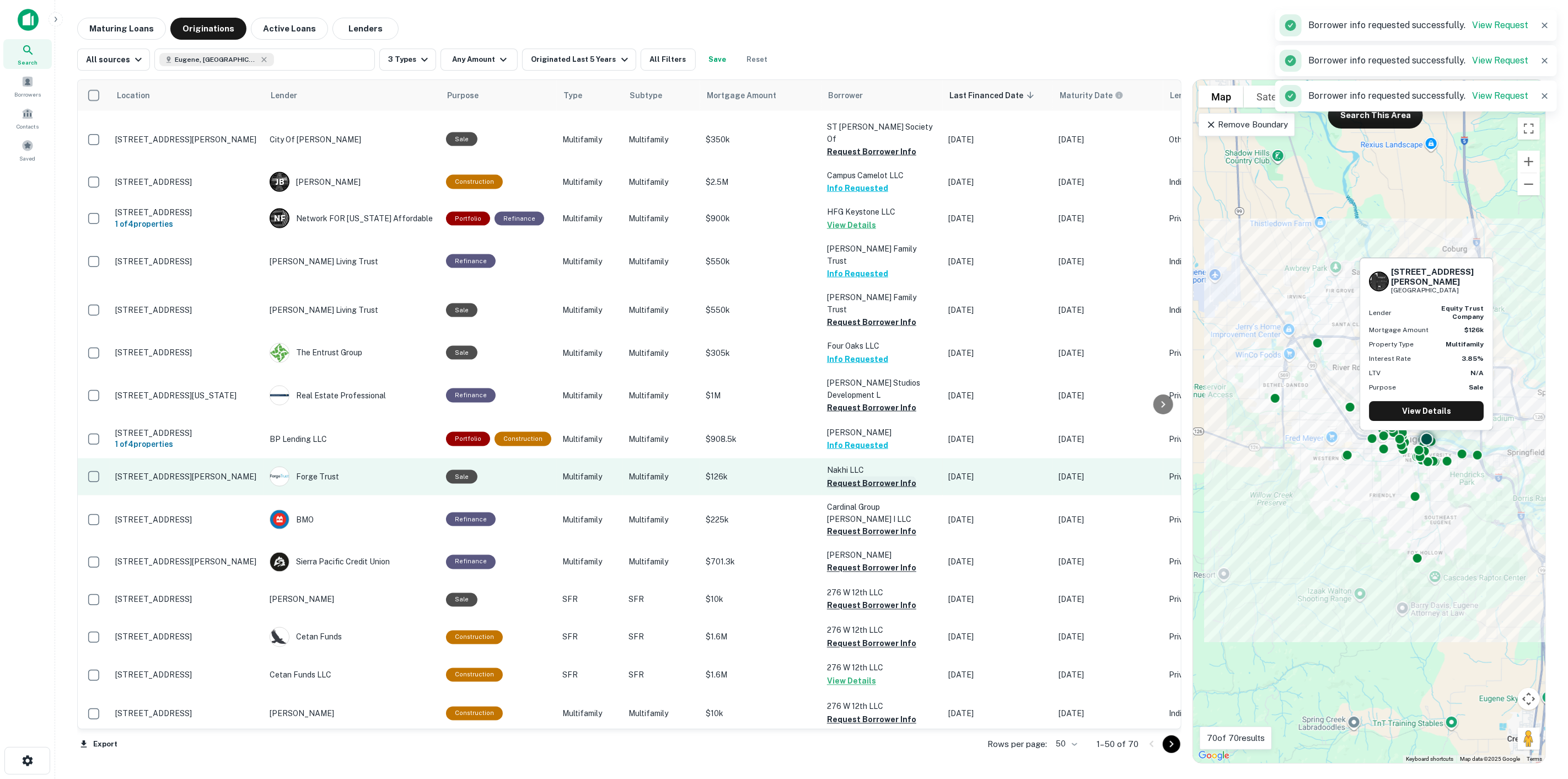
click at [863, 476] on button "Request Borrower Info" at bounding box center [872, 483] width 89 height 13
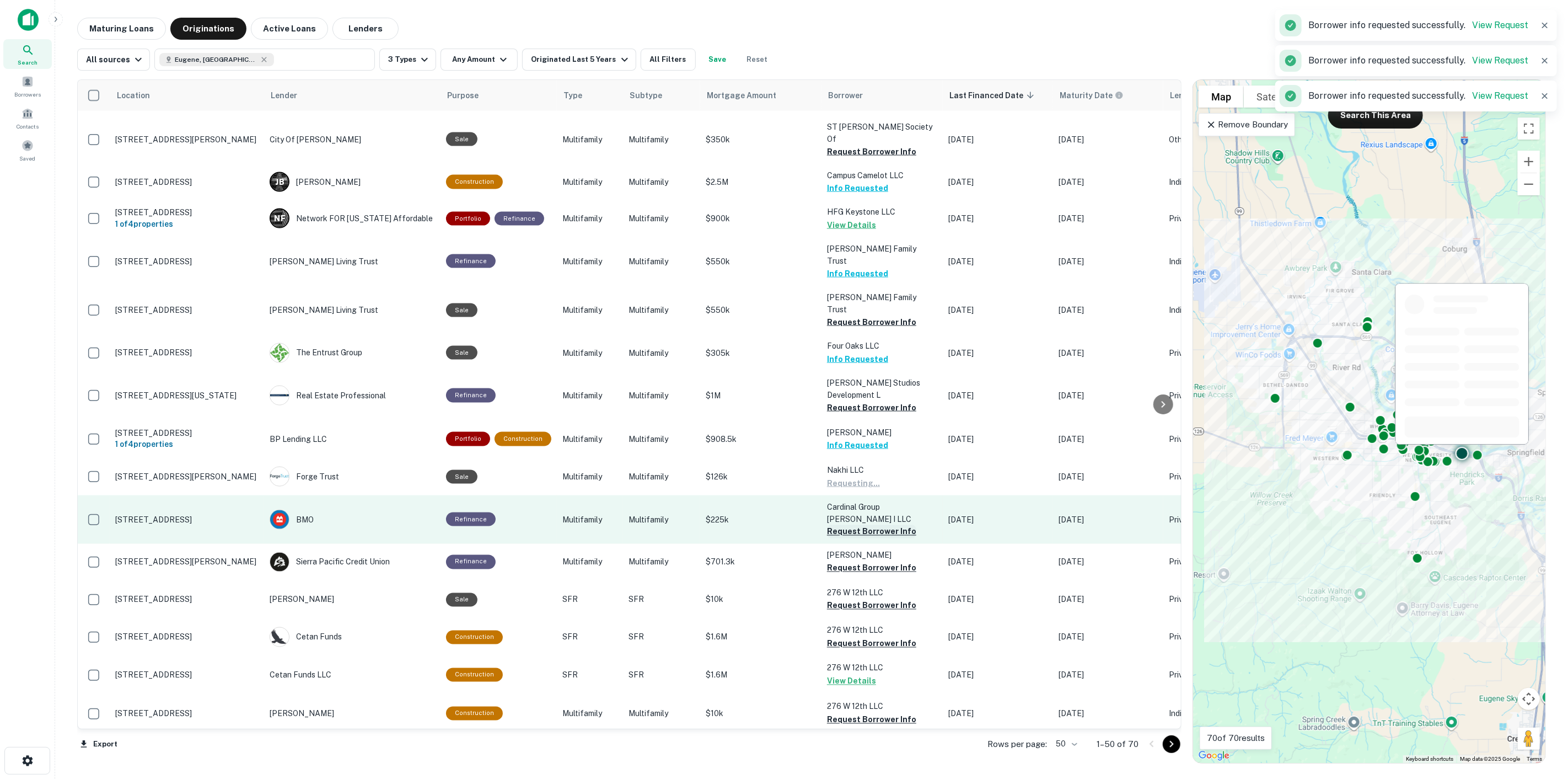
click at [873, 526] on button "Request Borrower Info" at bounding box center [872, 532] width 89 height 13
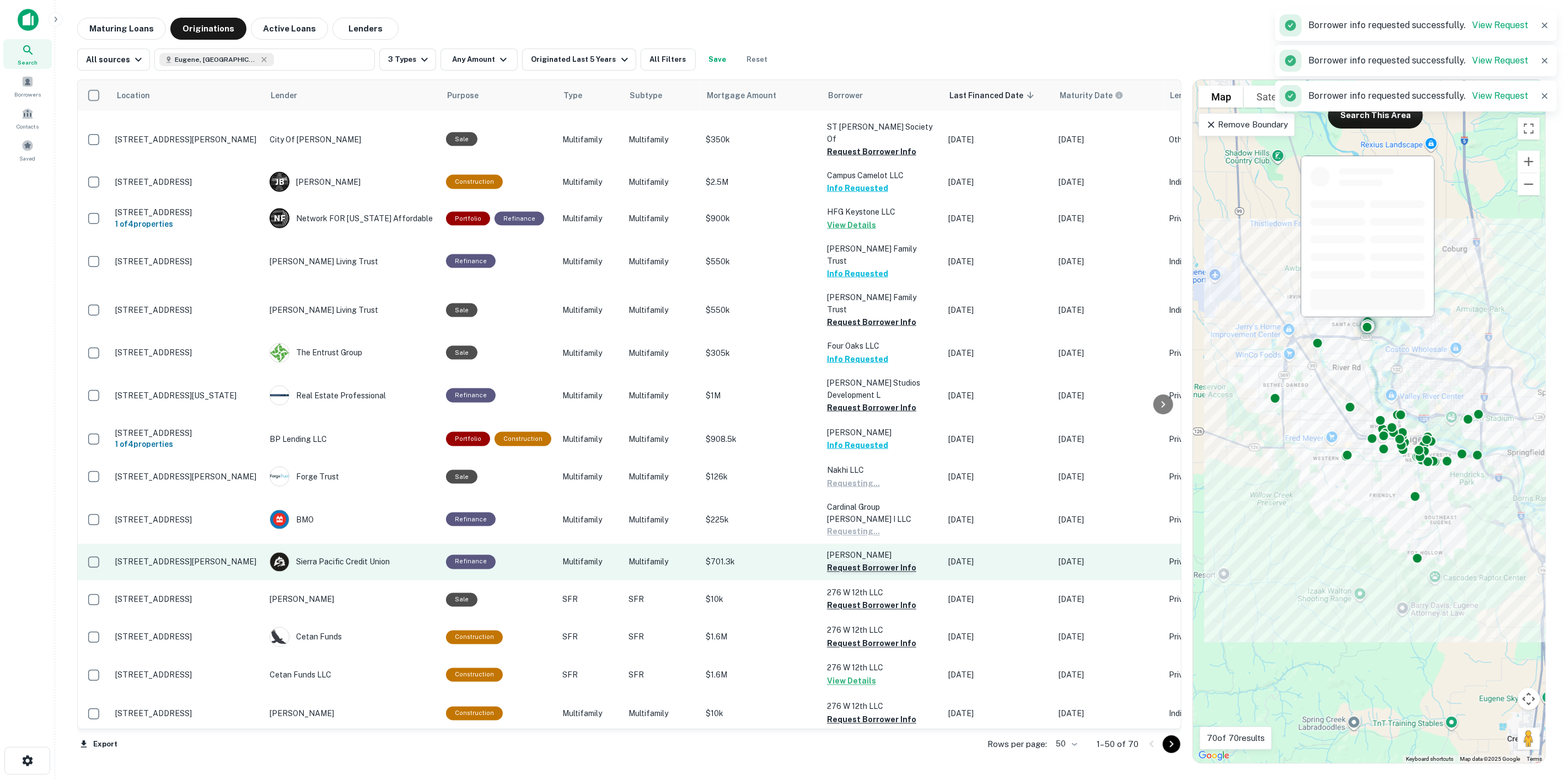
click at [873, 562] on button "Request Borrower Info" at bounding box center [872, 568] width 89 height 13
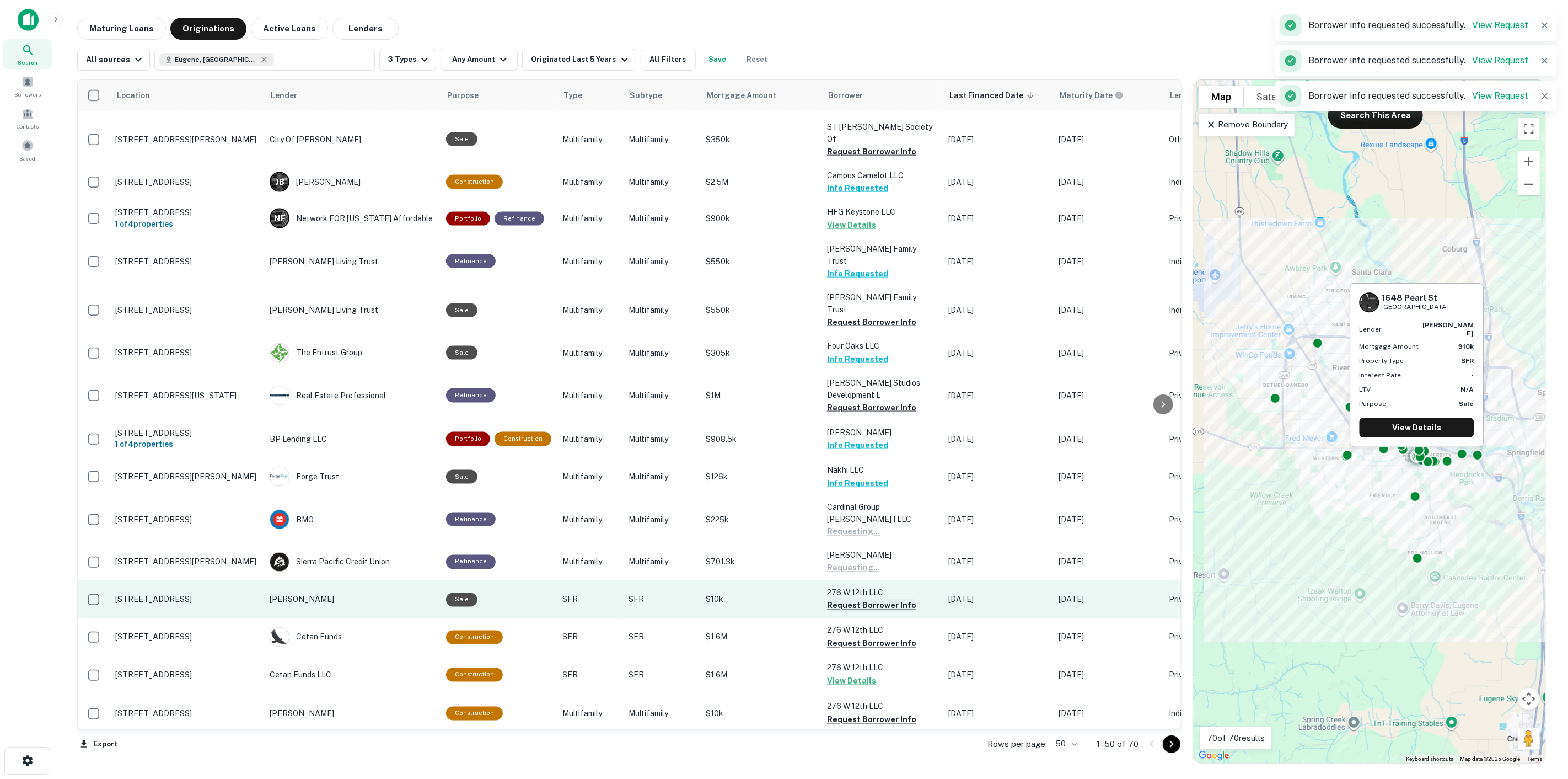
click at [875, 599] on button "Request Borrower Info" at bounding box center [872, 605] width 89 height 13
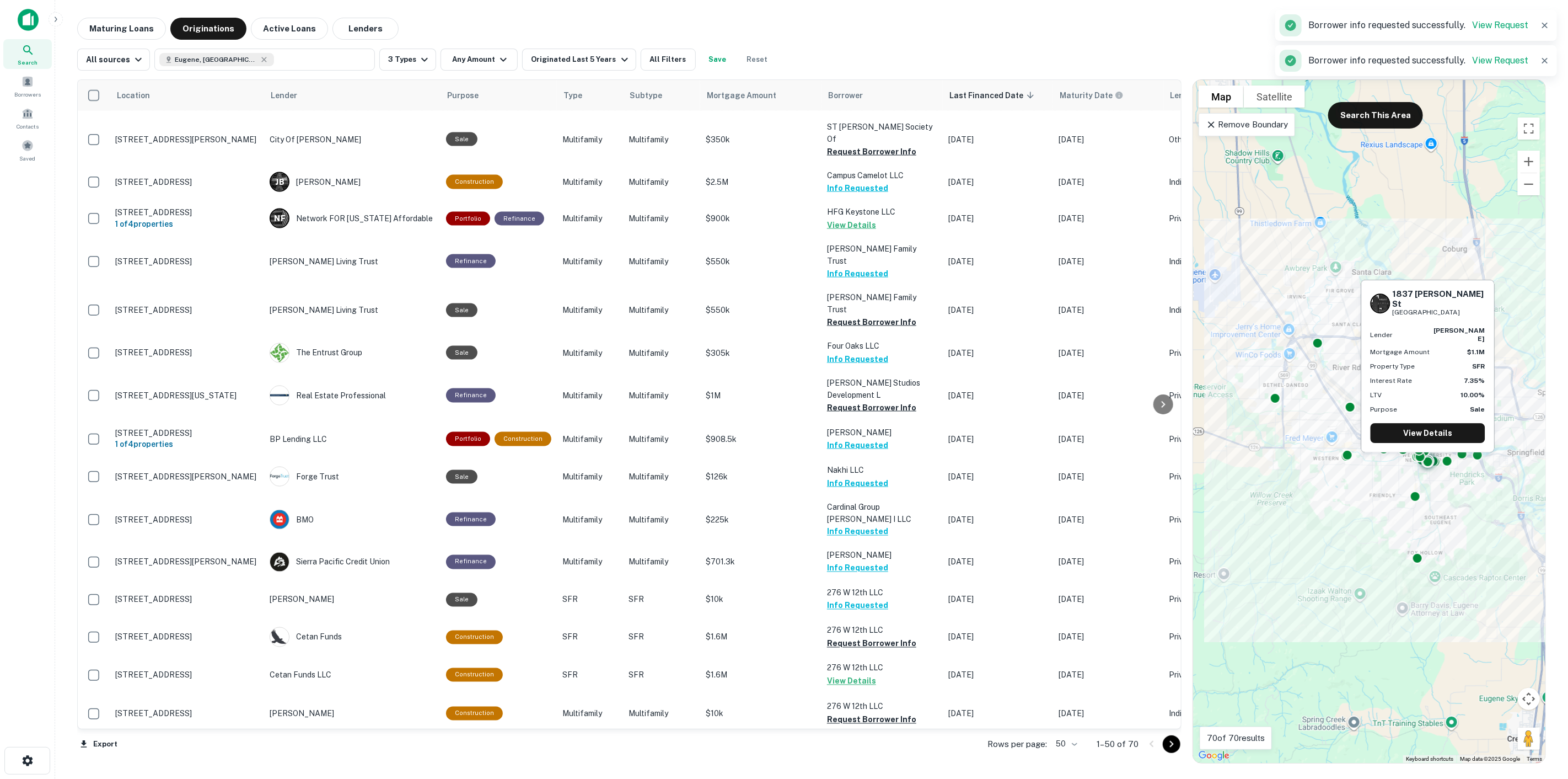
click at [872, 763] on button "Request Borrower Info" at bounding box center [872, 770] width 89 height 13
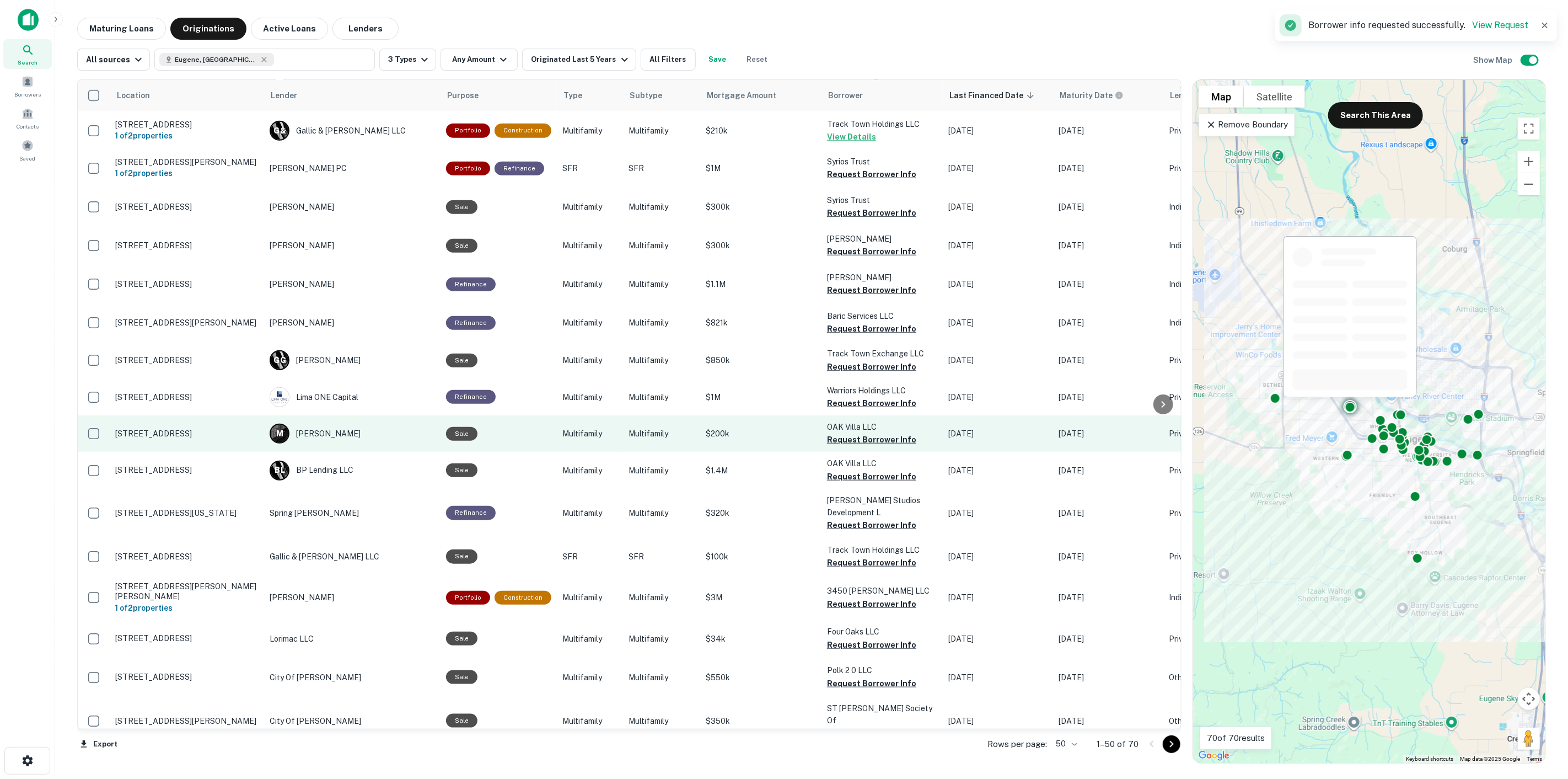
scroll to position [647, 0]
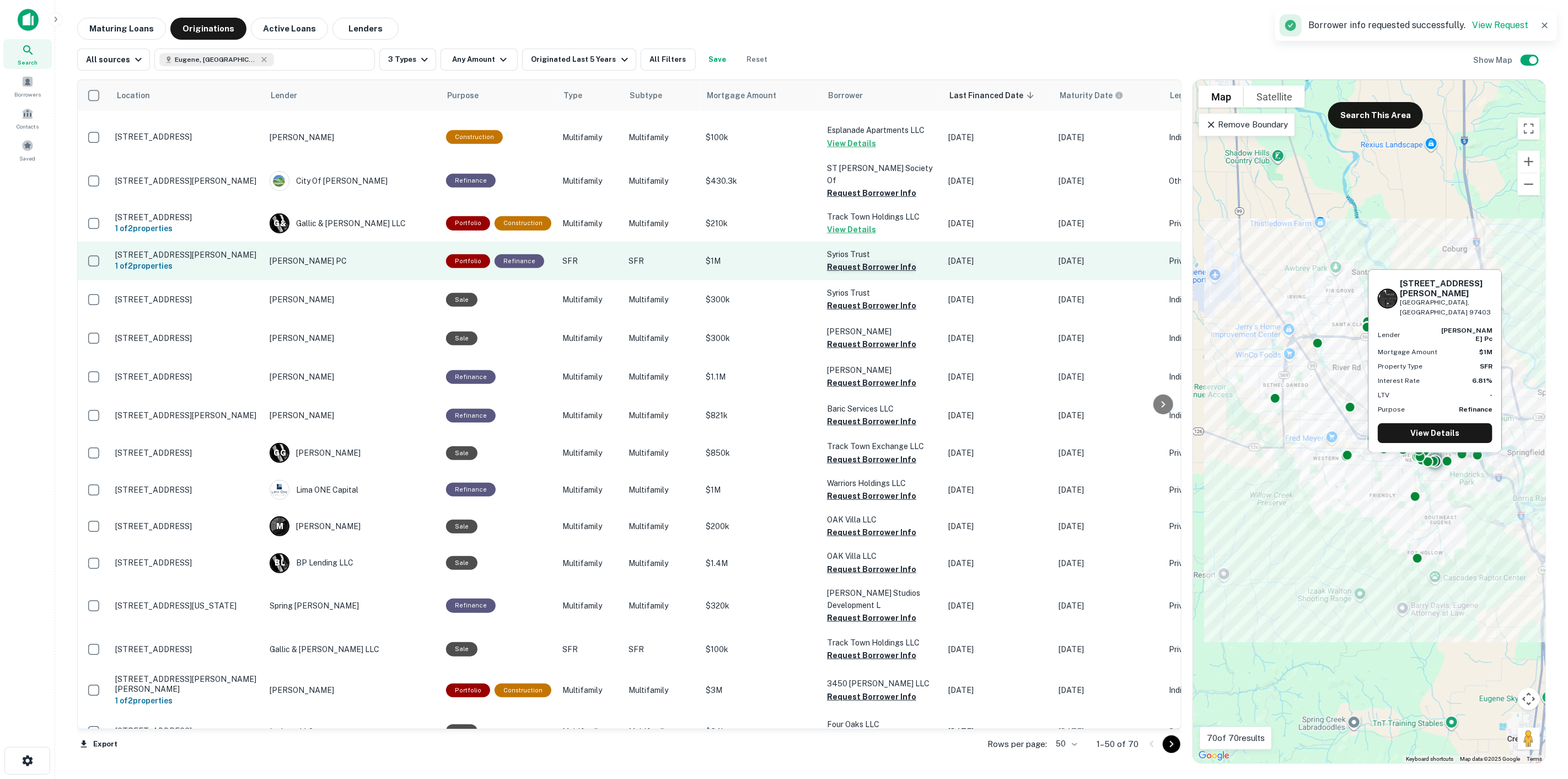
click at [861, 260] on button "Request Borrower Info" at bounding box center [872, 266] width 89 height 13
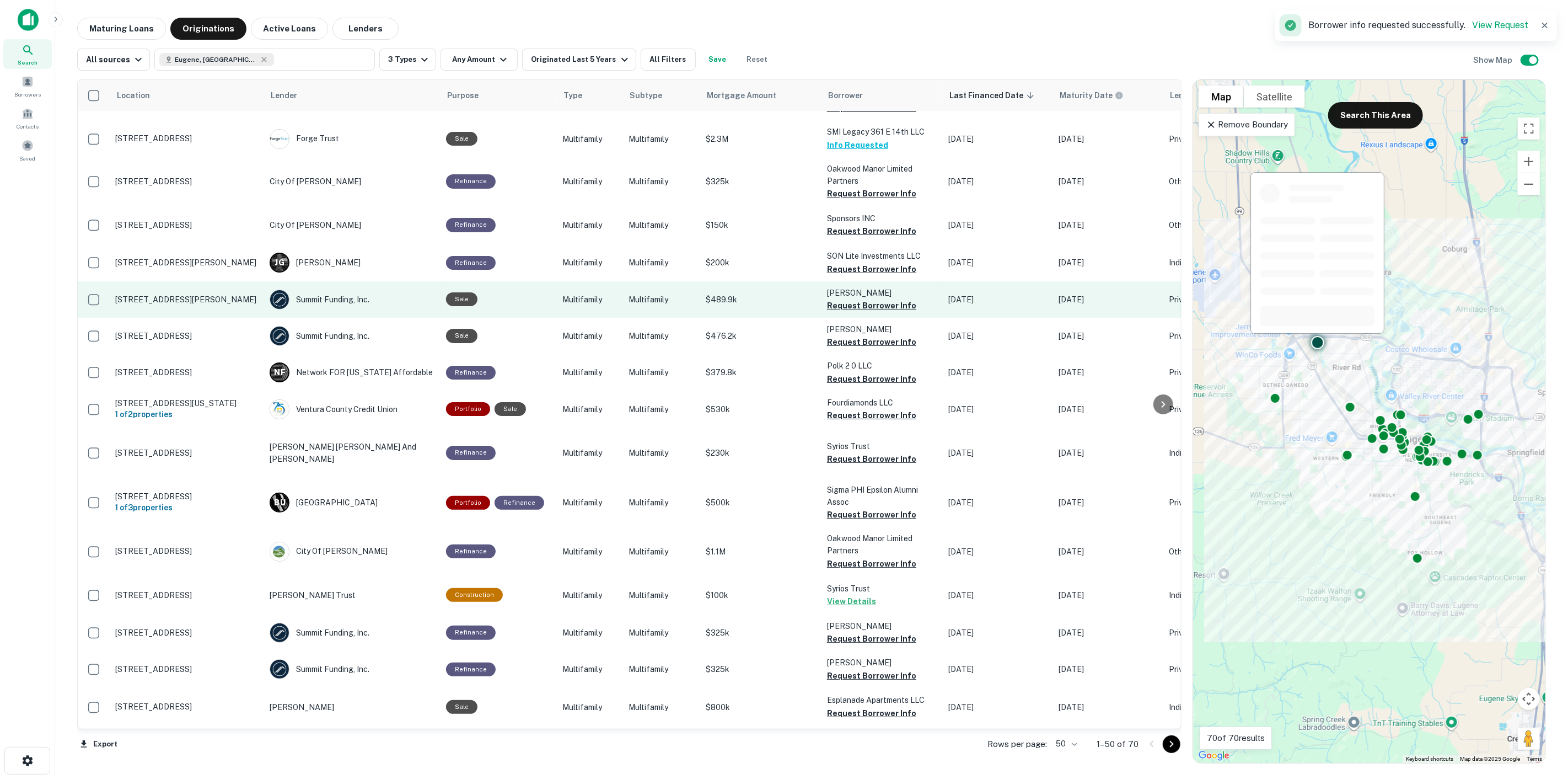
scroll to position [0, 0]
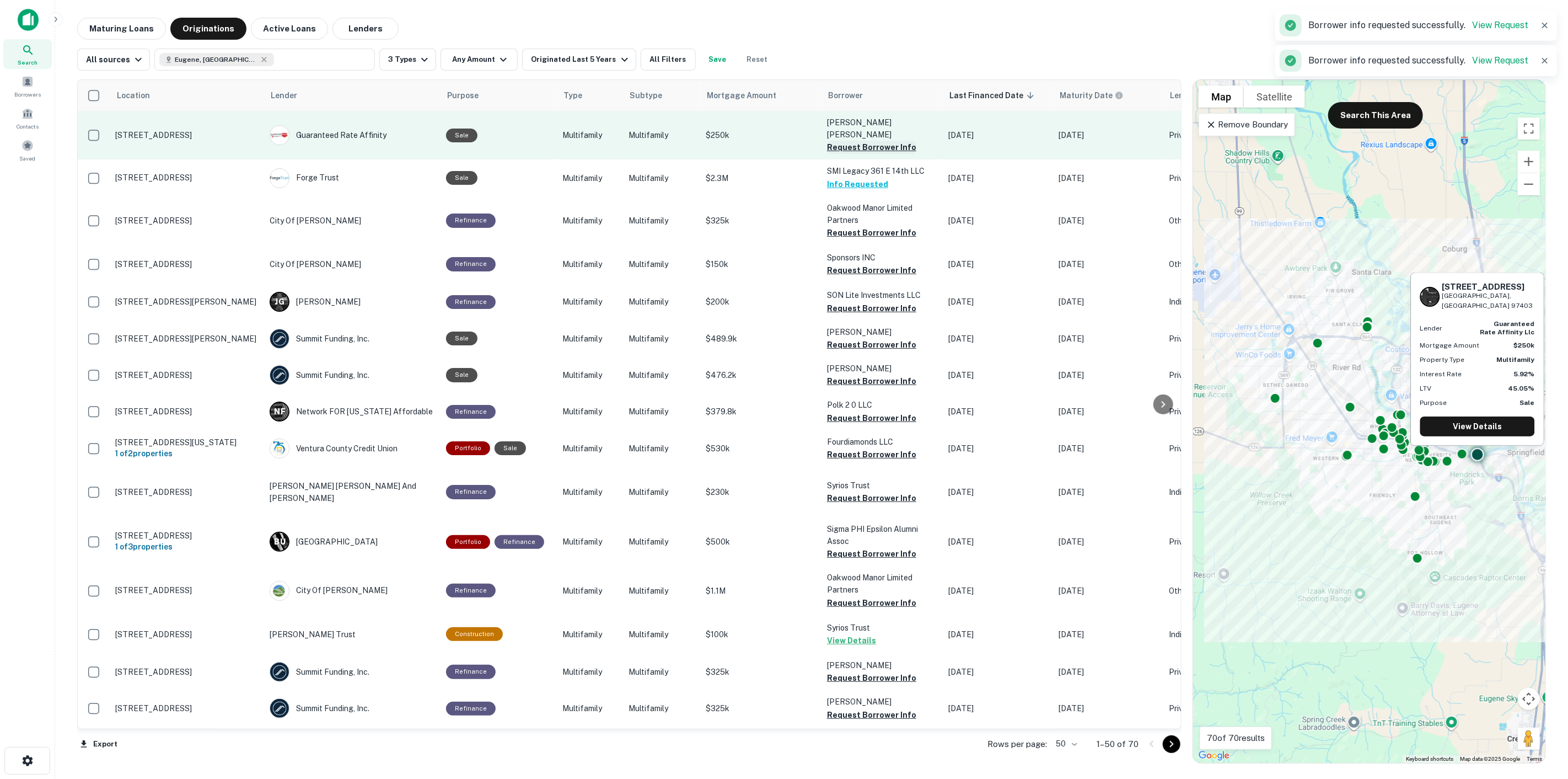
click at [878, 140] on button "Request Borrower Info" at bounding box center [872, 147] width 89 height 13
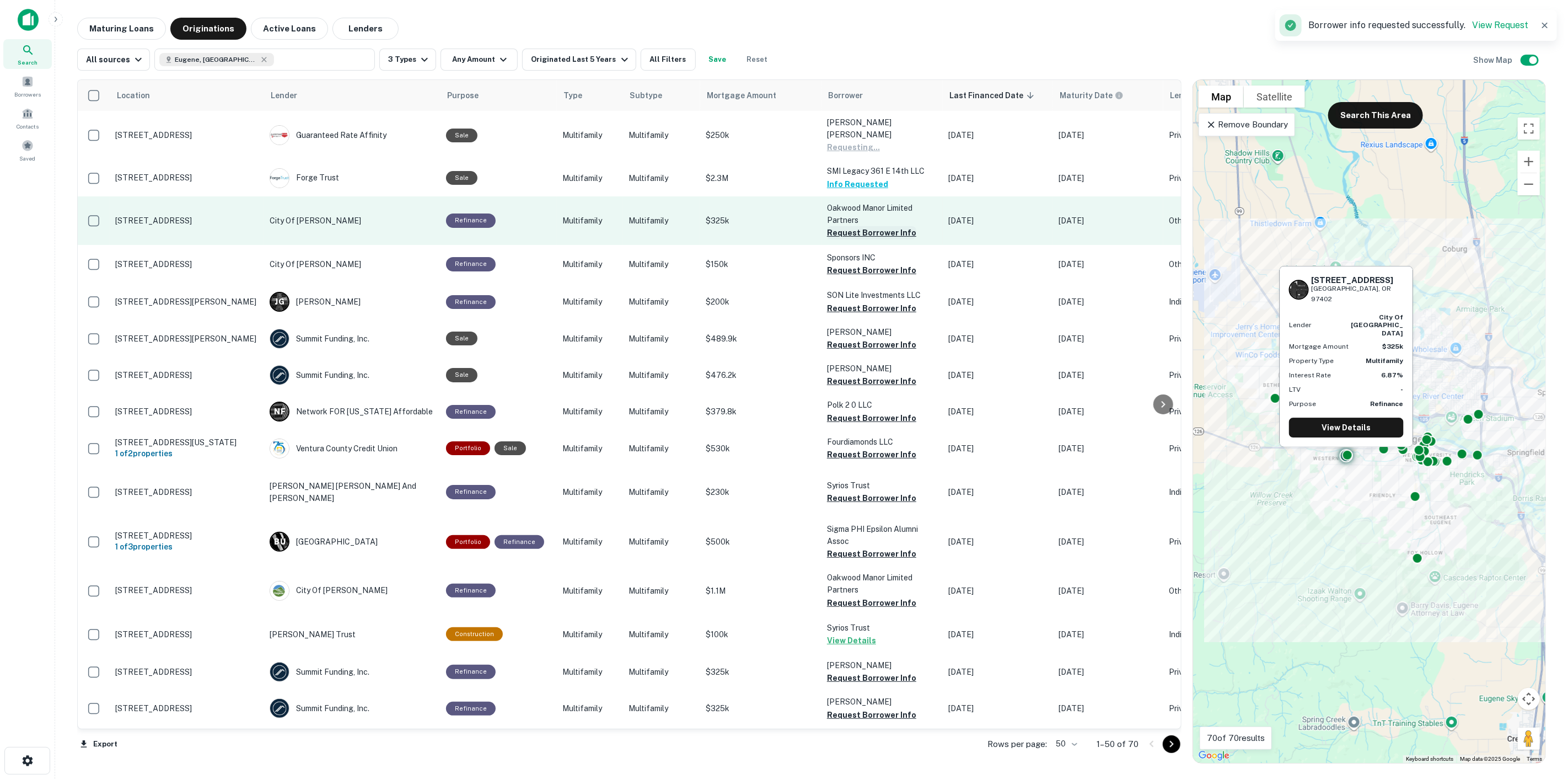
click at [879, 227] on button "Request Borrower Info" at bounding box center [872, 233] width 89 height 13
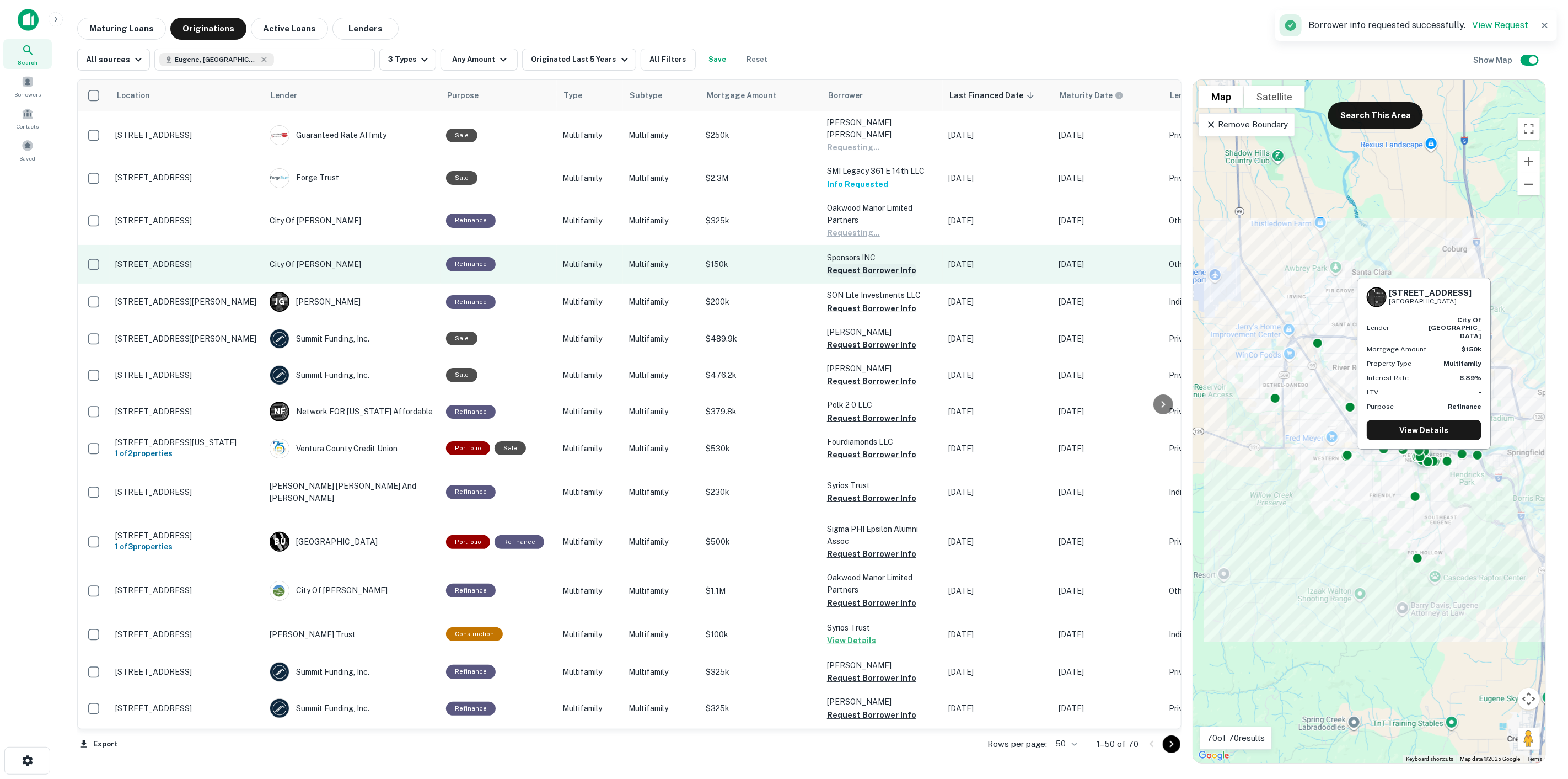
click at [879, 264] on button "Request Borrower Info" at bounding box center [872, 270] width 89 height 13
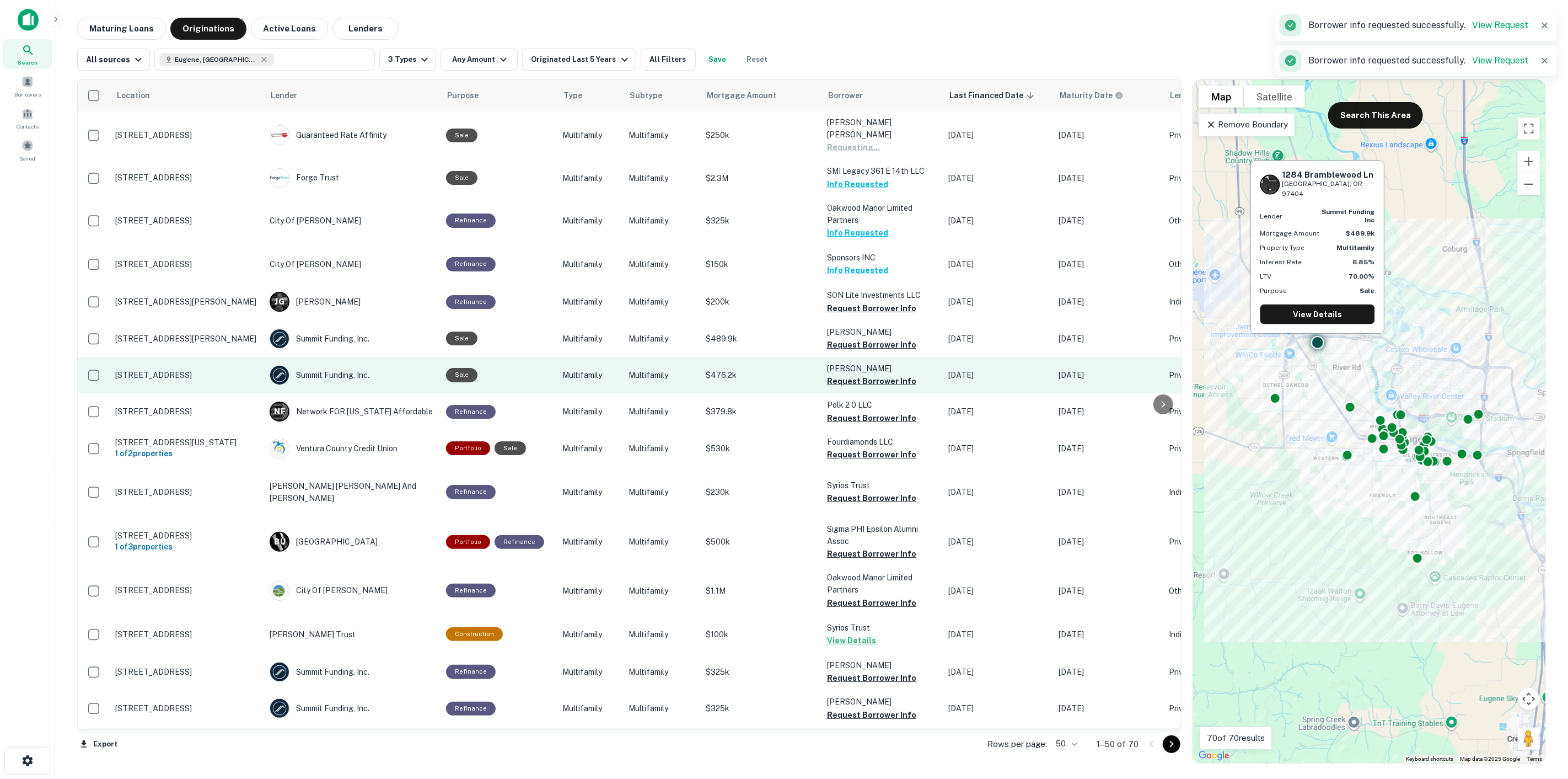
drag, startPoint x: 872, startPoint y: 336, endPoint x: 868, endPoint y: 348, distance: 12.6
click at [870, 338] on button "Request Borrower Info" at bounding box center [872, 344] width 89 height 13
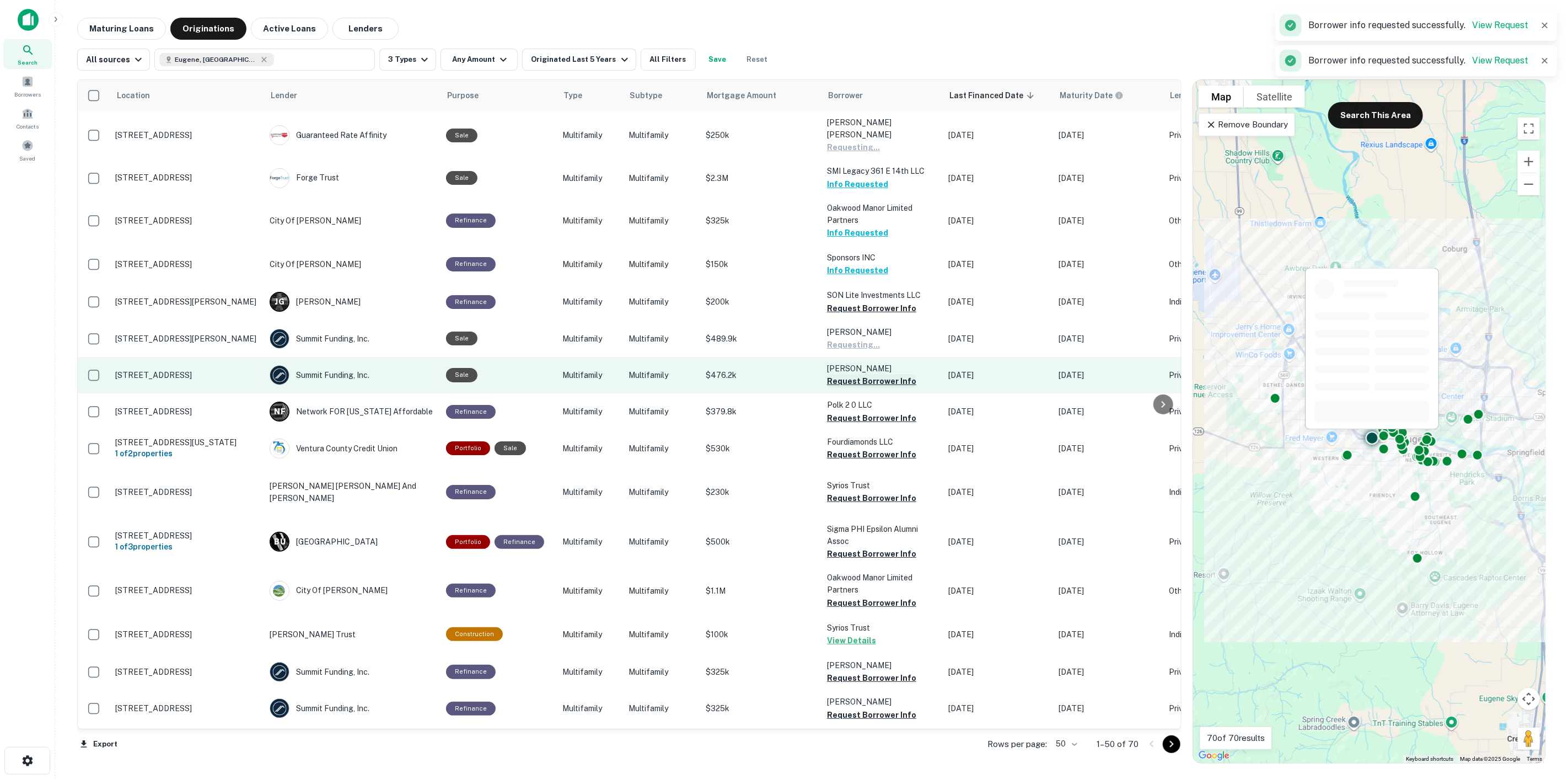
click at [862, 374] on button "Request Borrower Info" at bounding box center [872, 381] width 89 height 13
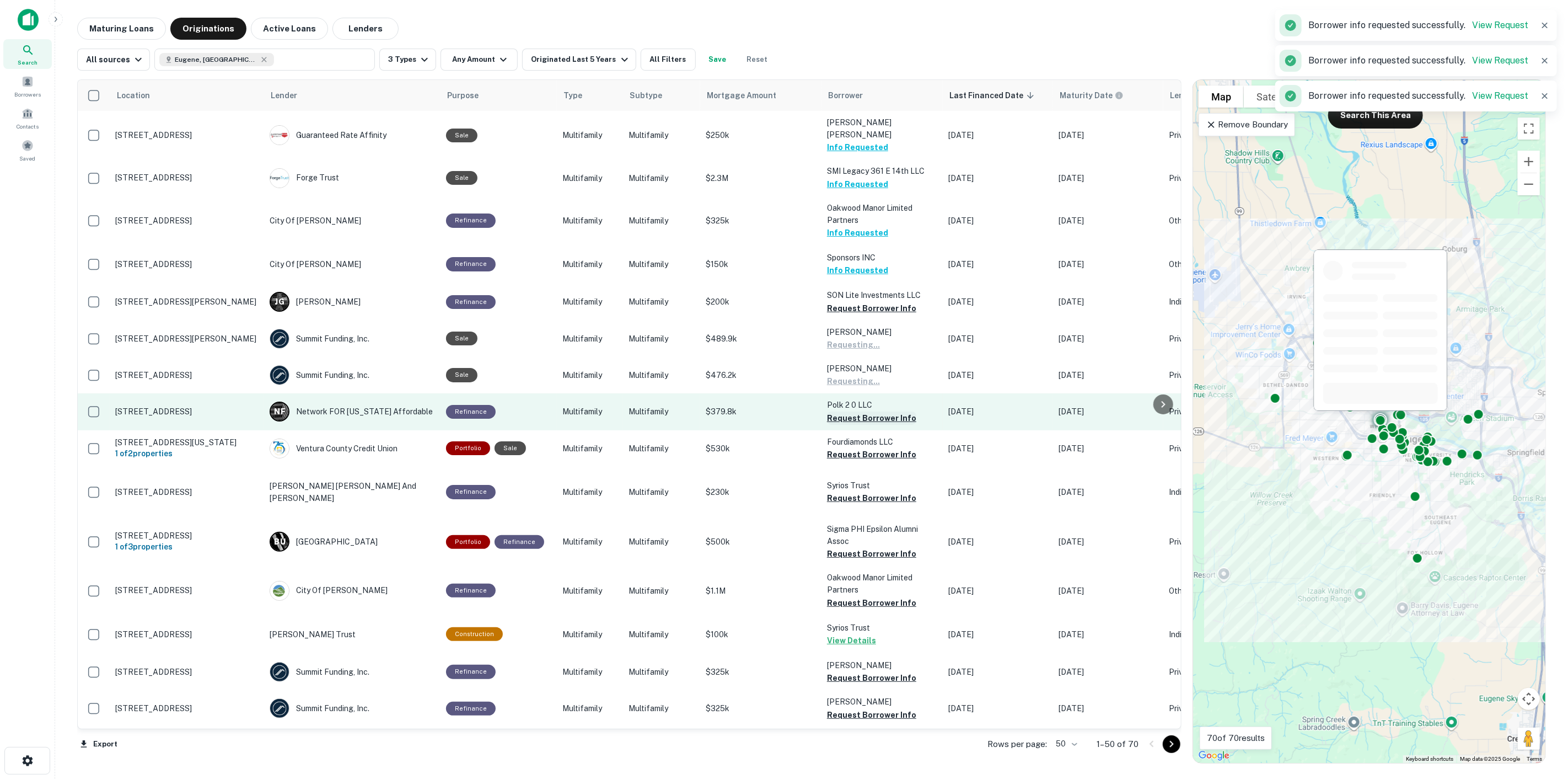
click at [857, 411] on button "Request Borrower Info" at bounding box center [872, 418] width 89 height 13
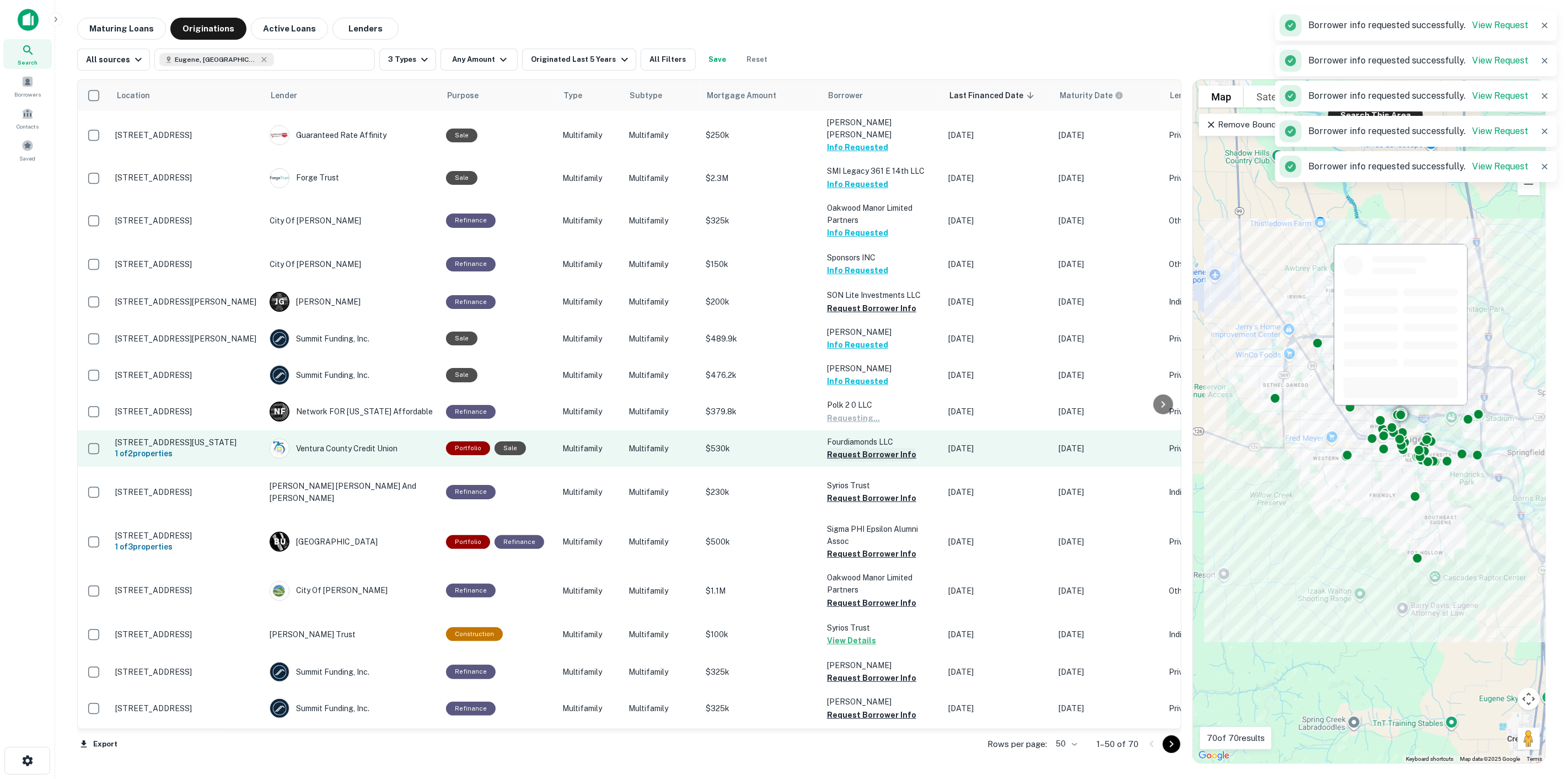
click at [855, 448] on button "Request Borrower Info" at bounding box center [872, 454] width 89 height 13
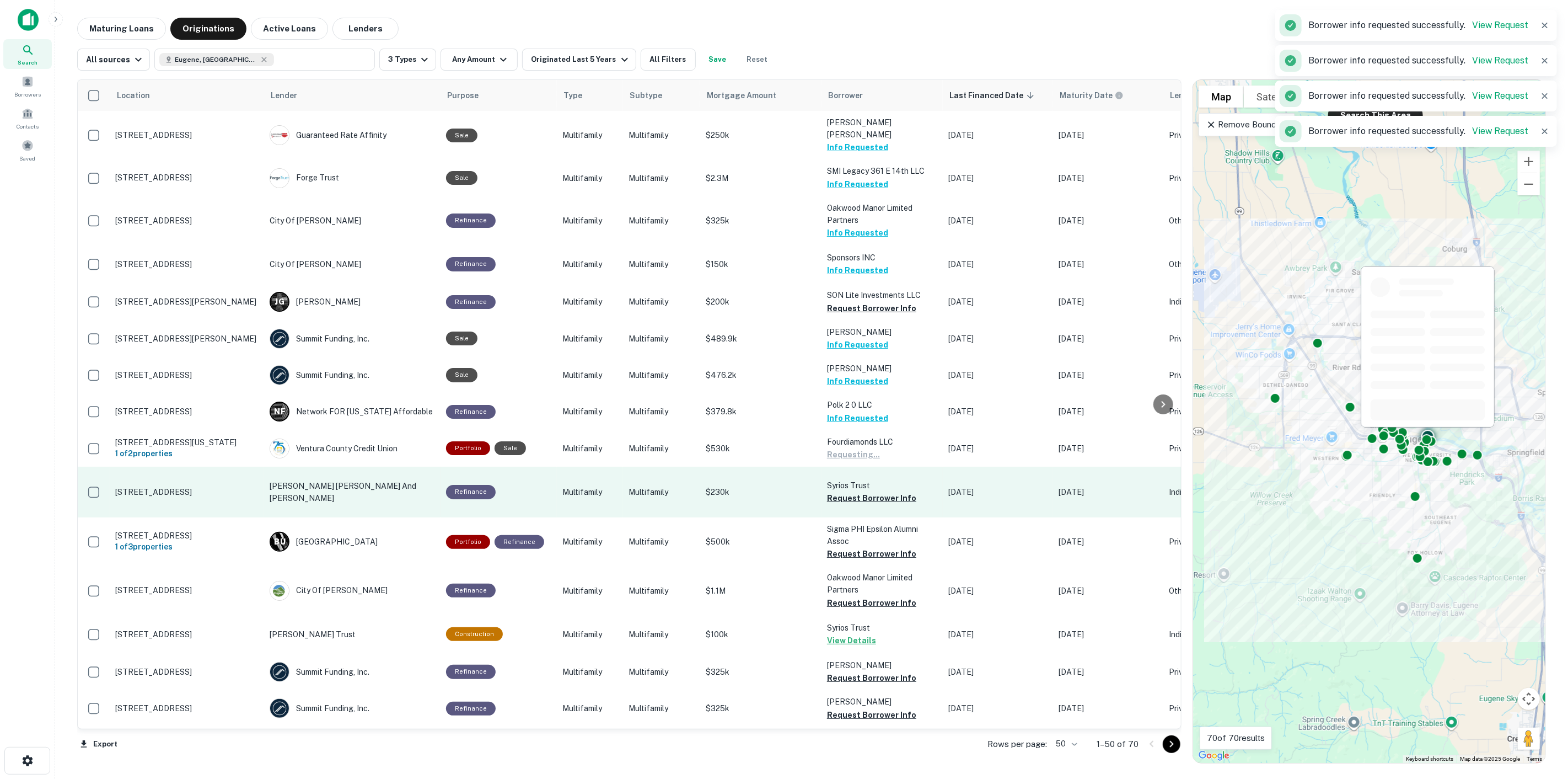
click at [849, 479] on p "Syrios Trust" at bounding box center [882, 485] width 110 height 12
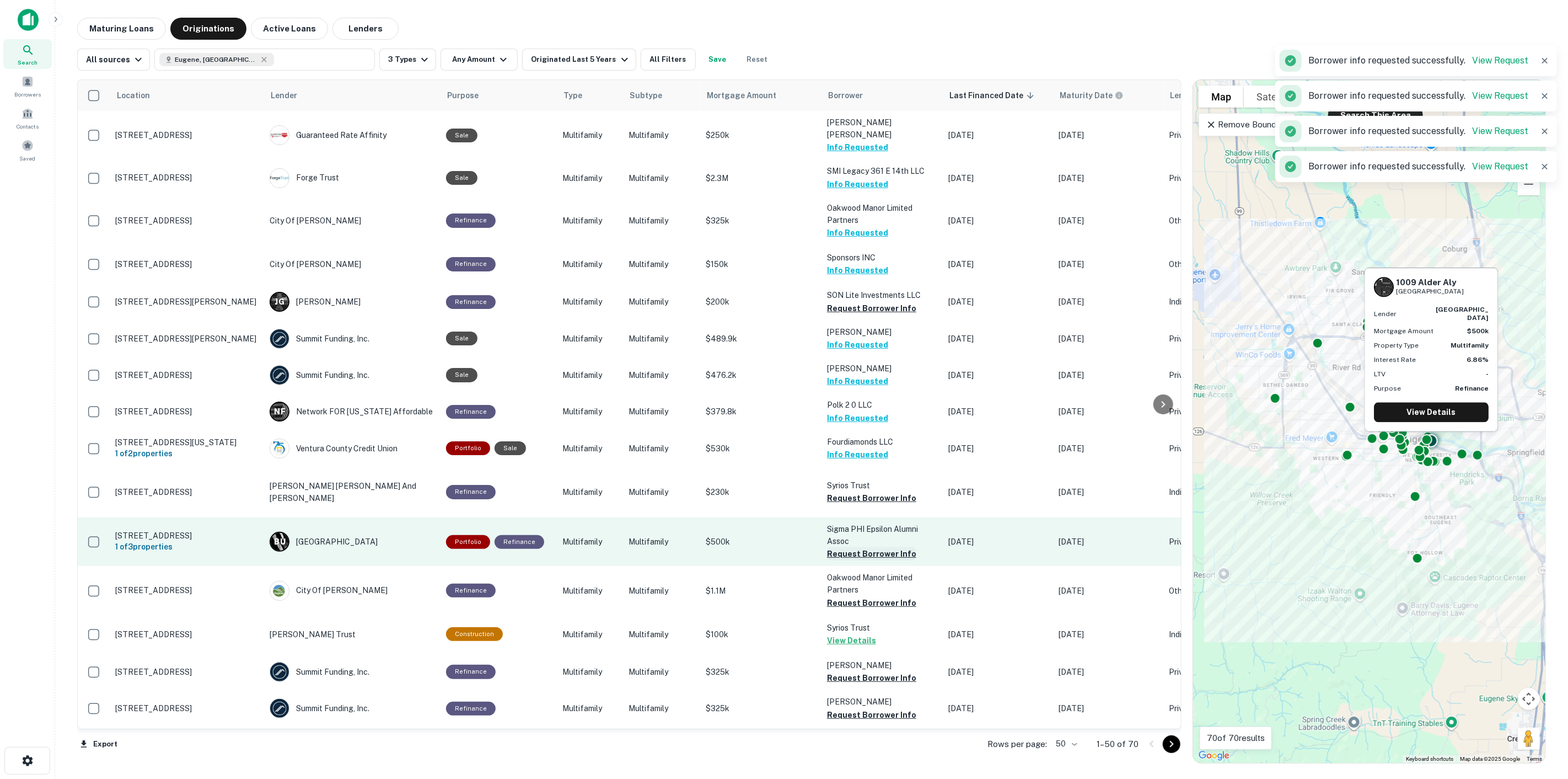
click at [849, 547] on button "Request Borrower Info" at bounding box center [872, 553] width 89 height 13
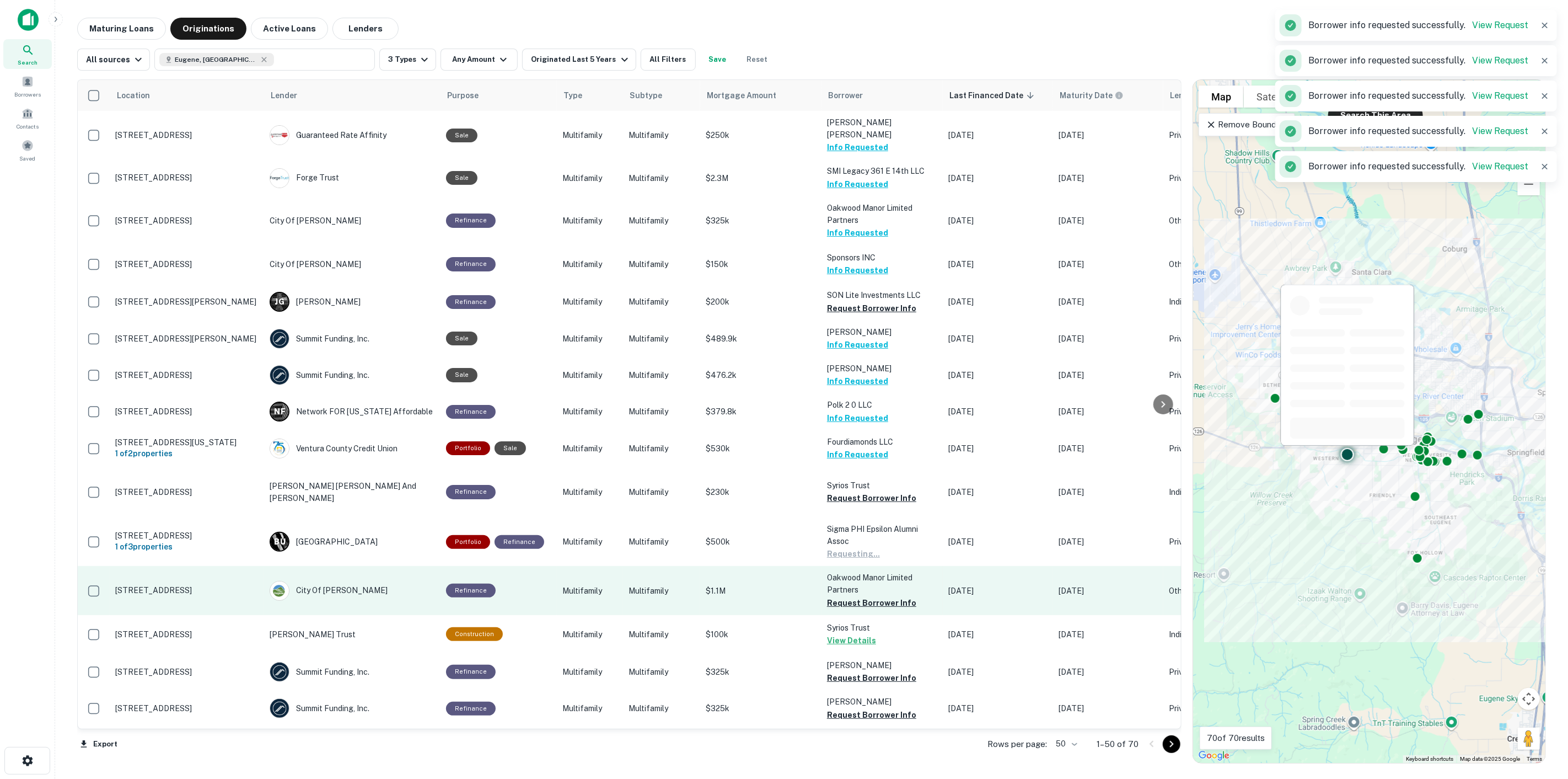
click at [849, 571] on p "Oakwood Manor Limited Partners" at bounding box center [882, 583] width 110 height 24
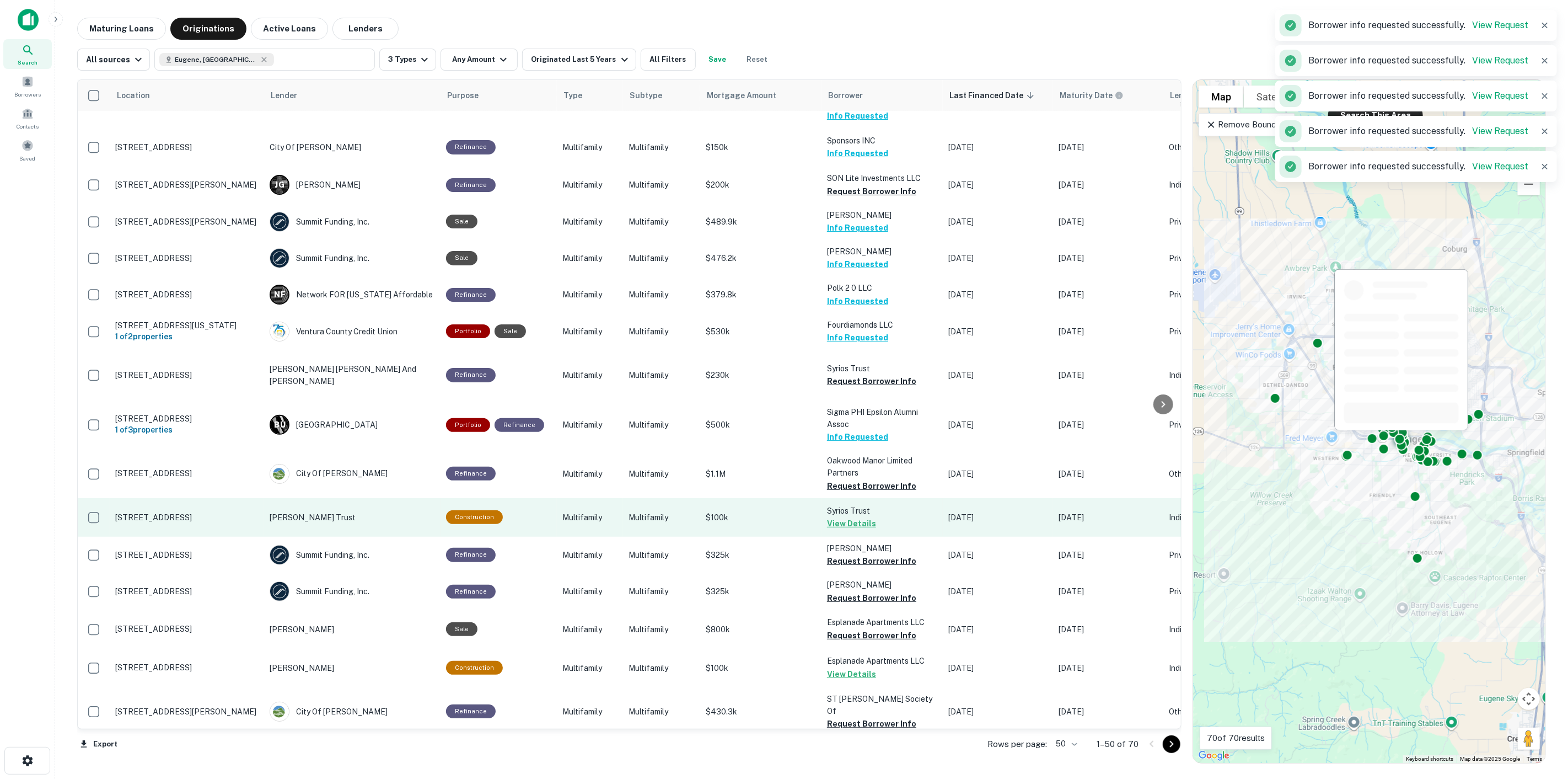
scroll to position [123, 0]
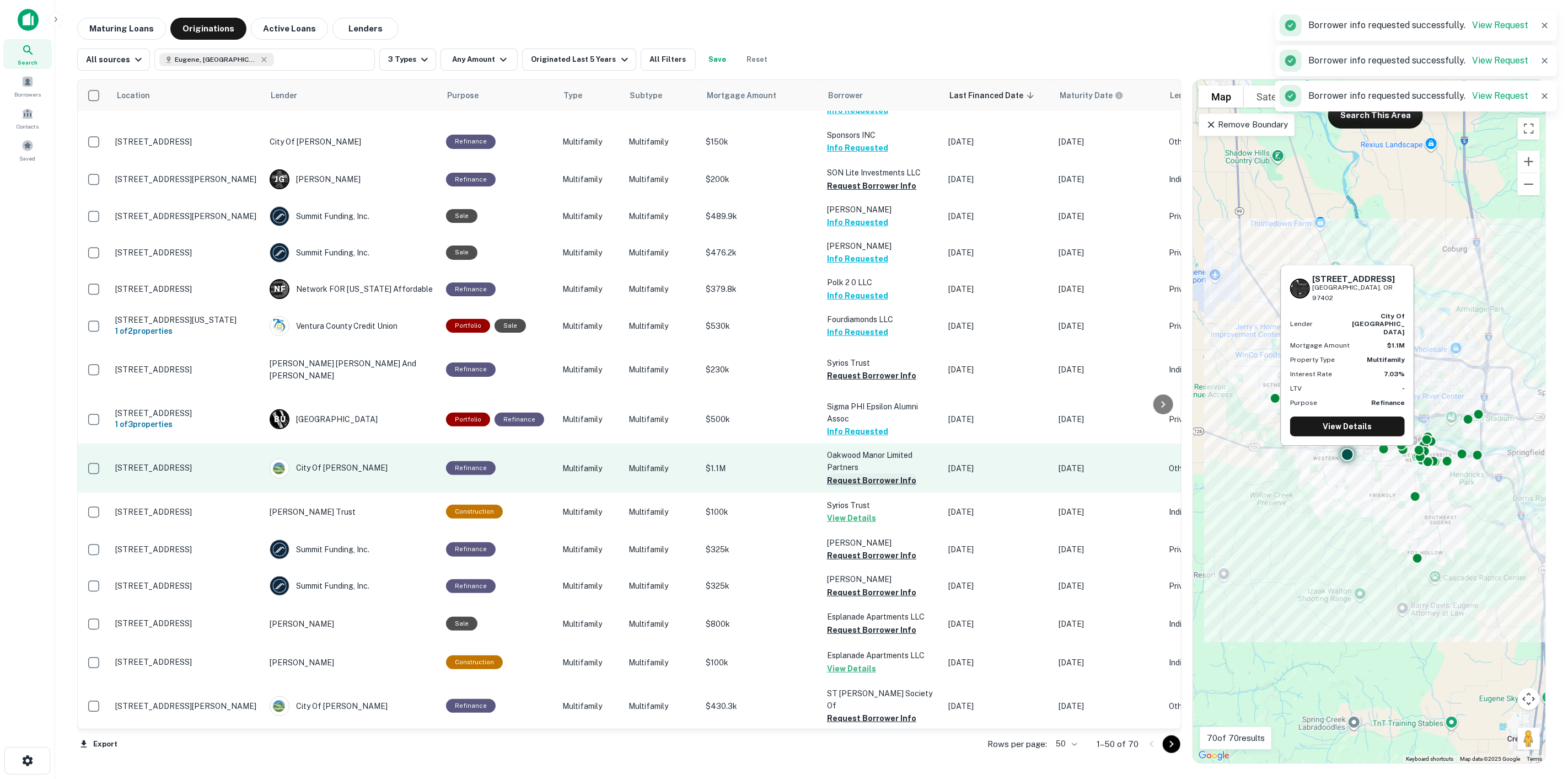
click at [860, 474] on button "Request Borrower Info" at bounding box center [872, 480] width 89 height 13
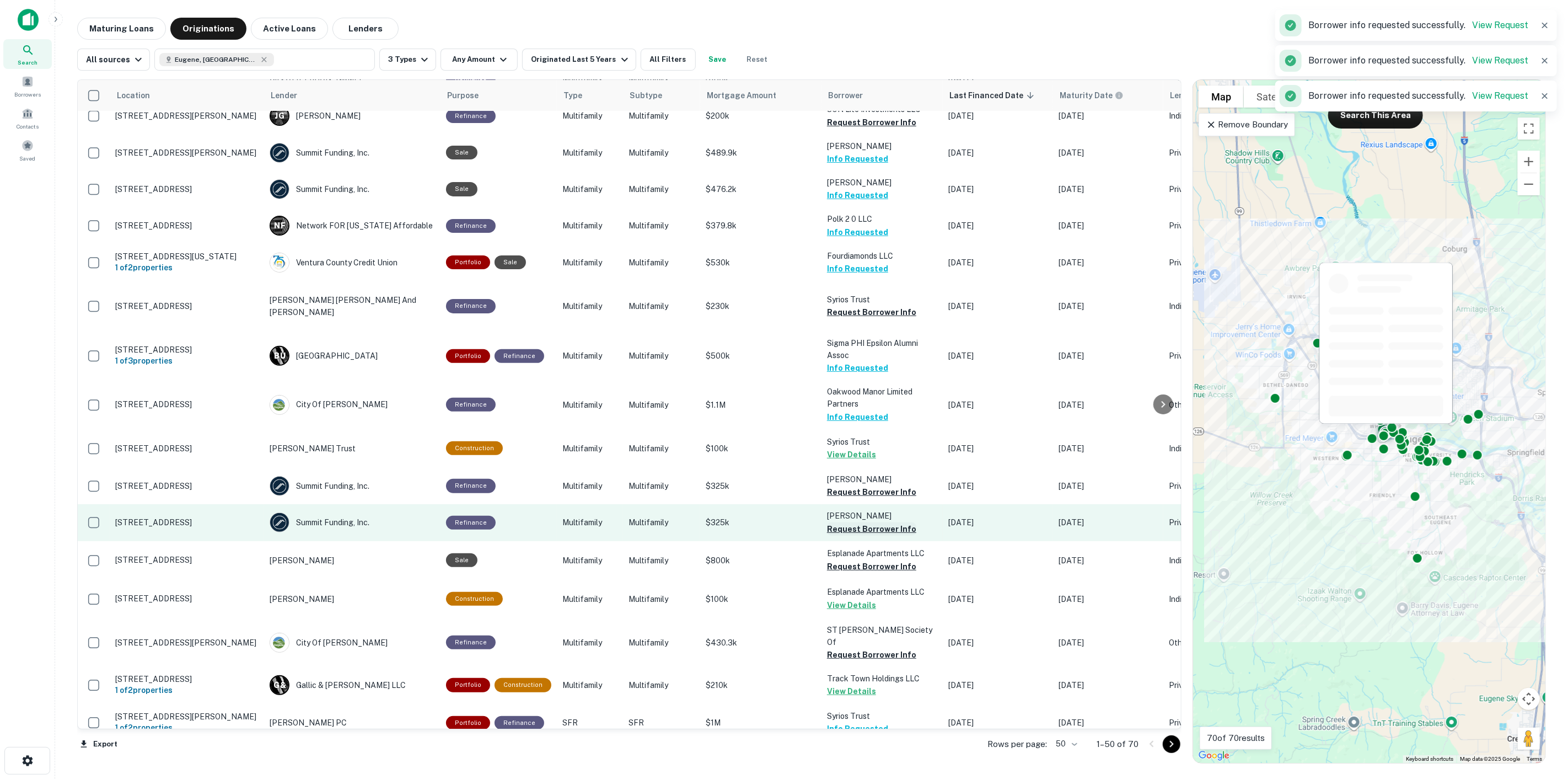
scroll to position [245, 0]
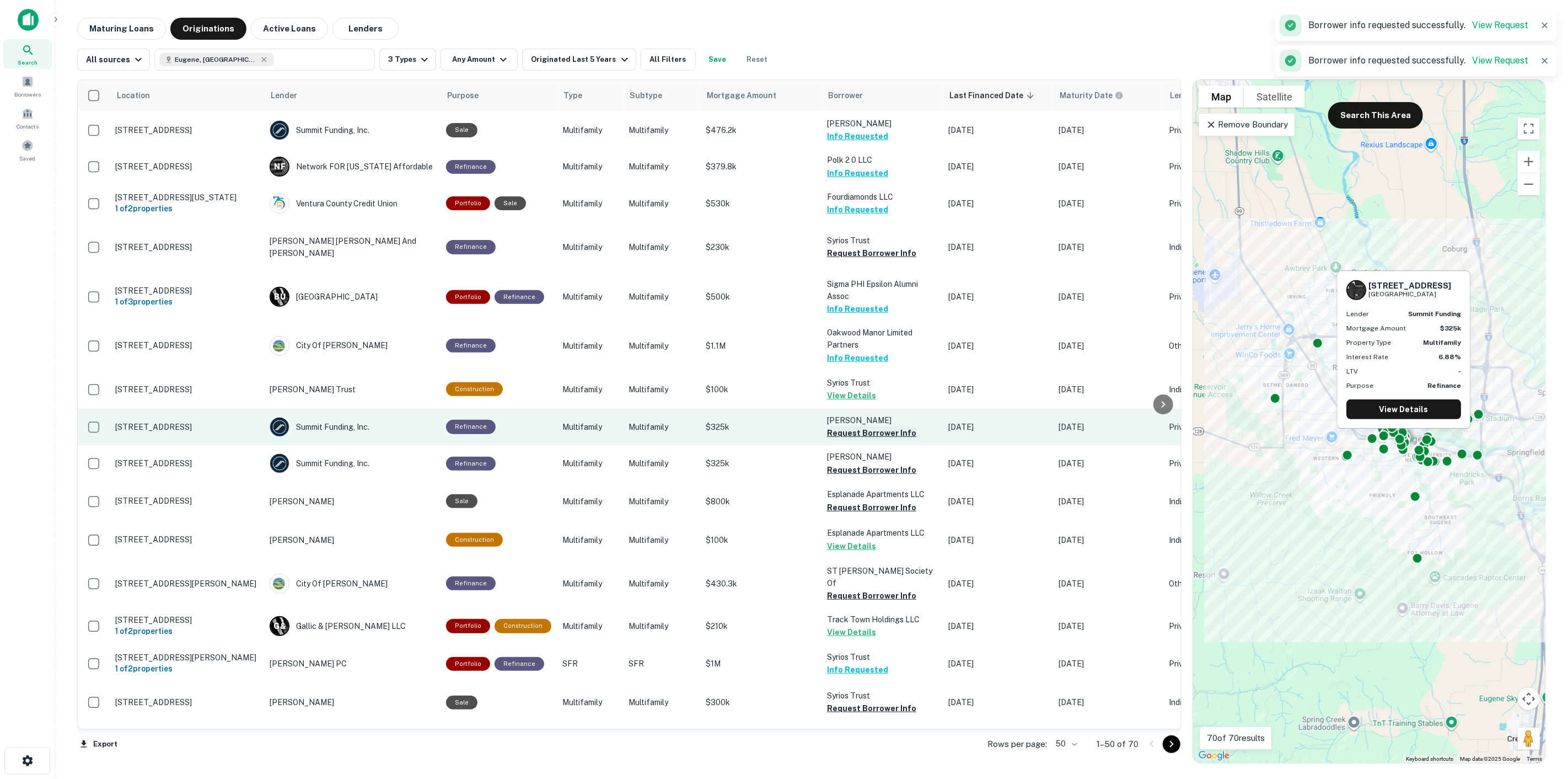
click at [870, 426] on button "Request Borrower Info" at bounding box center [872, 433] width 89 height 13
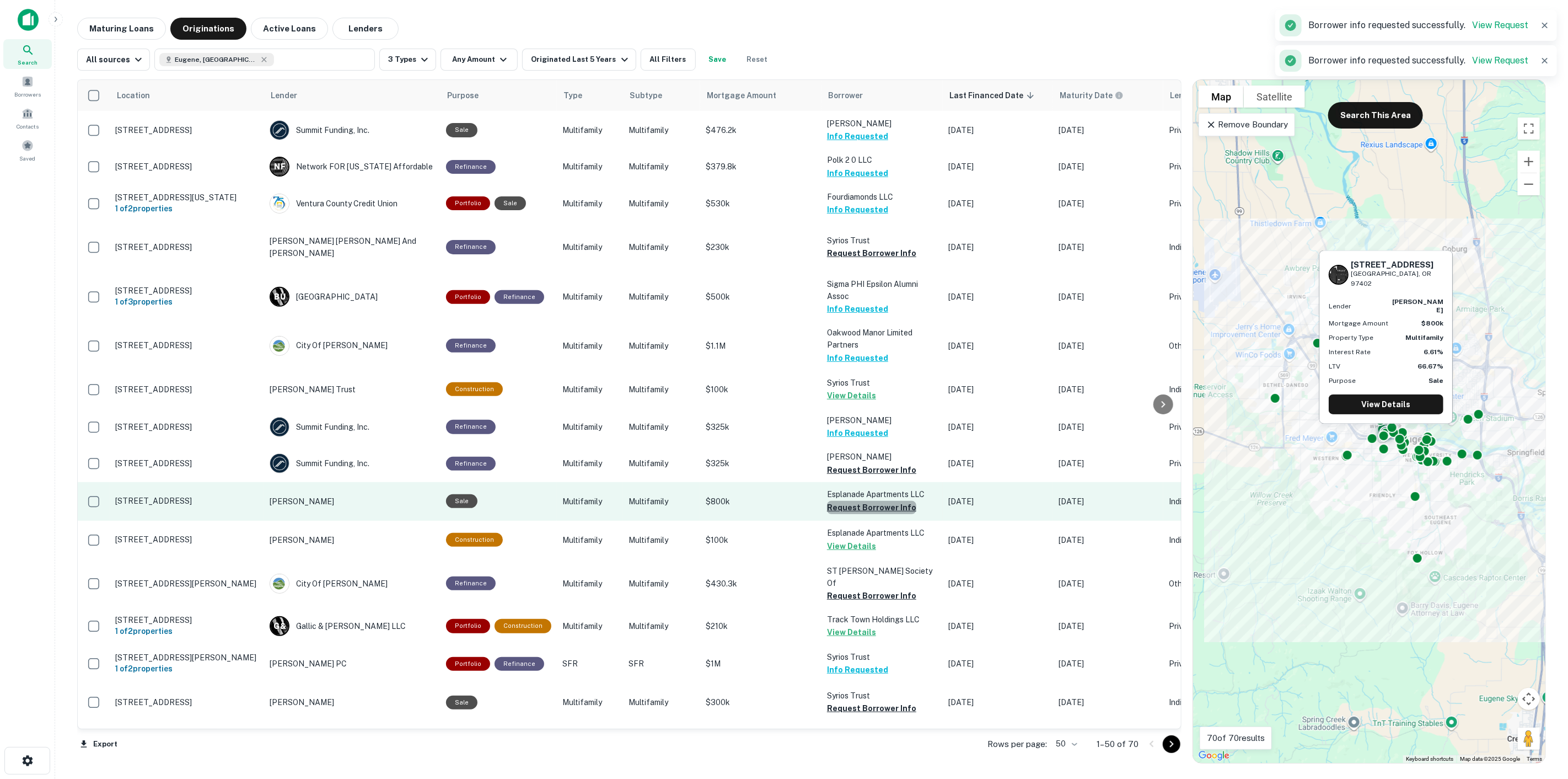
click at [879, 500] on button "Request Borrower Info" at bounding box center [872, 507] width 89 height 13
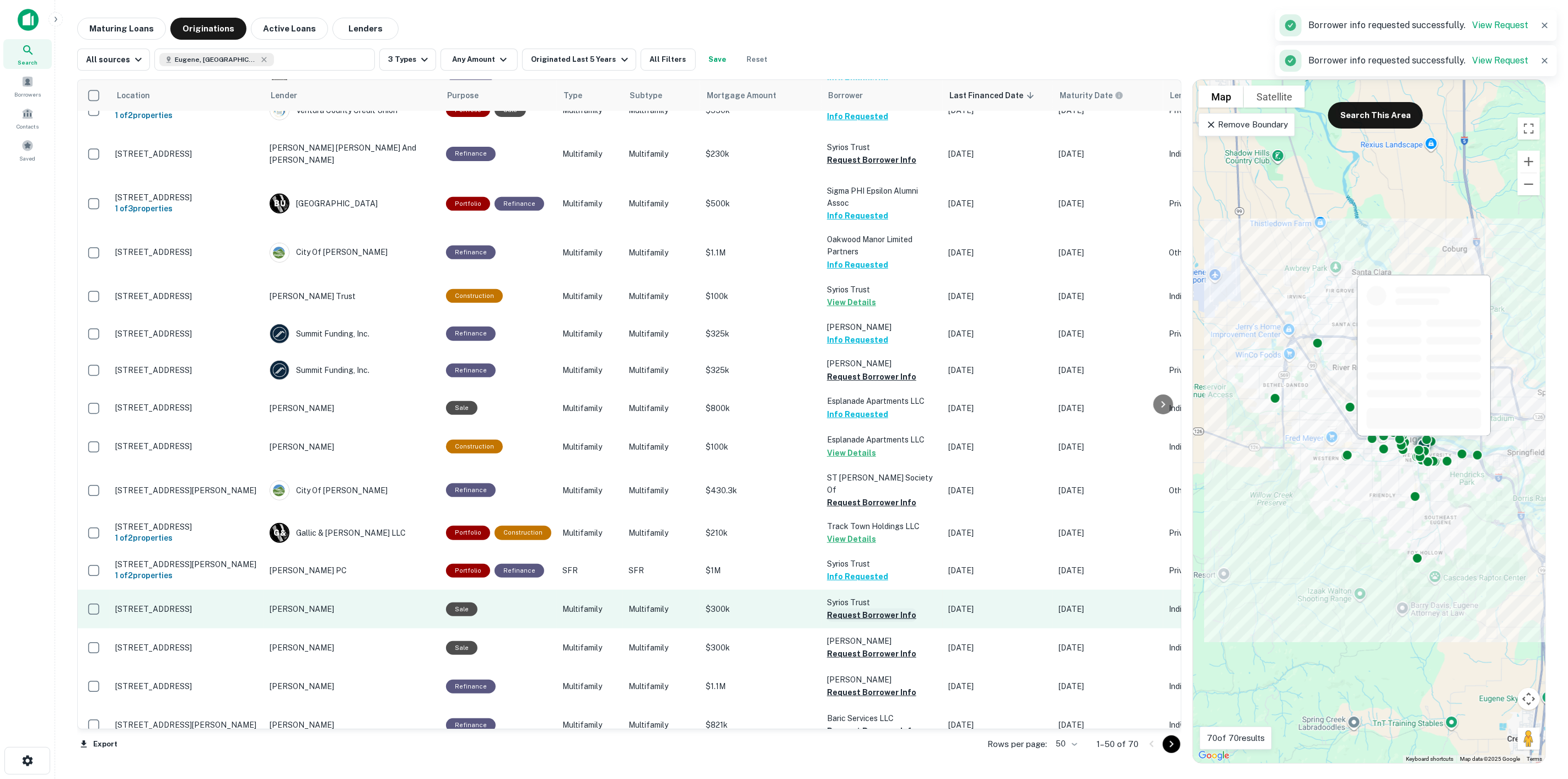
scroll to position [429, 0]
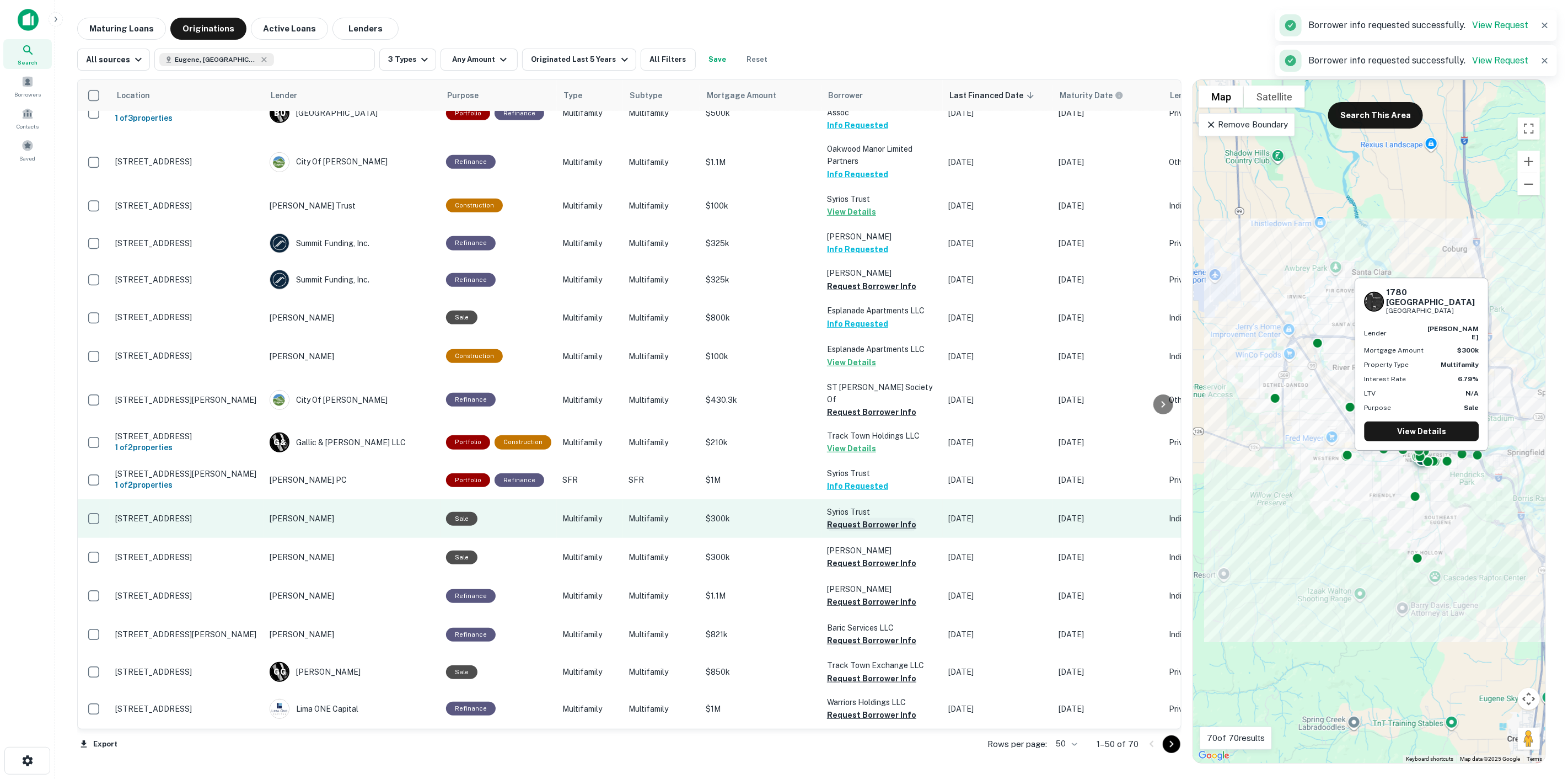
click at [877, 518] on button "Request Borrower Info" at bounding box center [872, 525] width 89 height 13
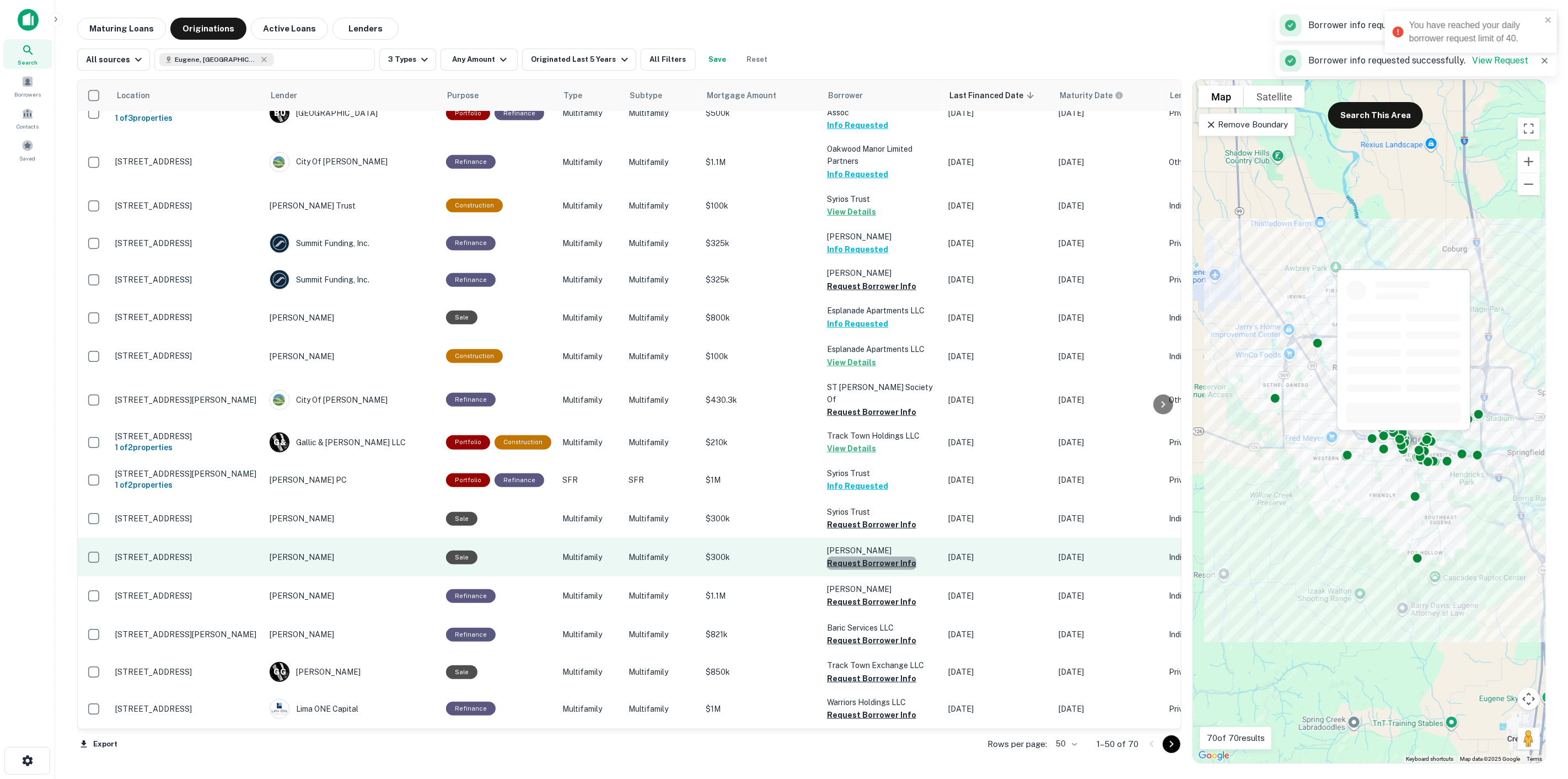
click at [883, 556] on button "Request Borrower Info" at bounding box center [872, 563] width 89 height 13
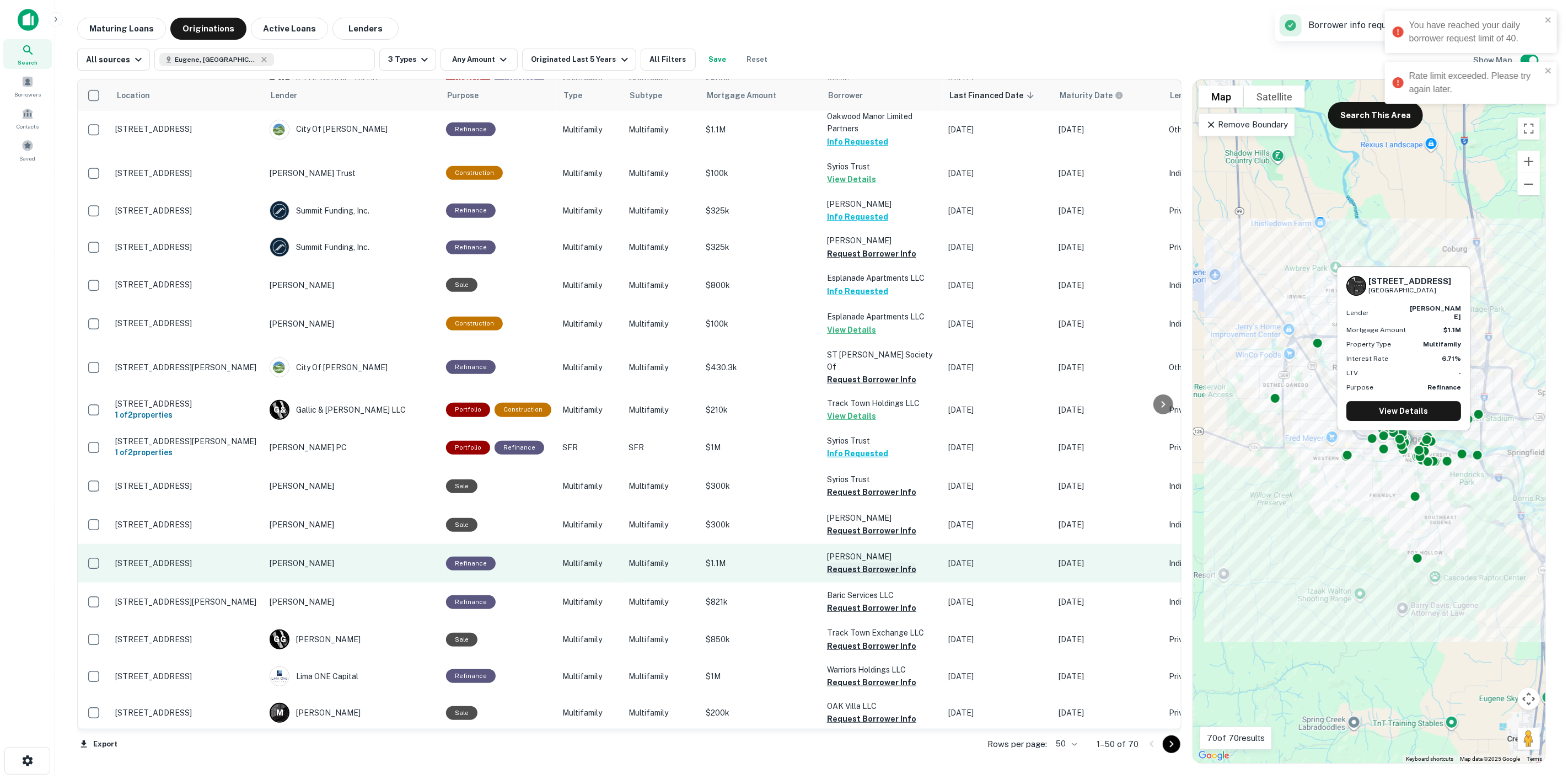
scroll to position [490, 0]
